Goal: Information Seeking & Learning: Learn about a topic

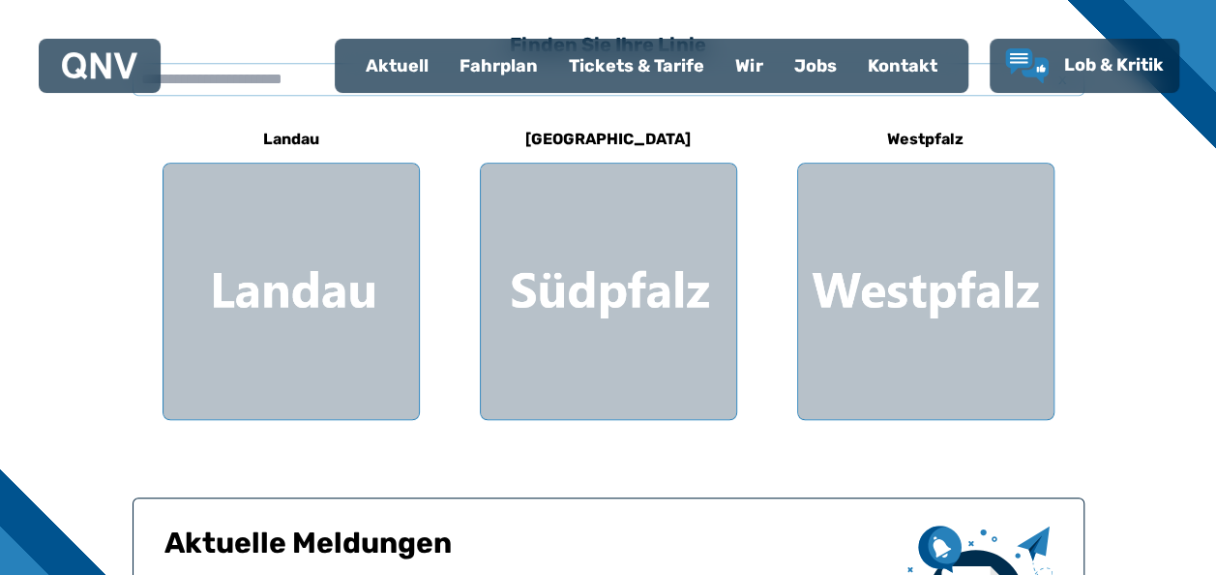
scroll to position [632, 0]
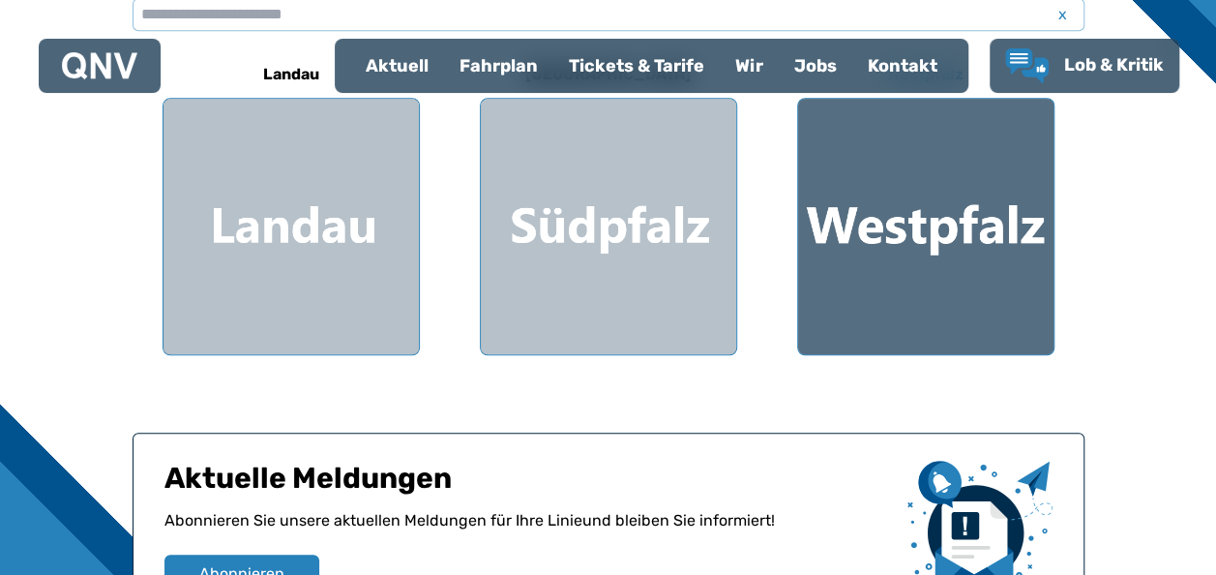
click at [1016, 323] on div at bounding box center [925, 226] width 255 height 255
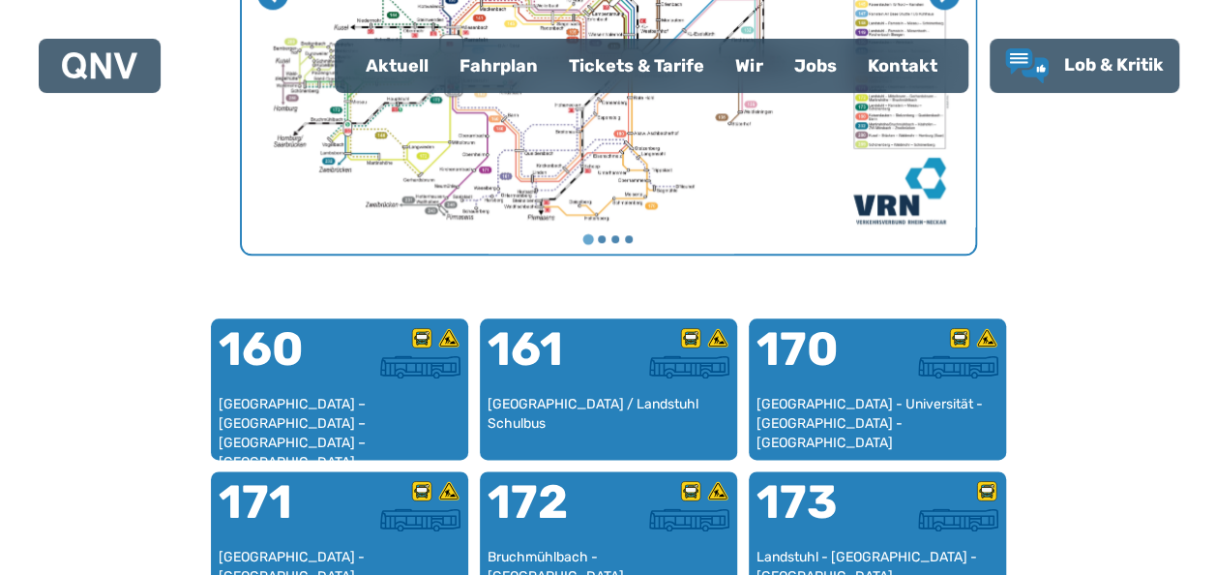
scroll to position [1228, 0]
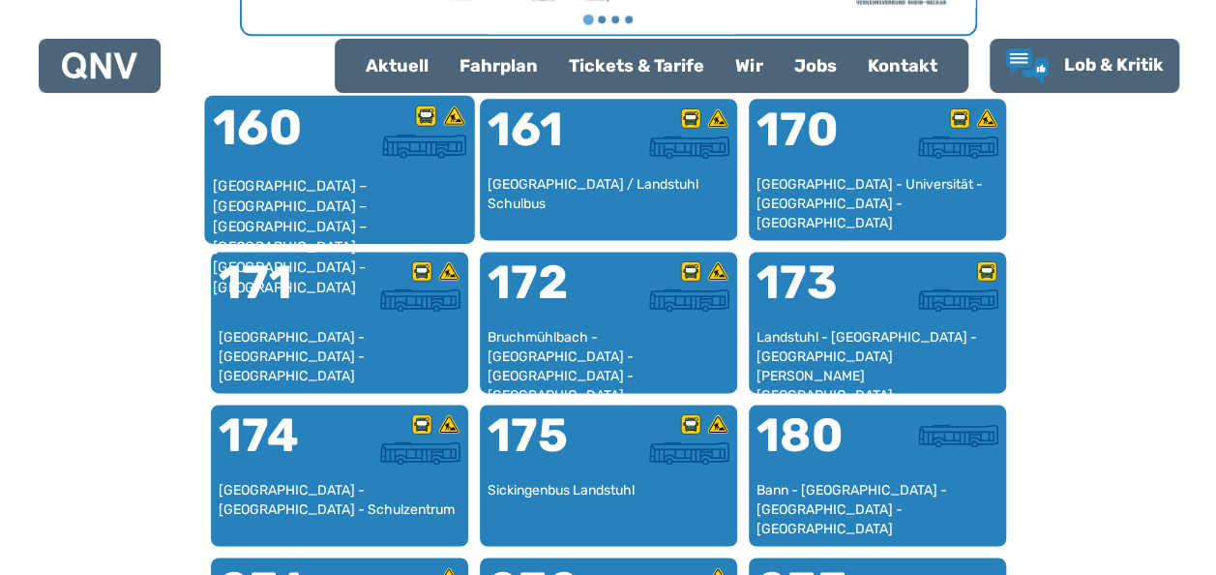
click at [366, 197] on div "[GEOGRAPHIC_DATA] – [GEOGRAPHIC_DATA] – [GEOGRAPHIC_DATA] – [GEOGRAPHIC_DATA] –…" at bounding box center [339, 205] width 254 height 59
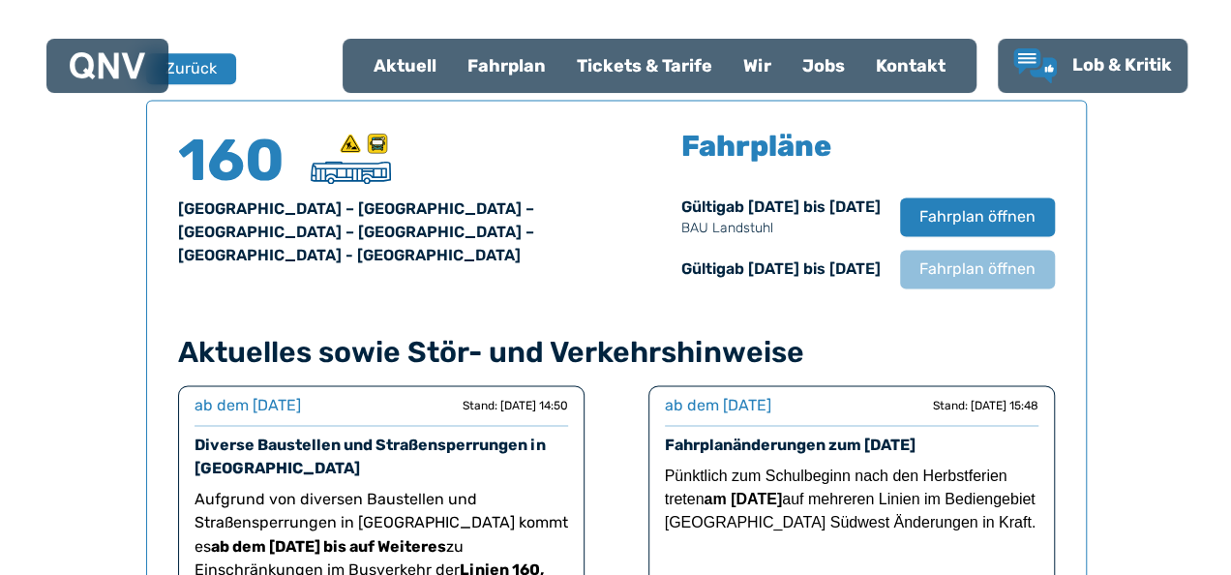
scroll to position [1275, 0]
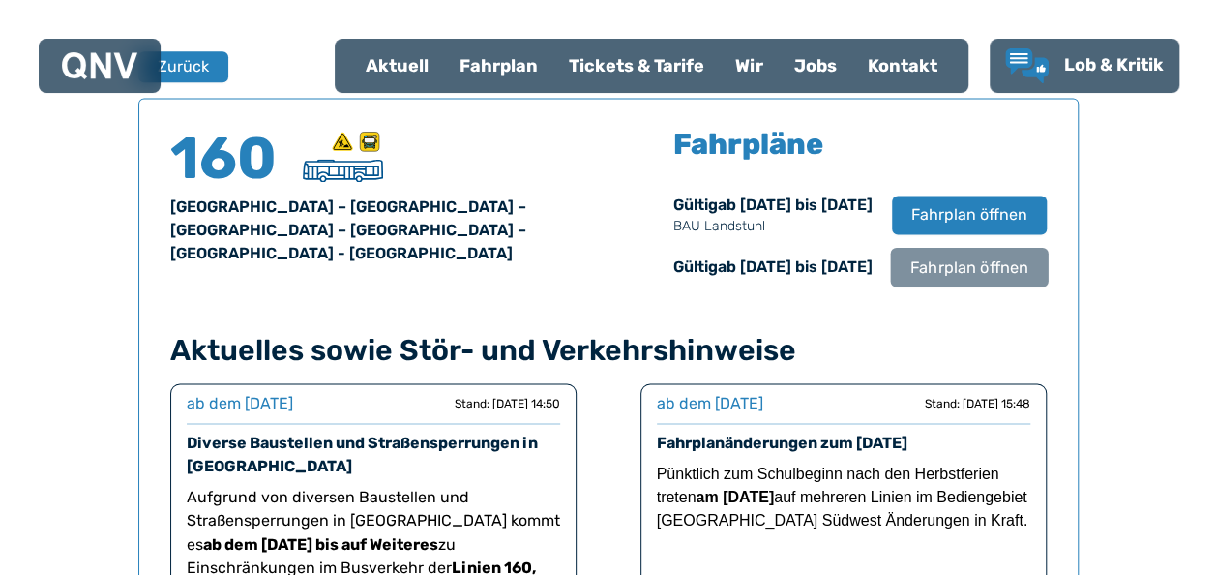
click at [976, 273] on span "Fahrplan öffnen" at bounding box center [968, 266] width 118 height 23
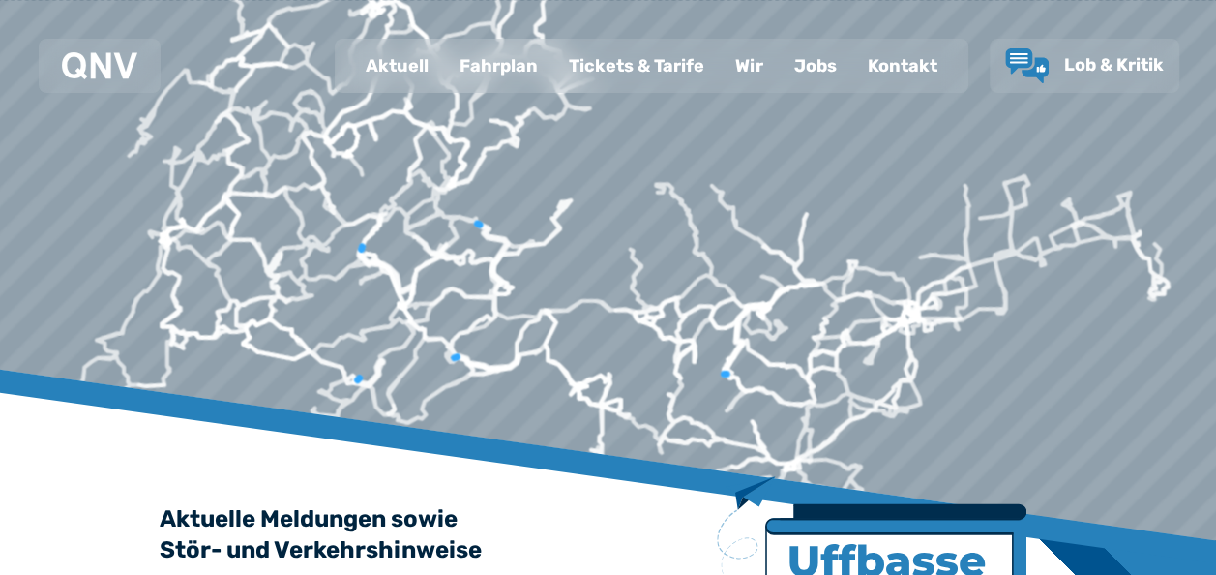
click at [511, 60] on div "Fahrplan" at bounding box center [498, 66] width 109 height 50
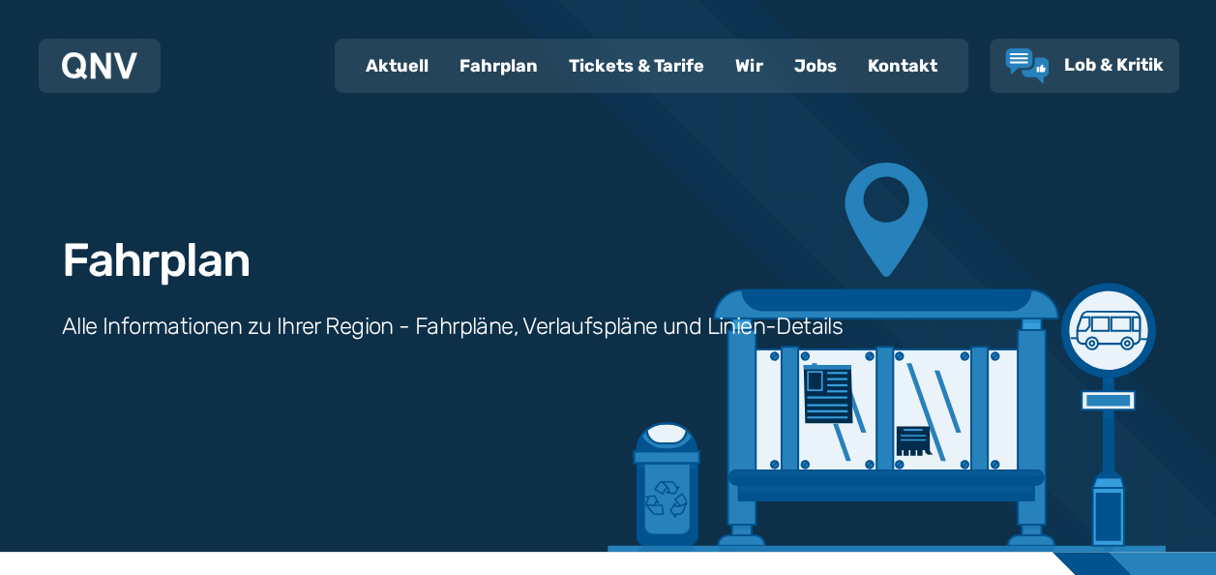
click at [513, 60] on div "Fahrplan" at bounding box center [498, 66] width 109 height 50
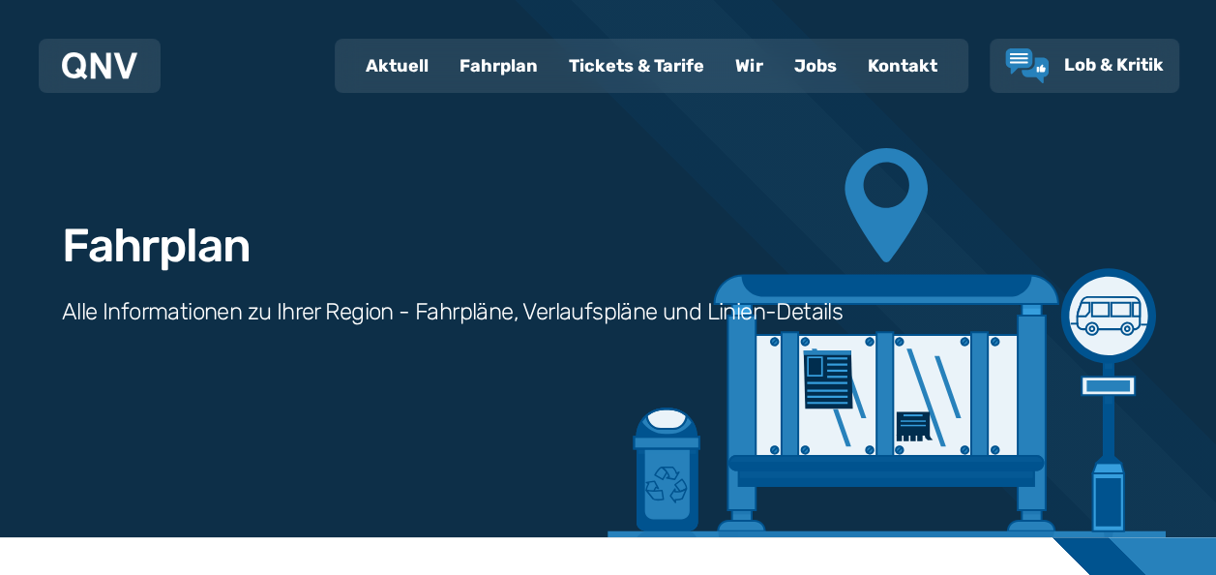
drag, startPoint x: 1209, startPoint y: 558, endPoint x: 1221, endPoint y: 565, distance: 13.4
click at [1215, 560] on html "Aktuell Fahrplan Tickets & Tarife Wir Jobs Kontakt Lob & Kritik Fahrplan Alle I…" at bounding box center [608, 272] width 1216 height 575
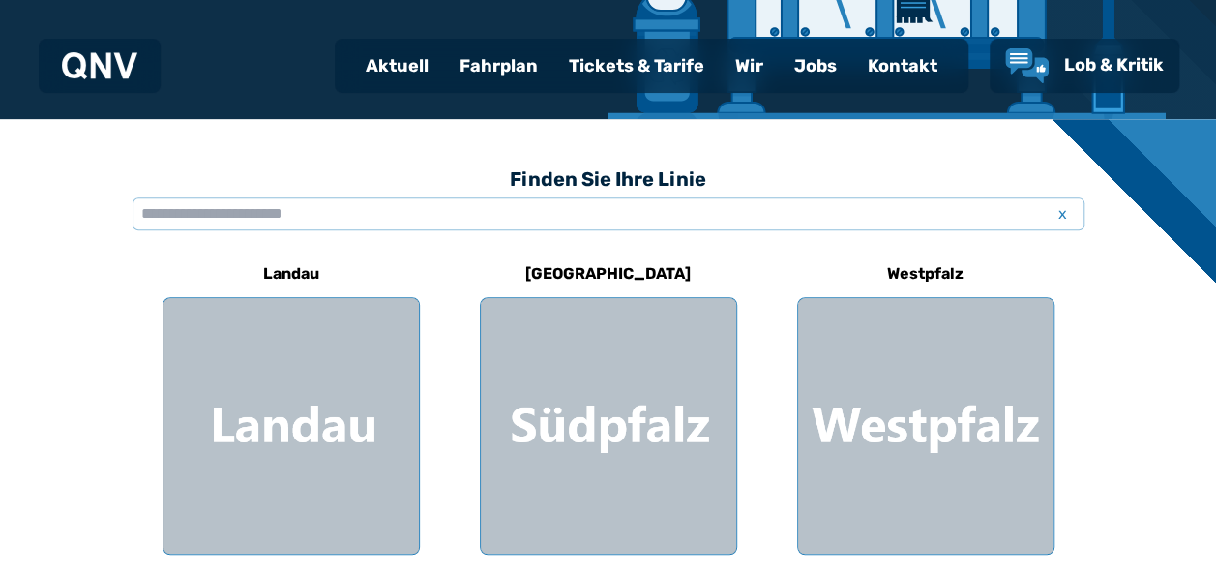
scroll to position [459, 0]
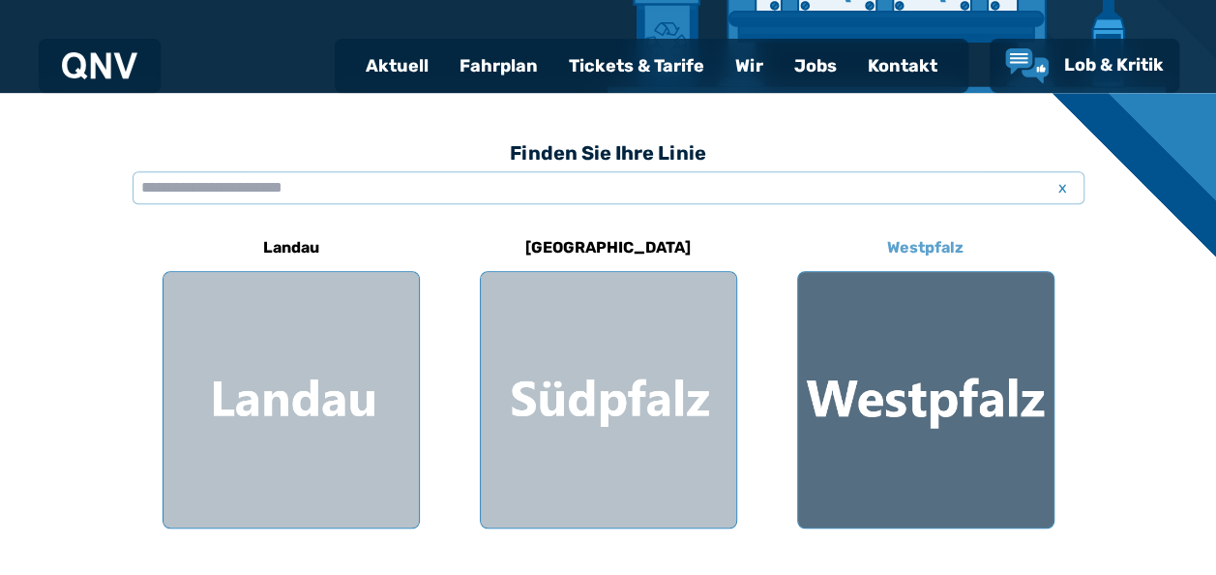
click at [823, 368] on div at bounding box center [925, 399] width 255 height 255
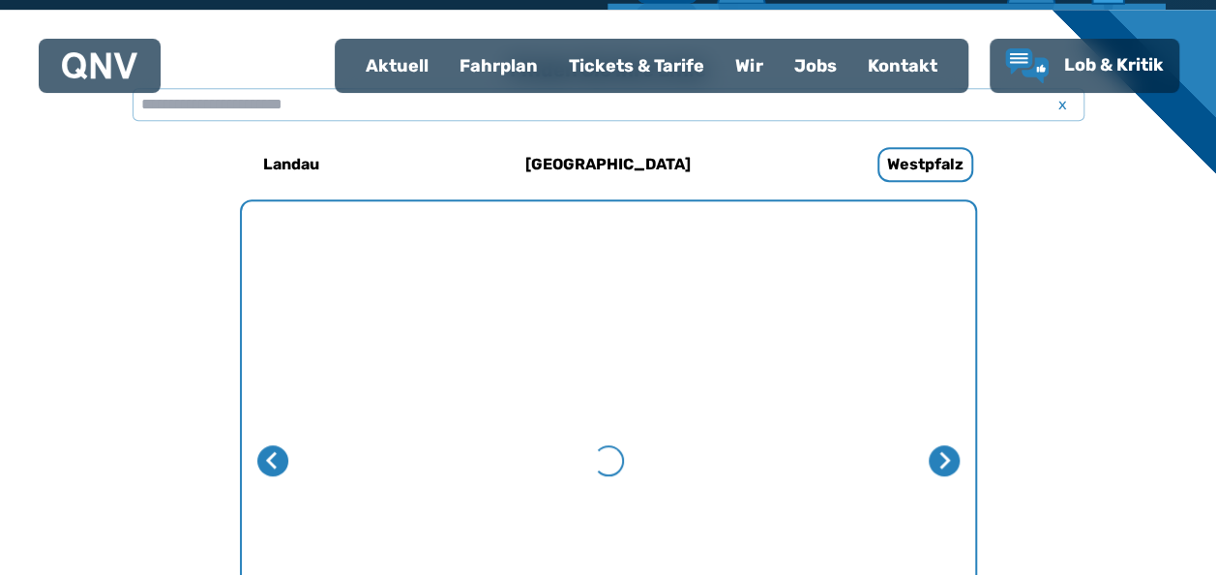
scroll to position [596, 0]
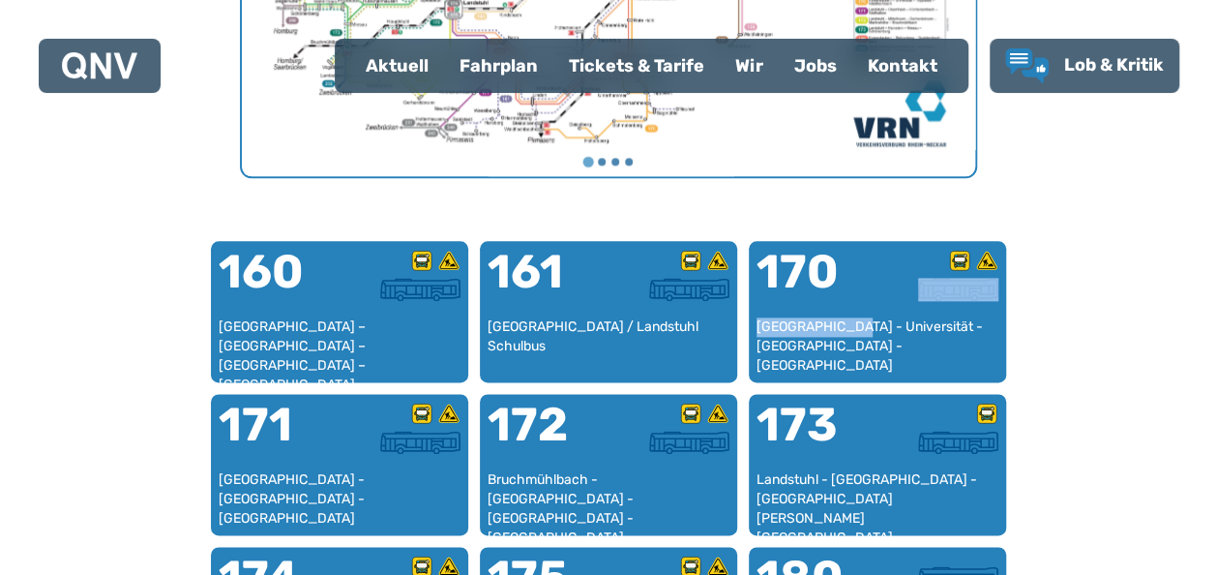
scroll to position [1150, 0]
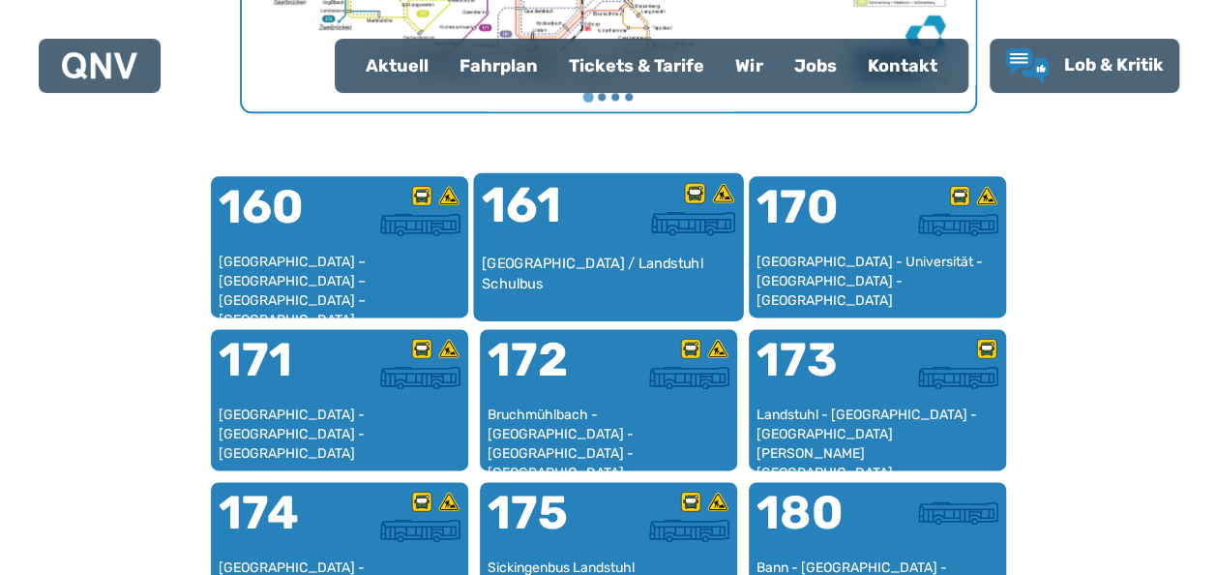
click at [608, 277] on div "[GEOGRAPHIC_DATA] / Landstuhl Schulbus" at bounding box center [608, 282] width 254 height 59
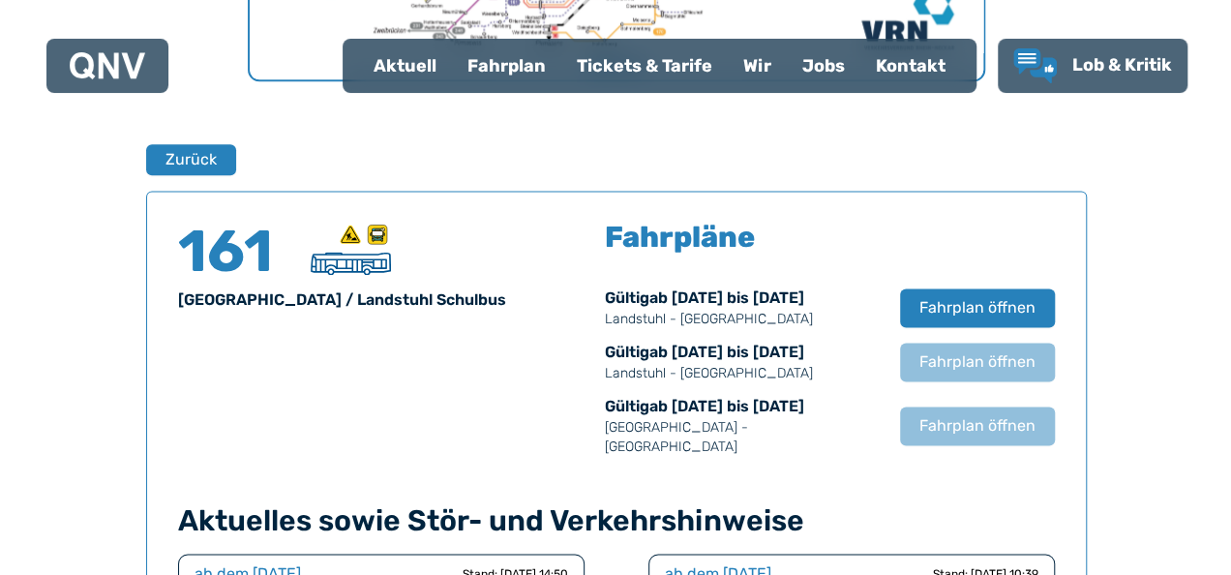
scroll to position [1275, 0]
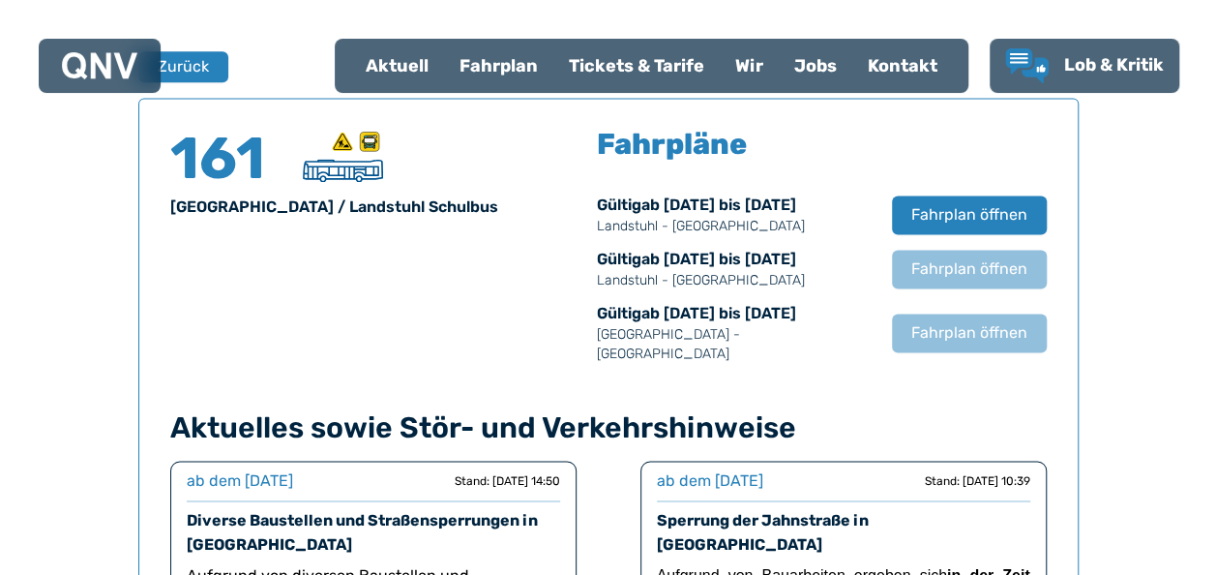
click at [953, 248] on div "Gültig ab [DATE] bis [DATE] [GEOGRAPHIC_DATA] - Trippstadt Fahrplan öffnen" at bounding box center [822, 269] width 450 height 43
click at [944, 267] on span "Fahrplan öffnen" at bounding box center [968, 268] width 118 height 23
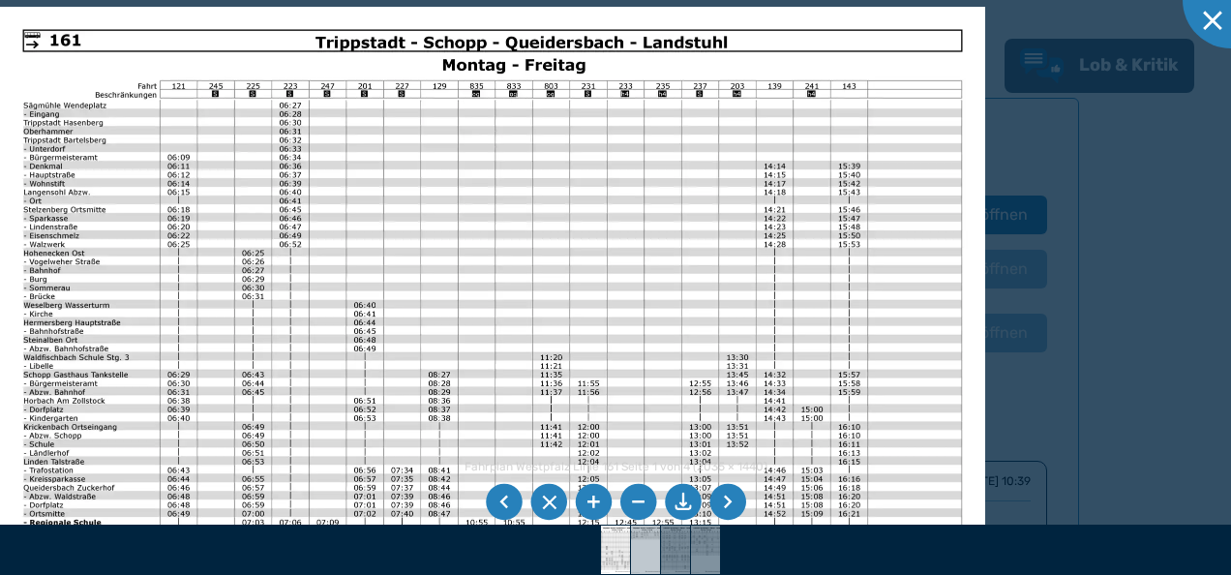
click at [642, 544] on img at bounding box center [645, 549] width 69 height 48
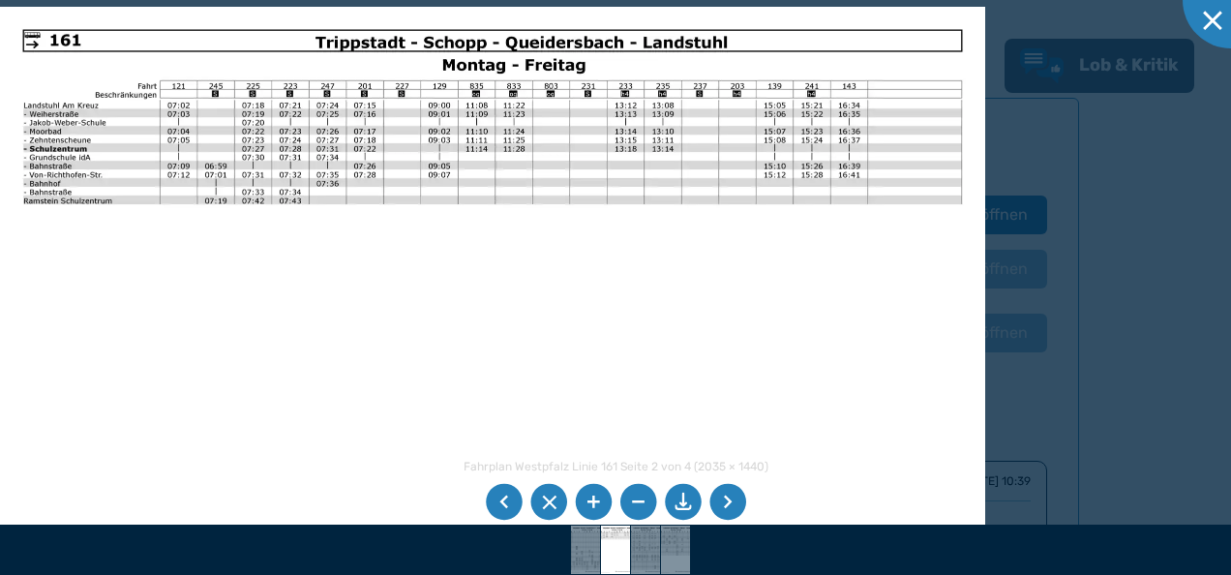
click at [608, 548] on img at bounding box center [615, 549] width 69 height 48
click at [581, 550] on img at bounding box center [585, 549] width 69 height 48
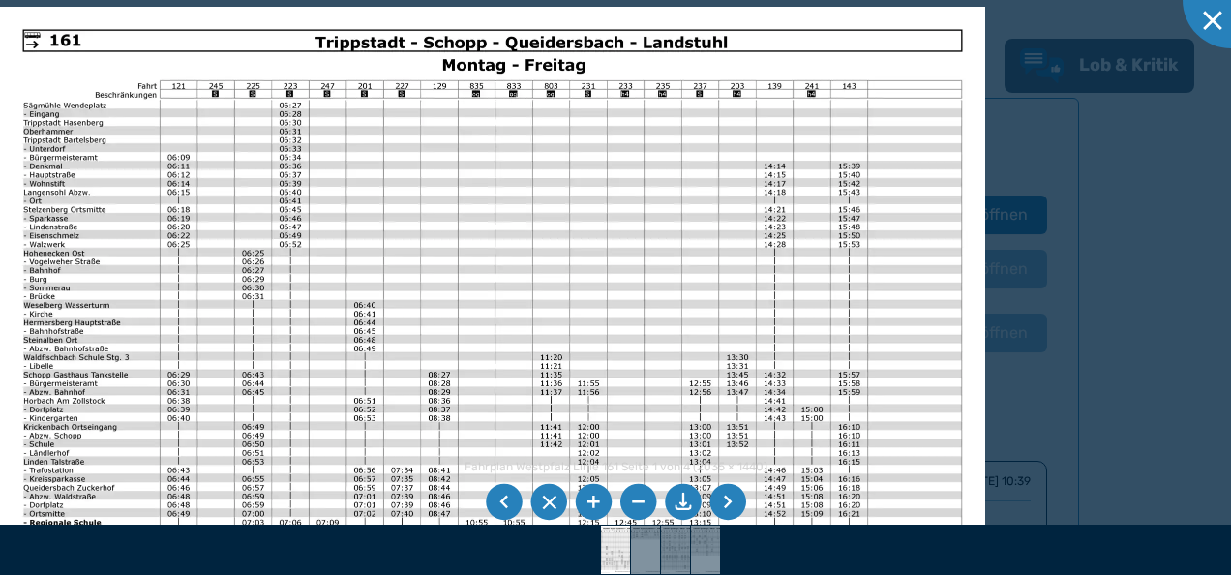
click at [739, 496] on li at bounding box center [727, 502] width 37 height 37
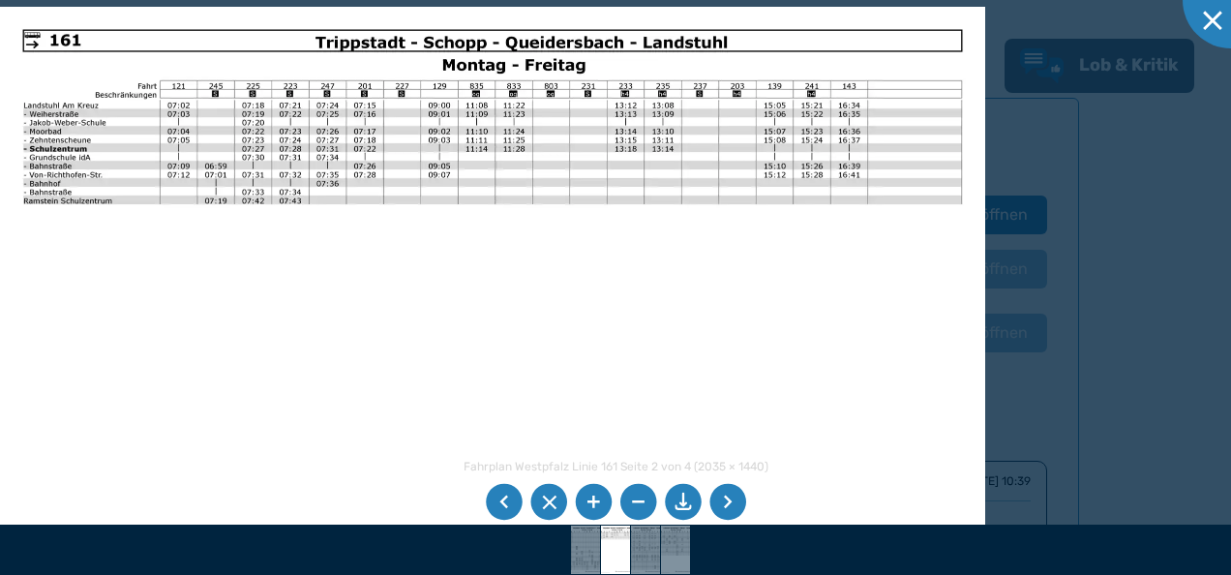
click at [492, 497] on li at bounding box center [504, 502] width 37 height 37
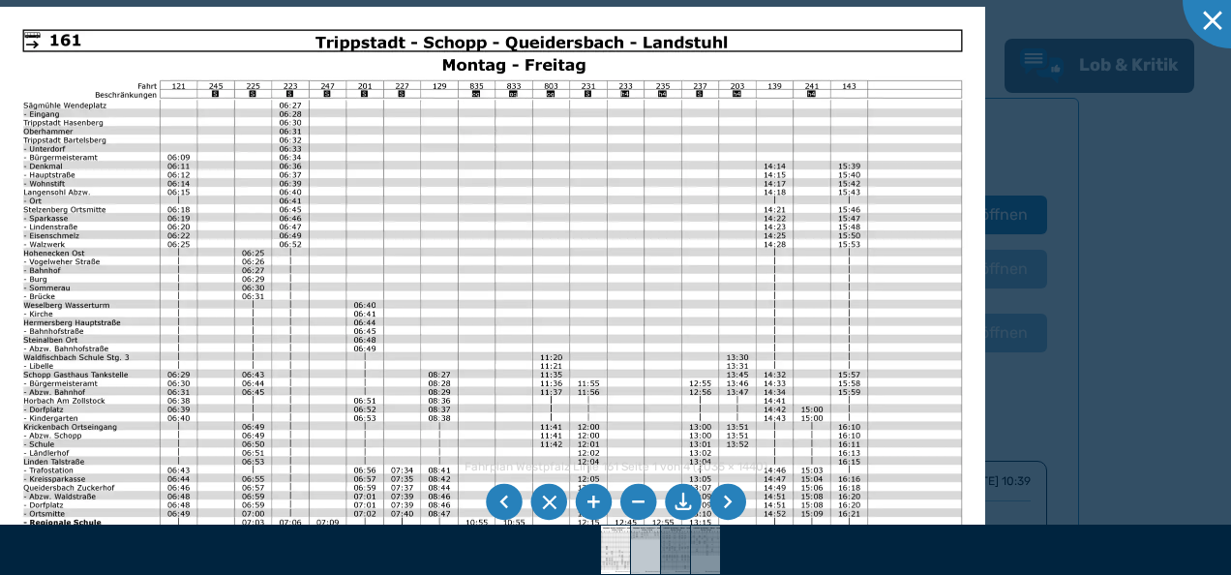
click at [650, 554] on img at bounding box center [645, 549] width 69 height 48
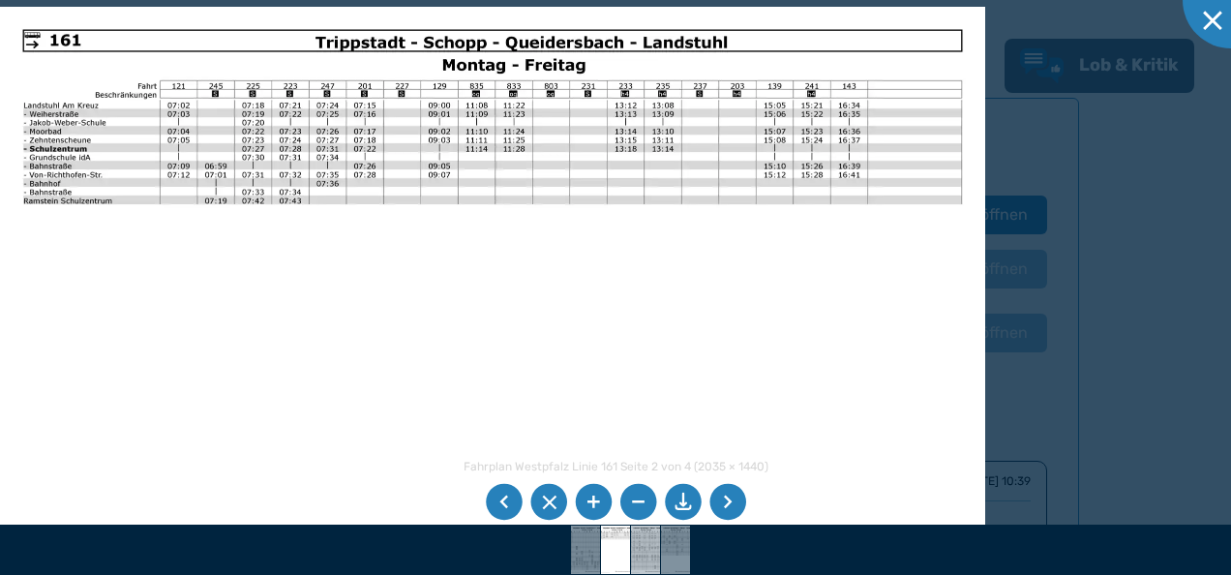
click at [656, 553] on img at bounding box center [645, 549] width 69 height 48
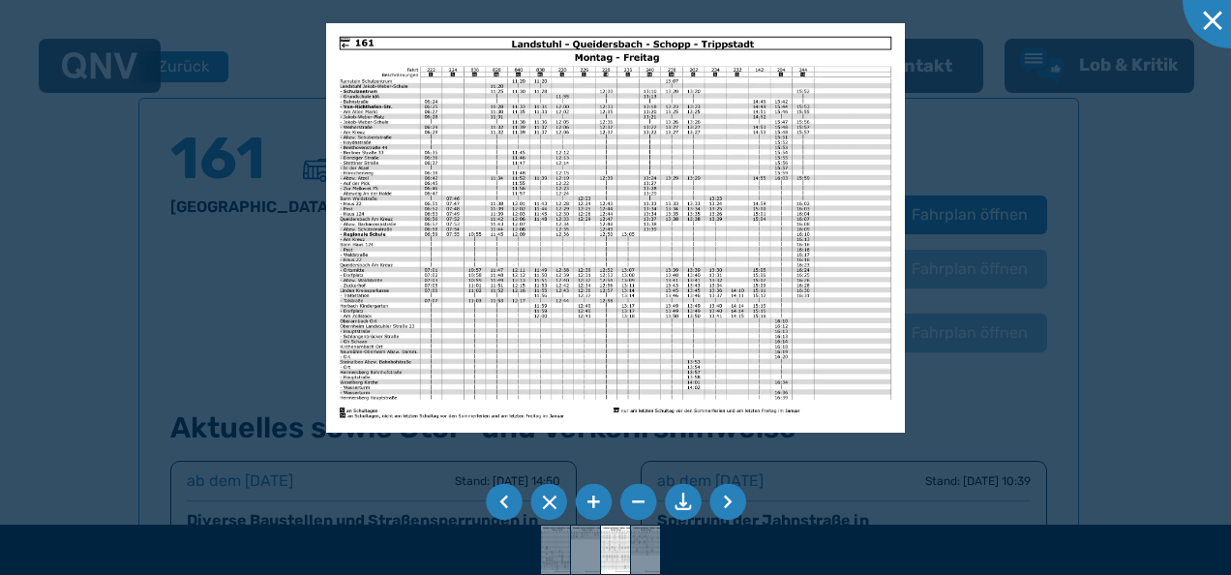
click at [656, 553] on ul at bounding box center [600, 549] width 119 height 50
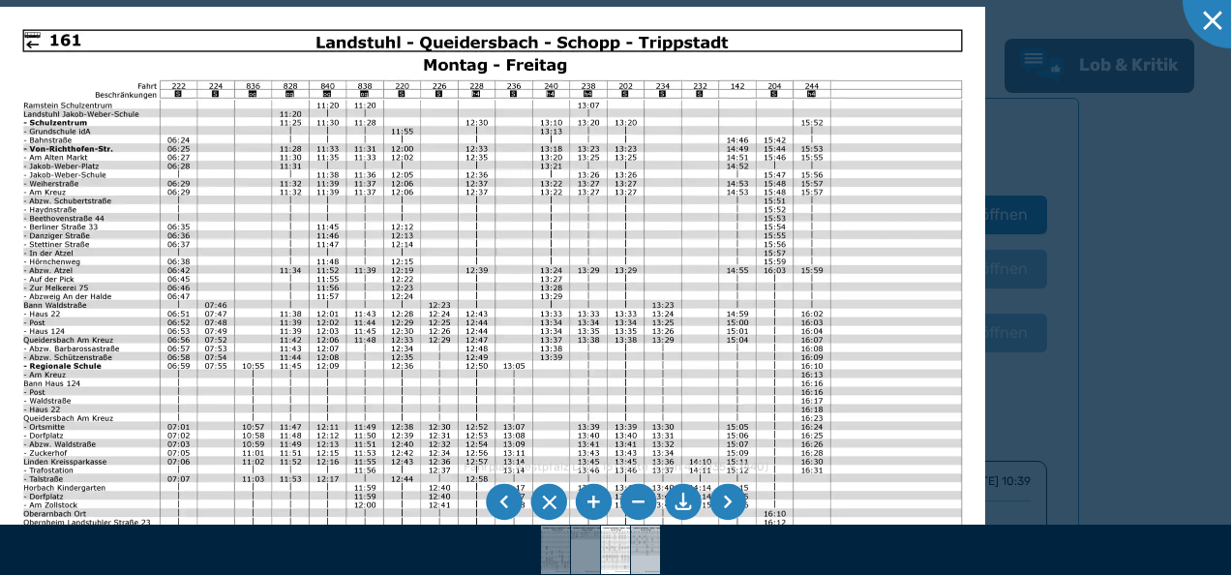
click at [650, 555] on img at bounding box center [645, 549] width 69 height 48
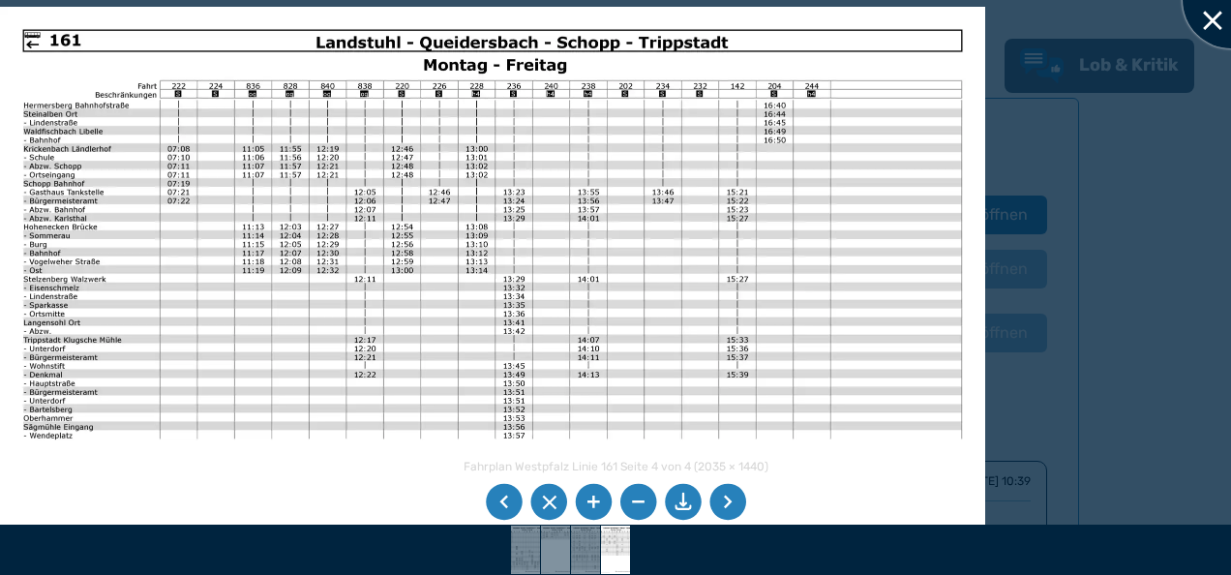
click at [1207, 15] on div at bounding box center [1230, 0] width 97 height 97
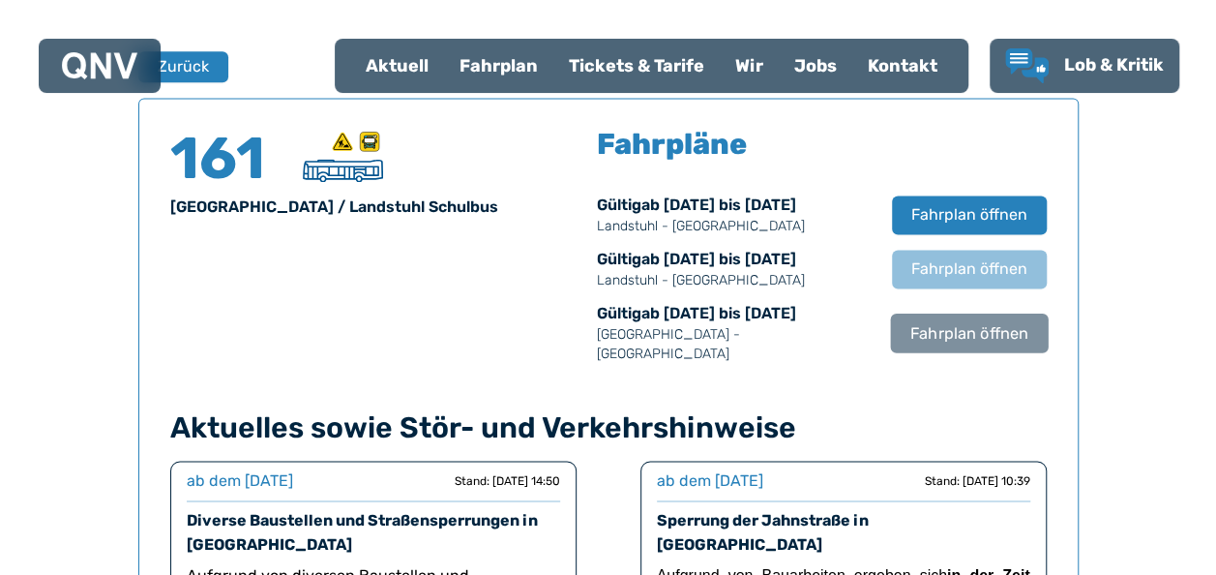
click at [946, 321] on span "Fahrplan öffnen" at bounding box center [968, 332] width 118 height 23
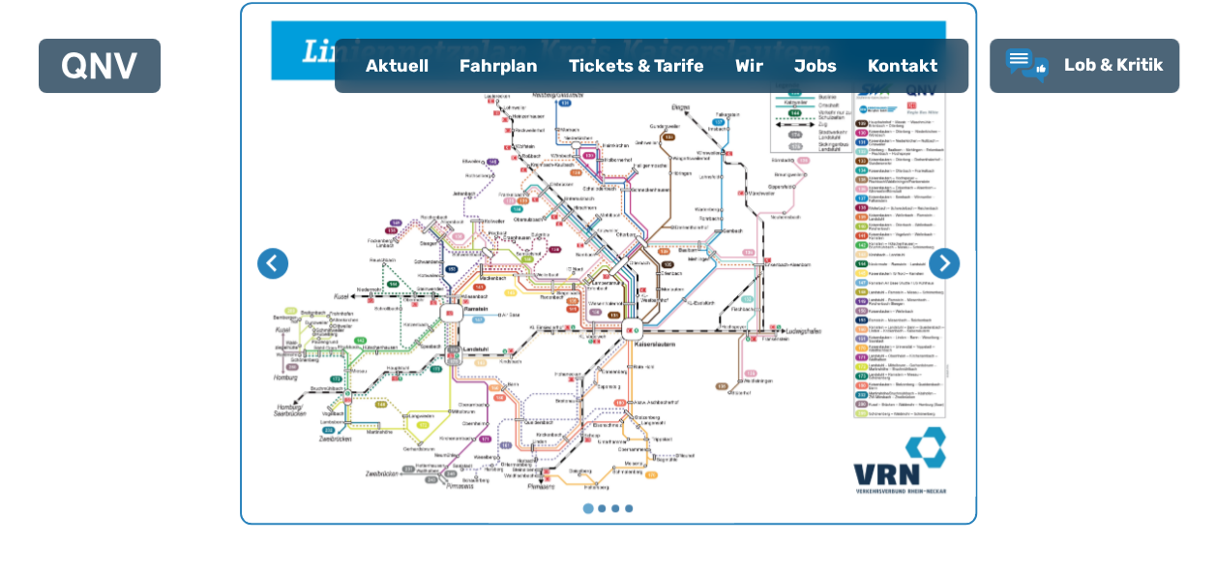
scroll to position [596, 0]
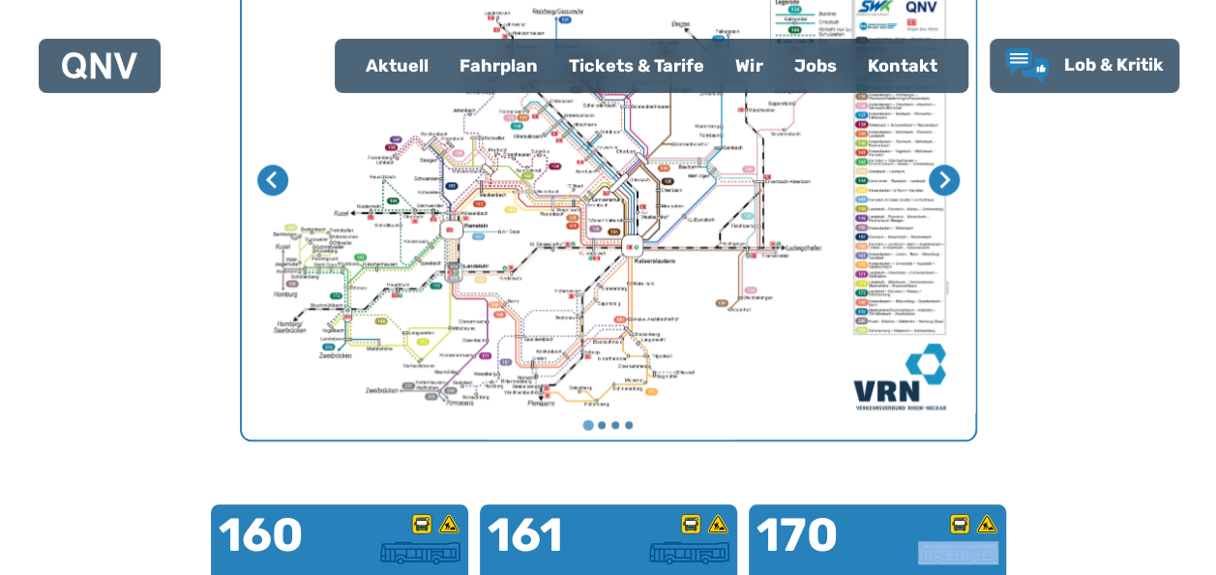
drag, startPoint x: 1212, startPoint y: 557, endPoint x: 1226, endPoint y: 566, distance: 16.1
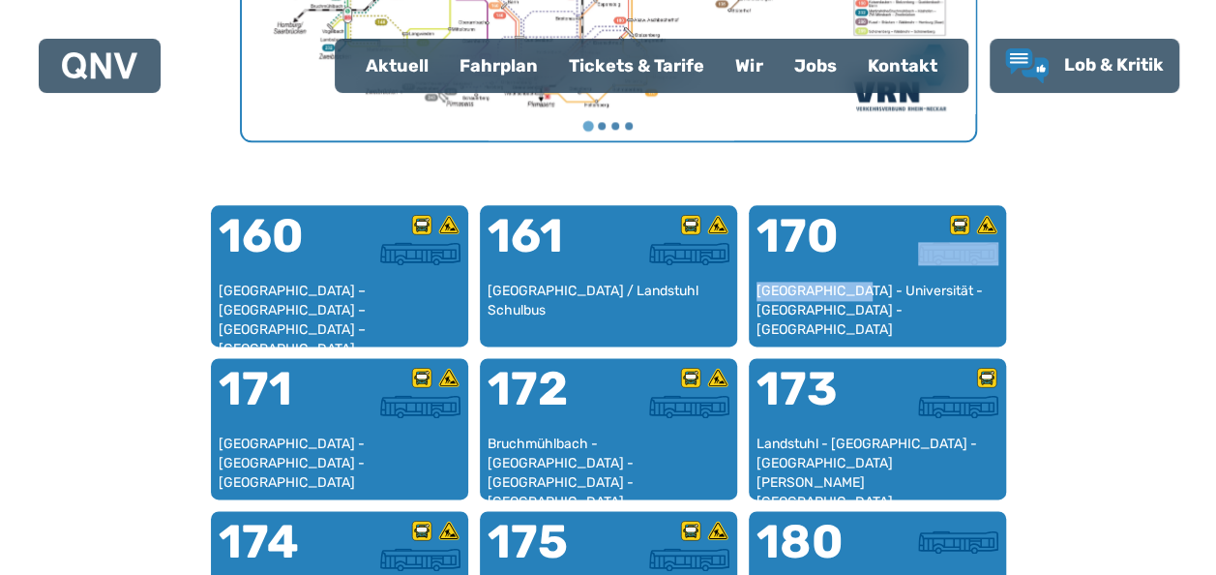
scroll to position [1199, 0]
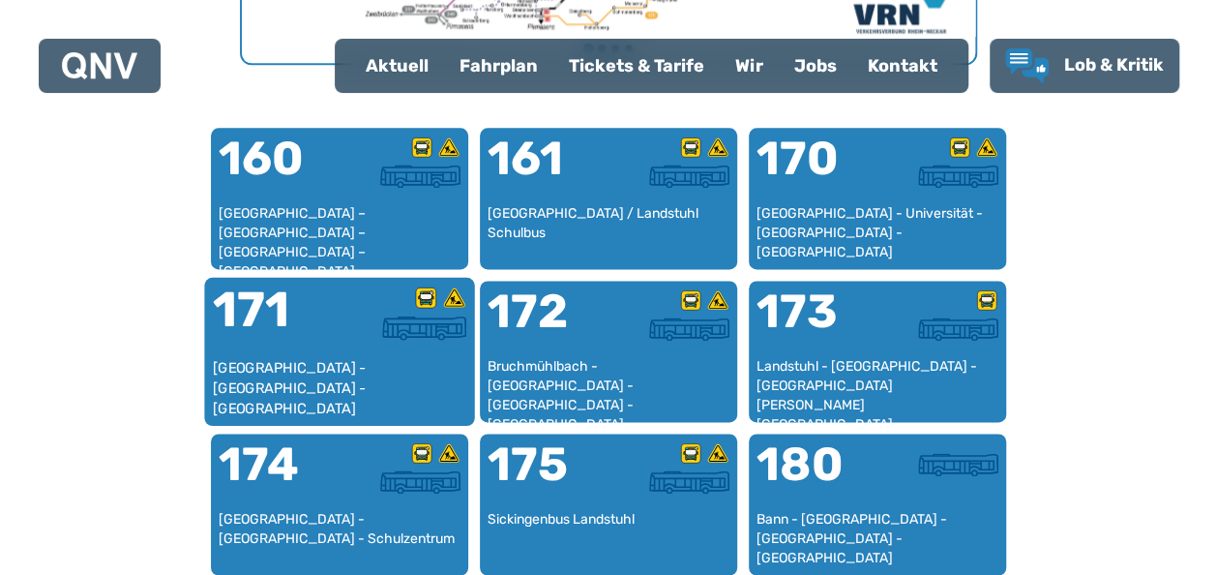
click at [315, 370] on div "[GEOGRAPHIC_DATA] - [GEOGRAPHIC_DATA] - [GEOGRAPHIC_DATA]" at bounding box center [339, 387] width 254 height 59
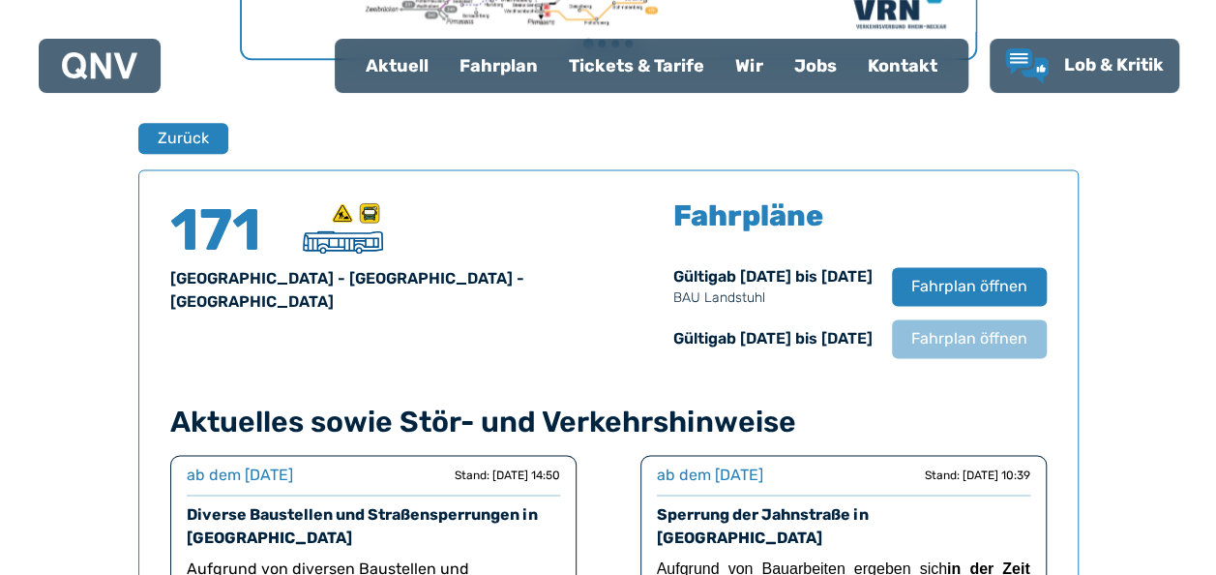
scroll to position [1275, 0]
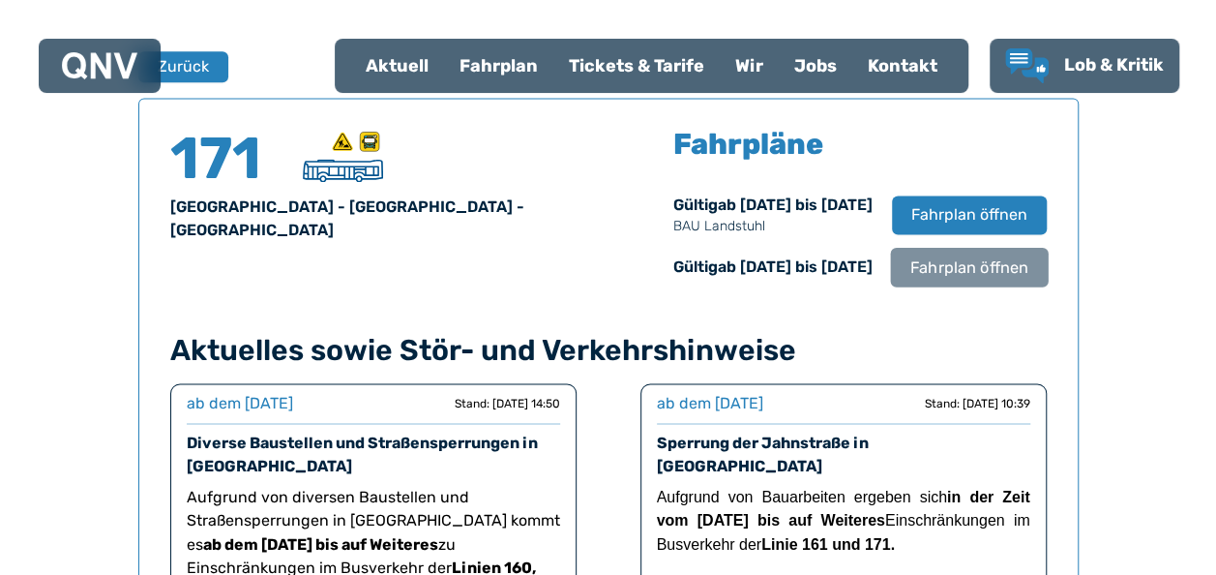
click at [962, 267] on span "Fahrplan öffnen" at bounding box center [968, 266] width 118 height 23
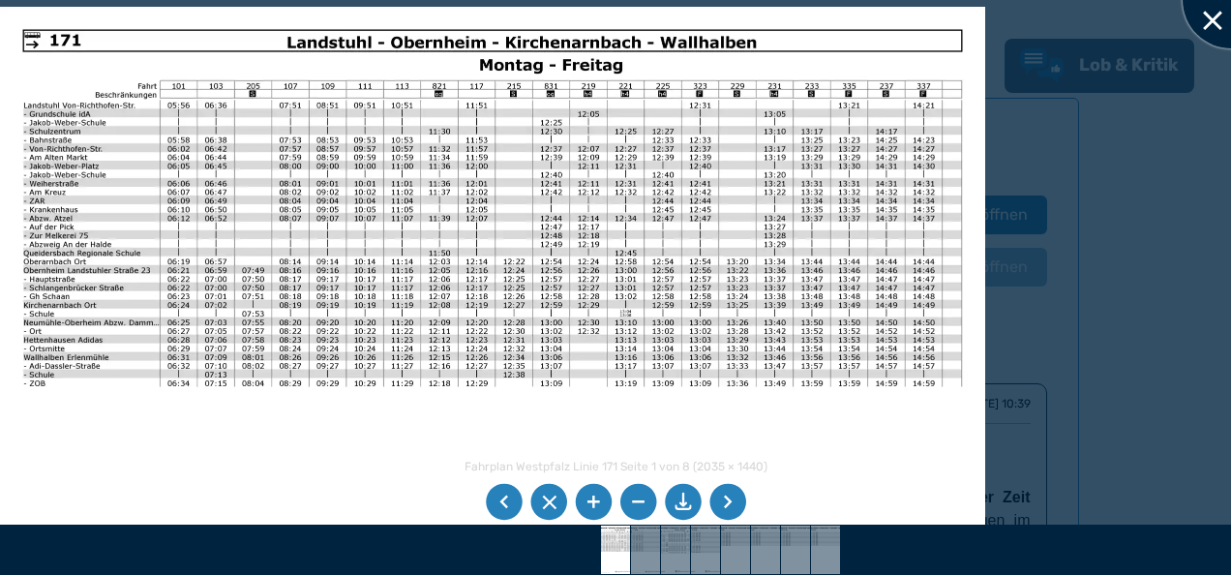
click at [1213, 19] on div at bounding box center [1230, 0] width 97 height 97
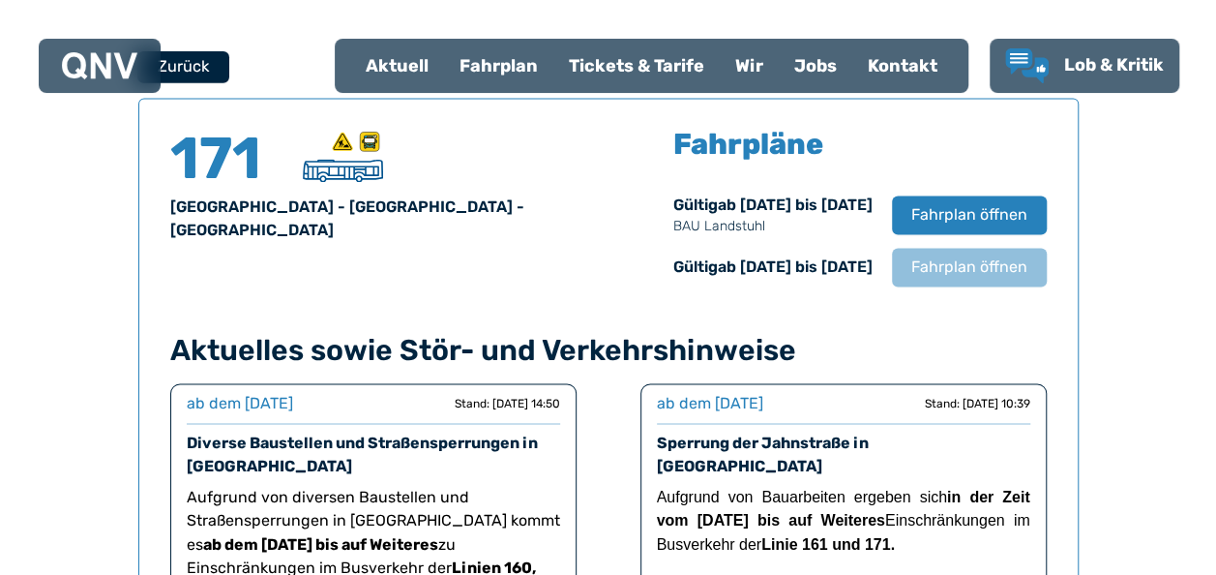
click at [179, 58] on button "Zurück" at bounding box center [183, 66] width 92 height 32
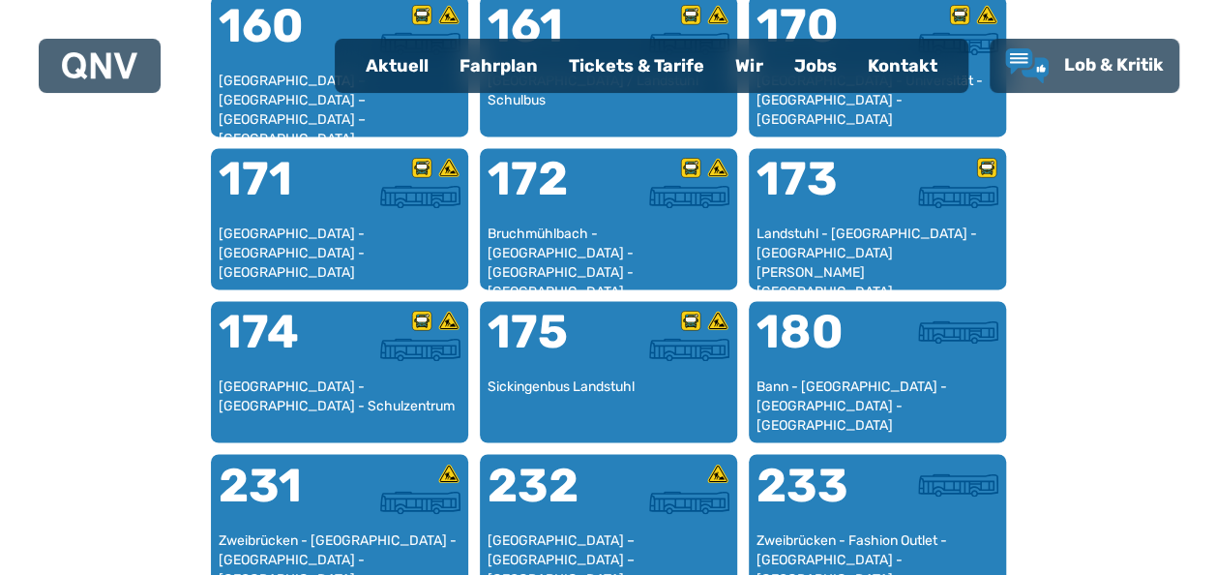
scroll to position [1370, 0]
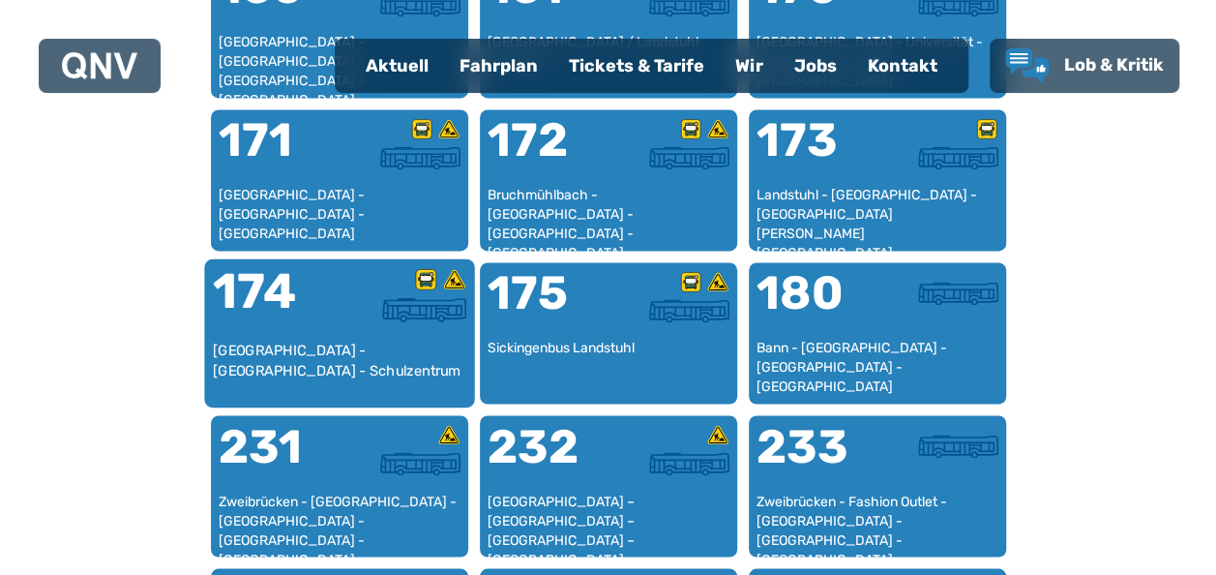
click at [368, 333] on div at bounding box center [403, 303] width 127 height 73
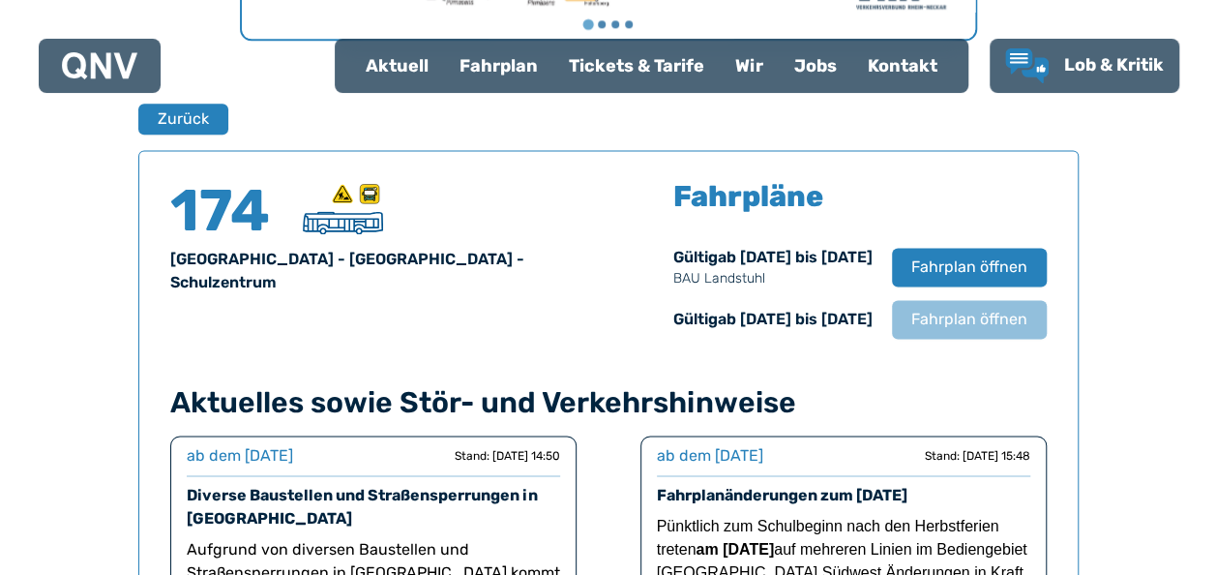
scroll to position [1275, 0]
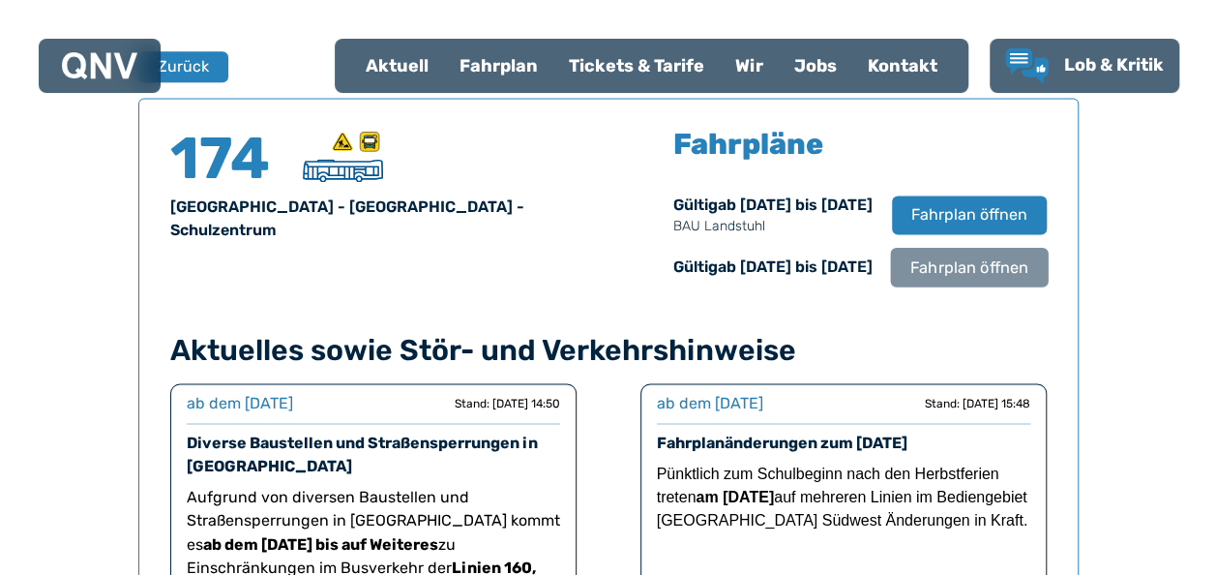
click at [977, 263] on span "Fahrplan öffnen" at bounding box center [968, 266] width 118 height 23
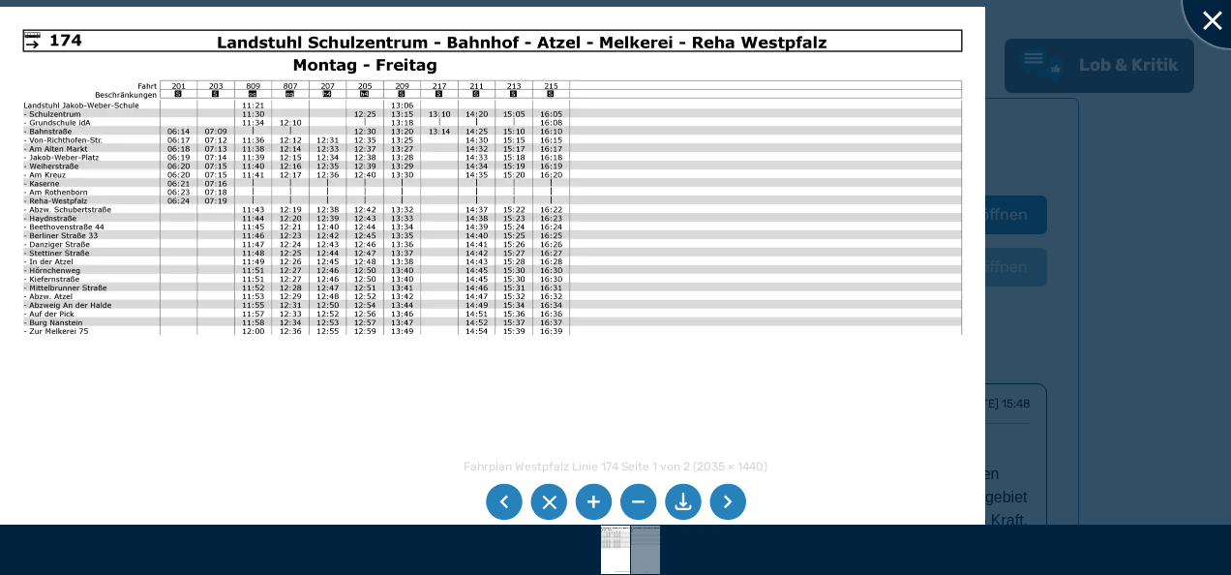
click at [1207, 21] on div at bounding box center [1230, 0] width 97 height 97
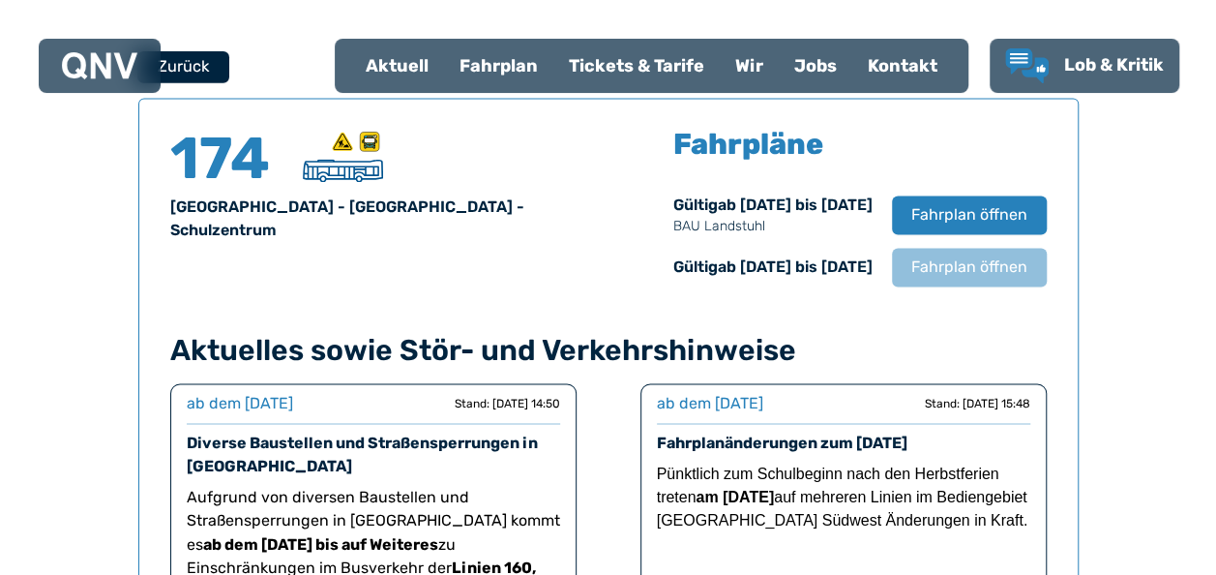
click at [194, 67] on button "Zurück" at bounding box center [183, 66] width 92 height 32
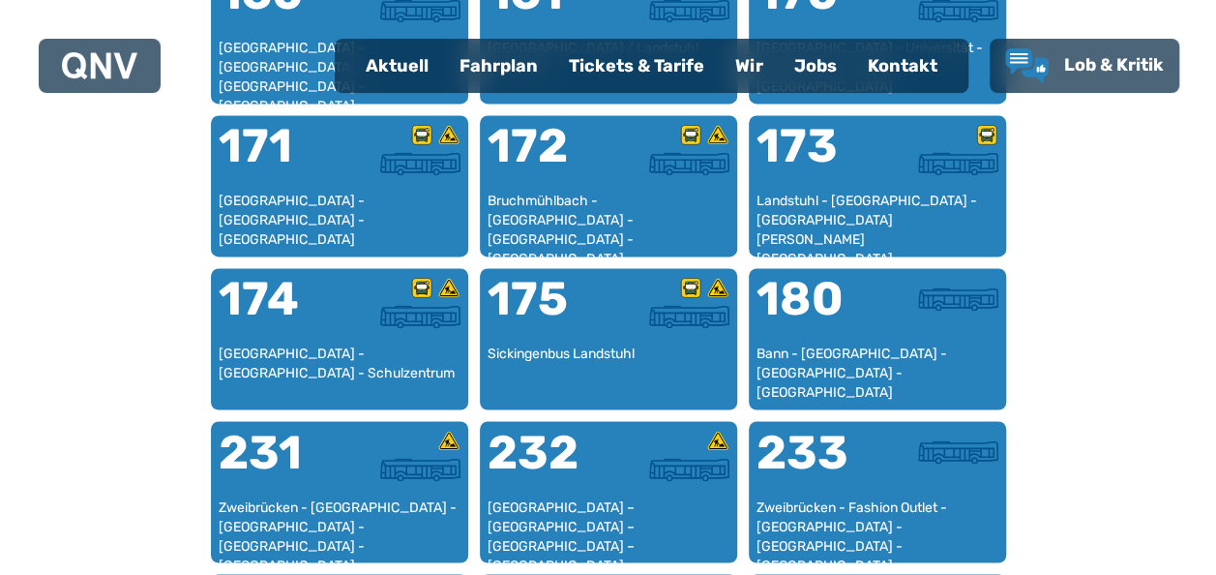
scroll to position [1370, 0]
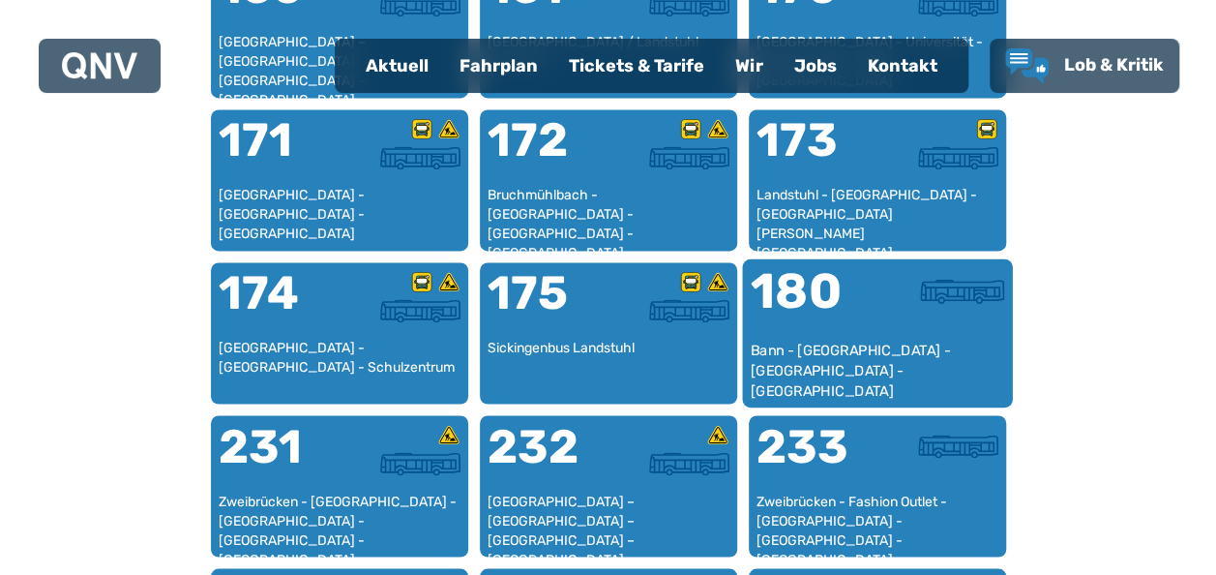
click at [861, 338] on div "180" at bounding box center [813, 303] width 127 height 73
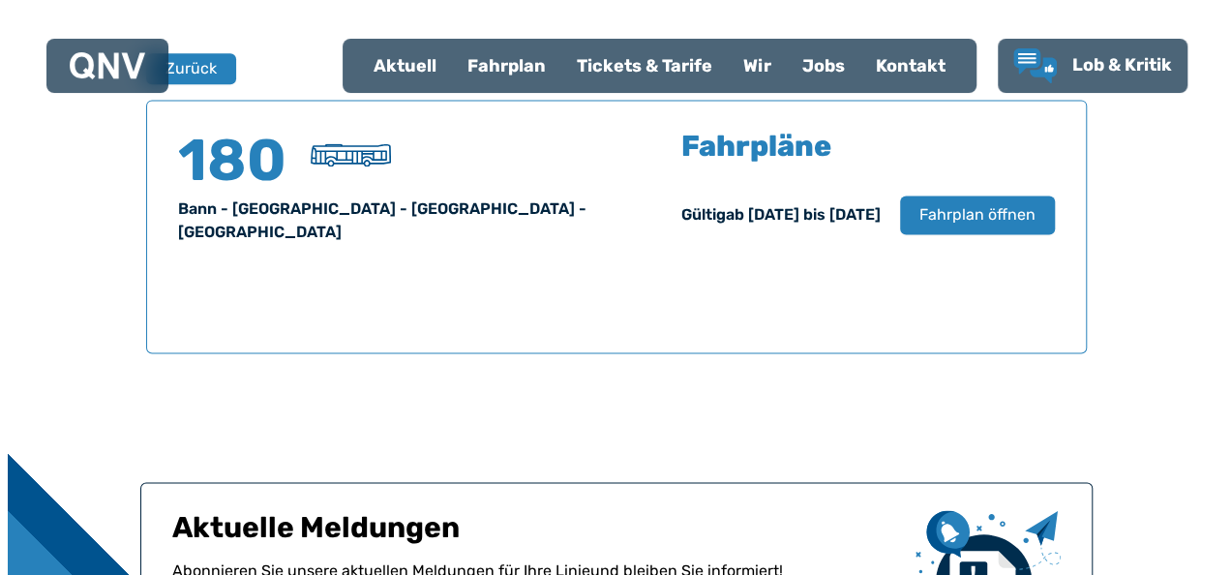
scroll to position [1275, 0]
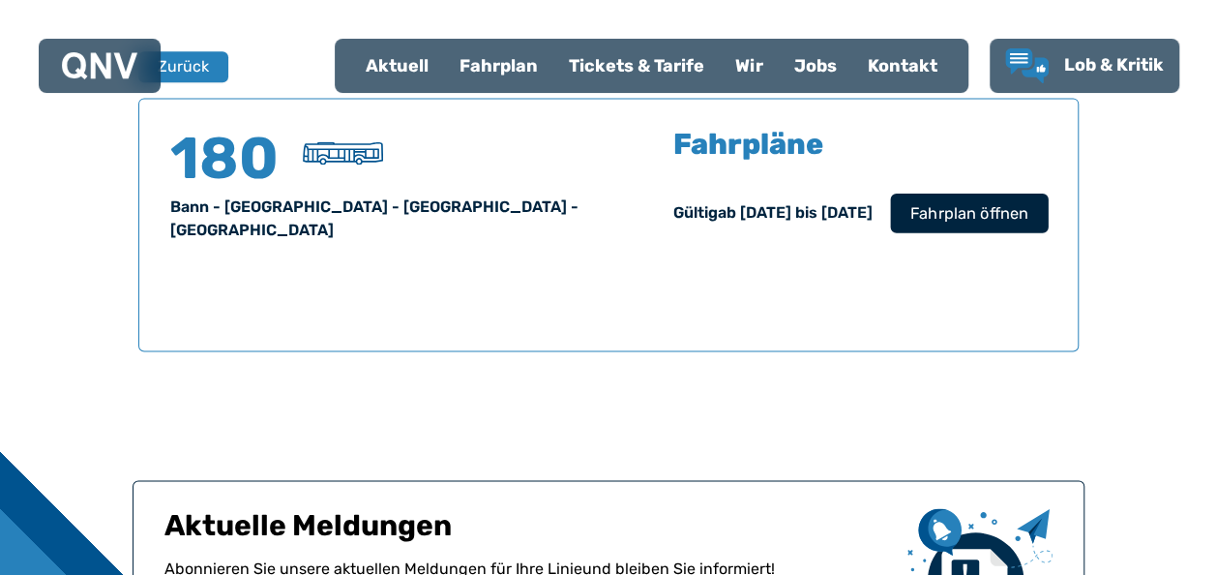
click at [988, 218] on span "Fahrplan öffnen" at bounding box center [968, 212] width 118 height 23
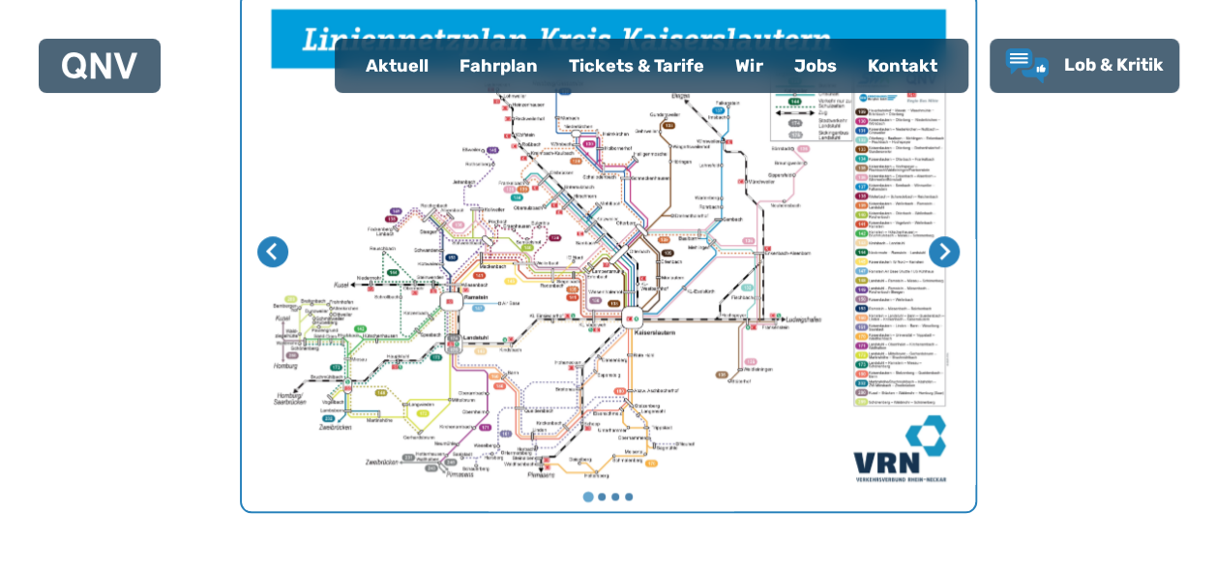
scroll to position [790, 0]
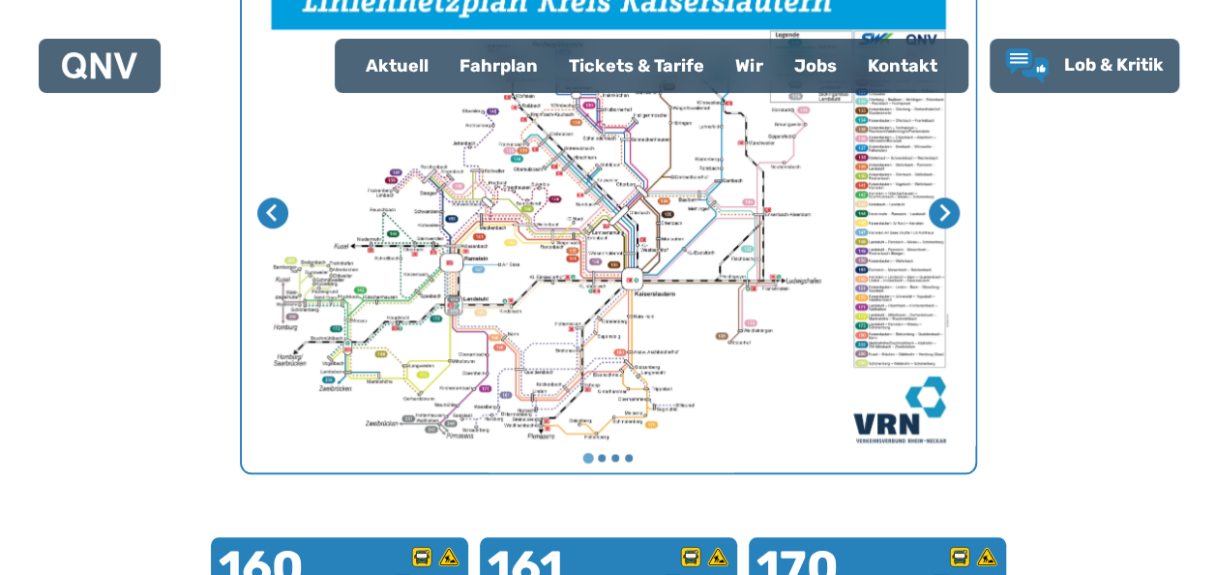
click at [554, 282] on img "1 von 4" at bounding box center [608, 213] width 733 height 519
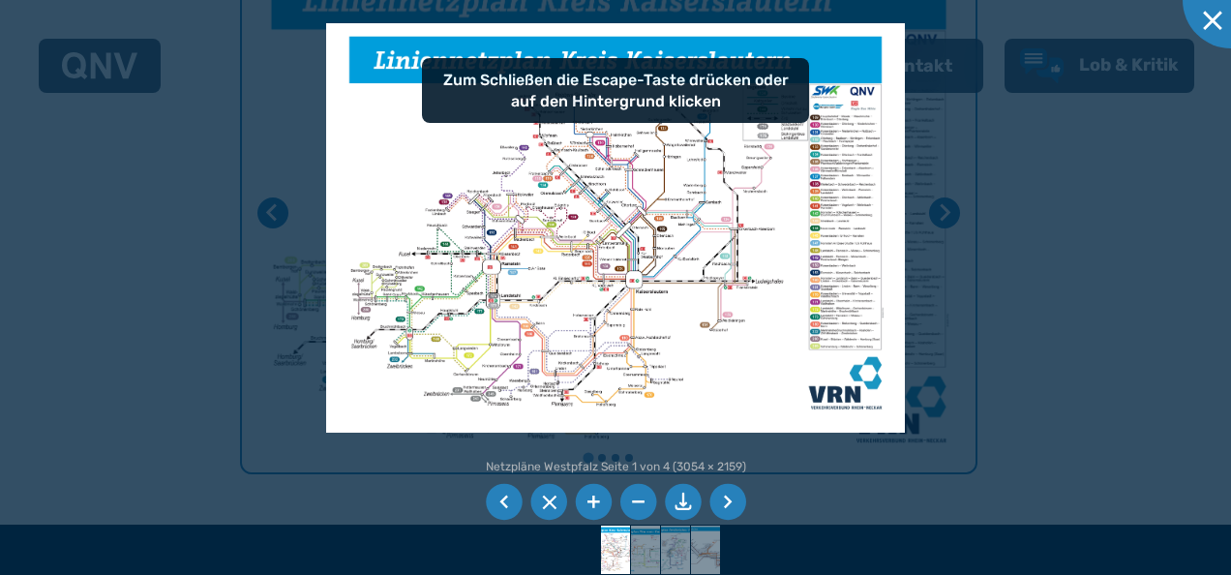
click at [554, 282] on img at bounding box center [615, 227] width 579 height 409
click at [585, 120] on img at bounding box center [615, 227] width 579 height 409
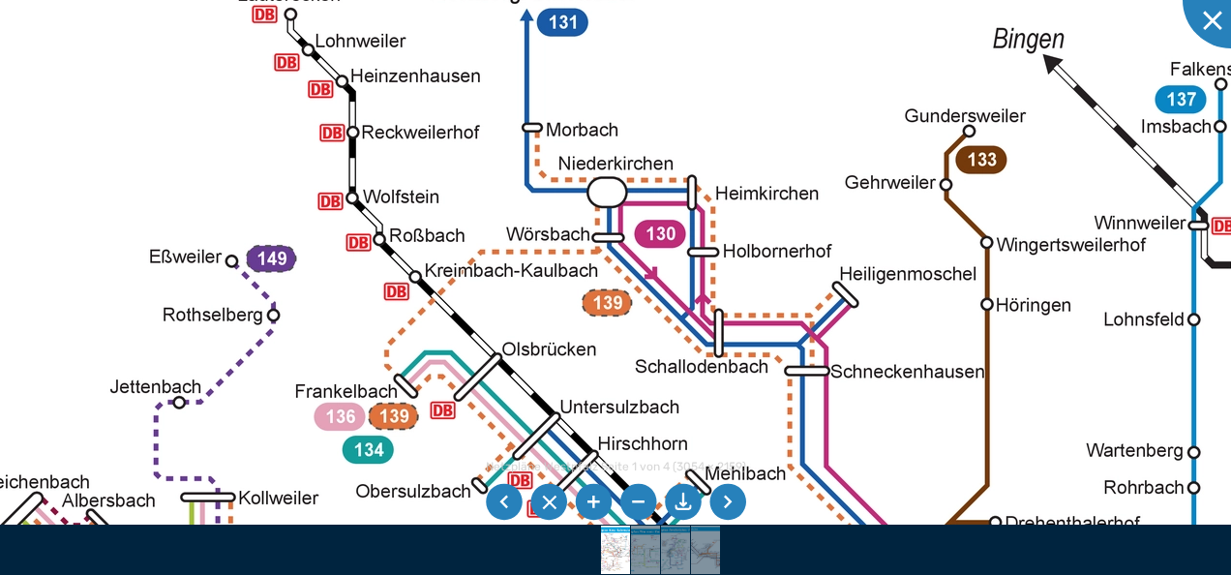
click at [634, 502] on li at bounding box center [637, 502] width 37 height 37
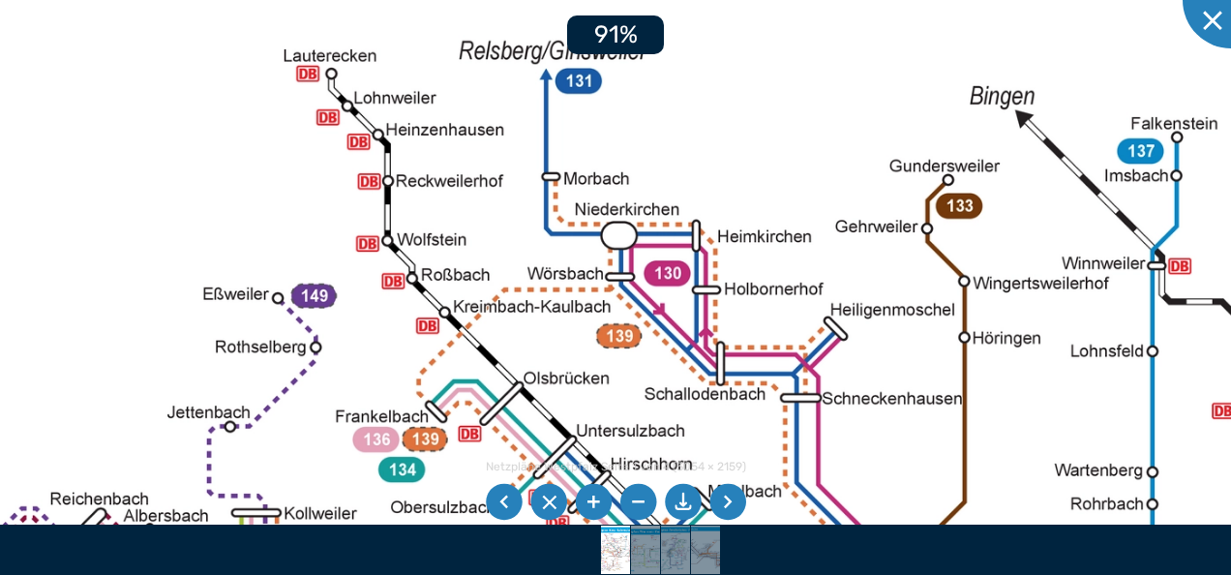
click at [634, 502] on li at bounding box center [637, 502] width 37 height 37
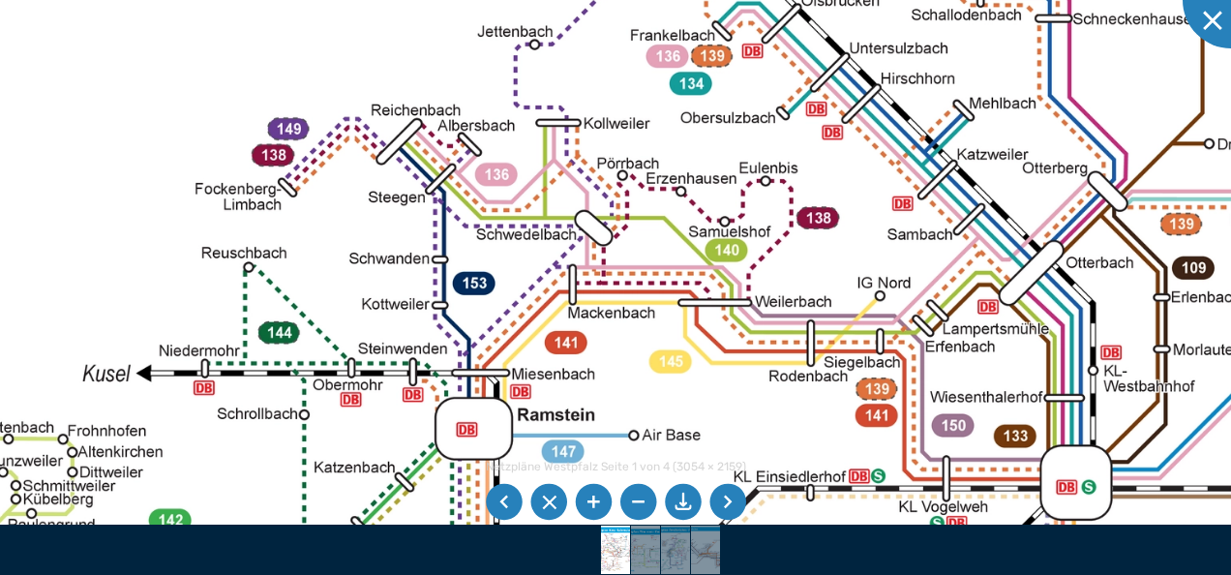
click at [1215, 28] on div at bounding box center [1230, 0] width 97 height 97
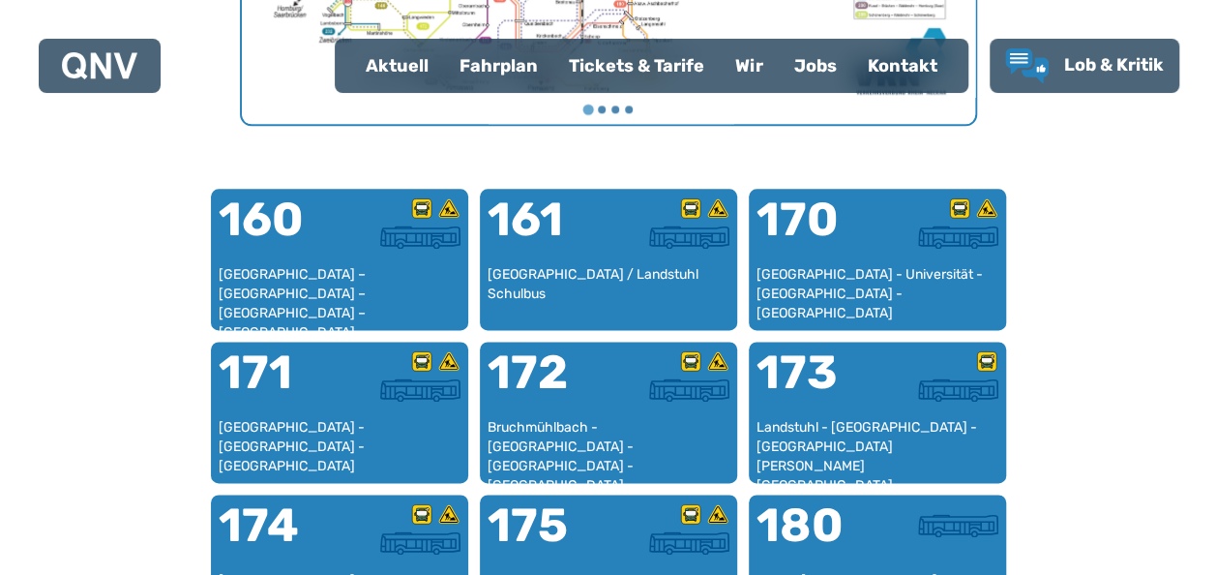
scroll to position [1099, 0]
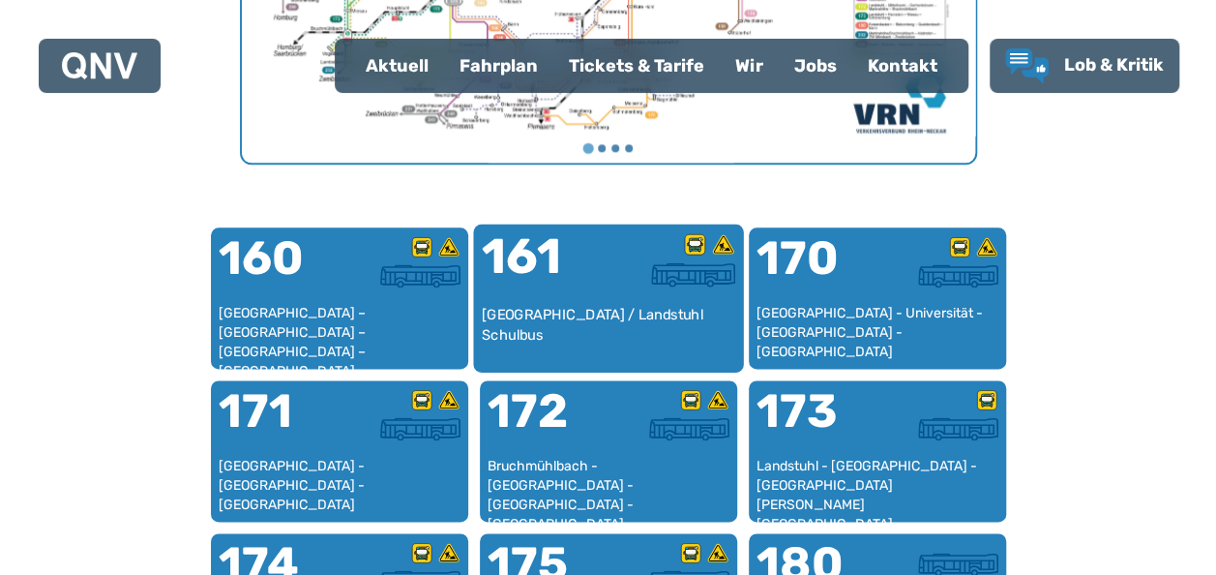
click at [580, 310] on div "[GEOGRAPHIC_DATA] / Landstuhl Schulbus" at bounding box center [608, 334] width 254 height 59
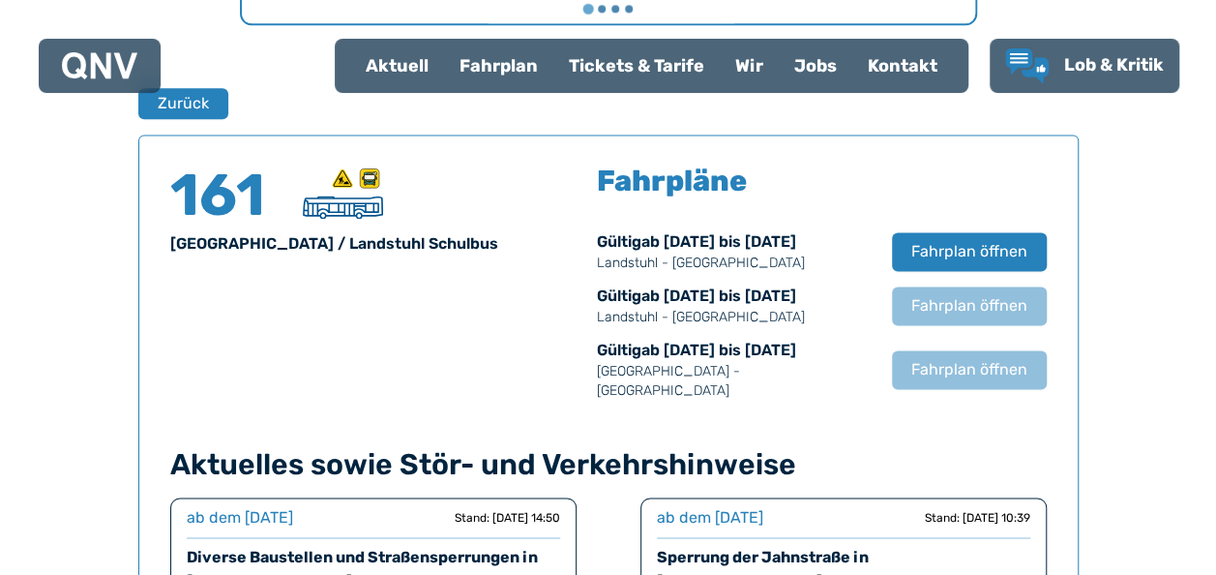
scroll to position [1275, 0]
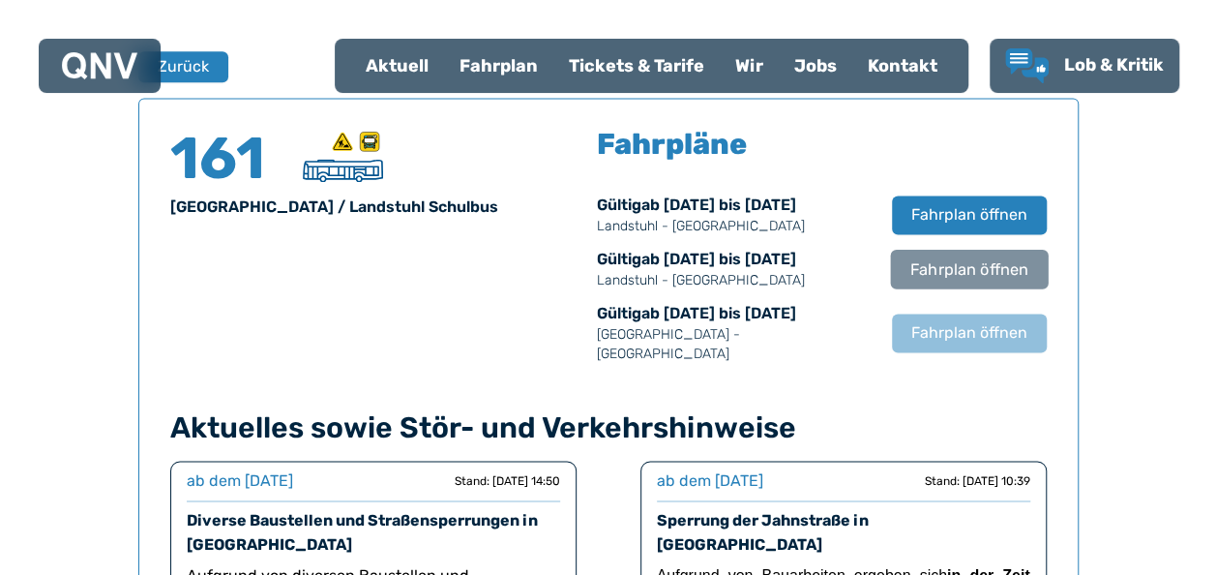
click at [923, 261] on span "Fahrplan öffnen" at bounding box center [968, 268] width 118 height 23
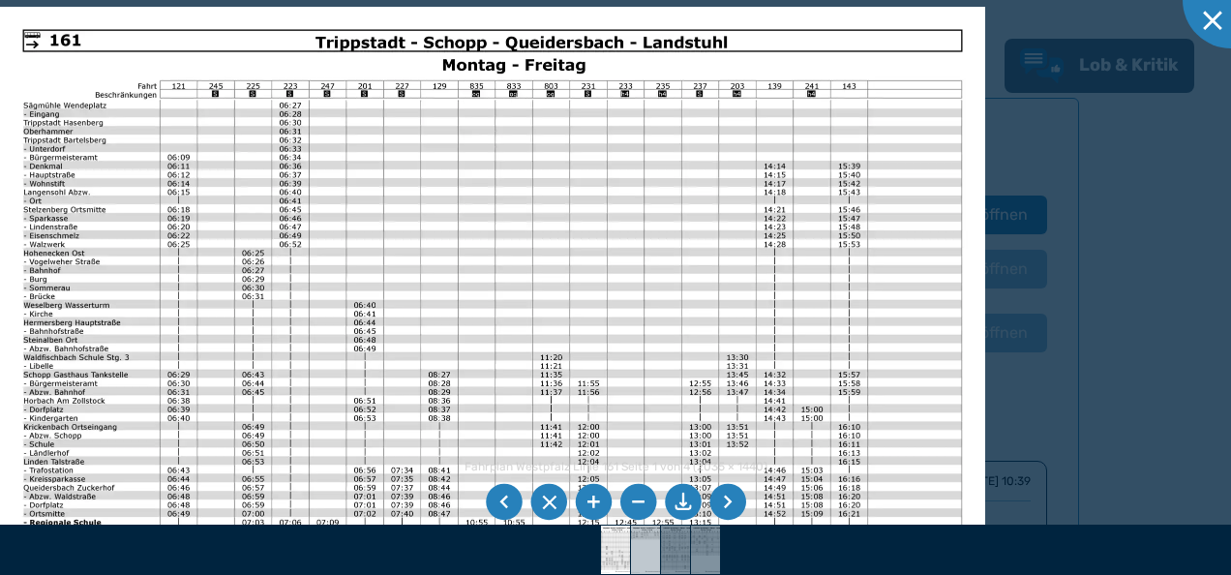
click at [645, 538] on img at bounding box center [645, 549] width 69 height 48
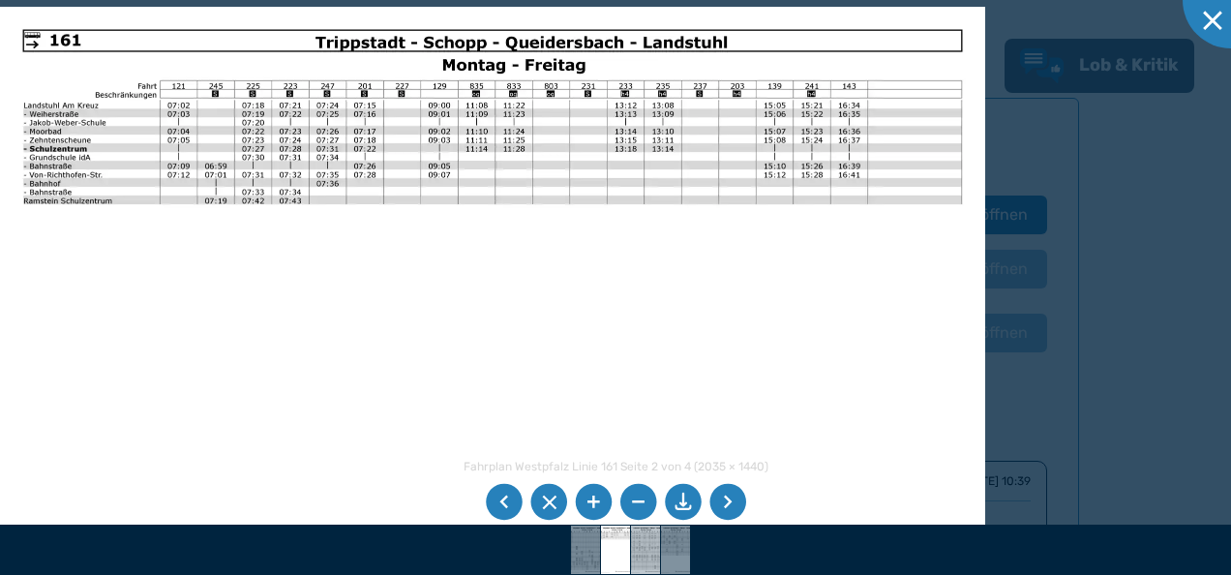
click at [645, 538] on img at bounding box center [645, 549] width 69 height 48
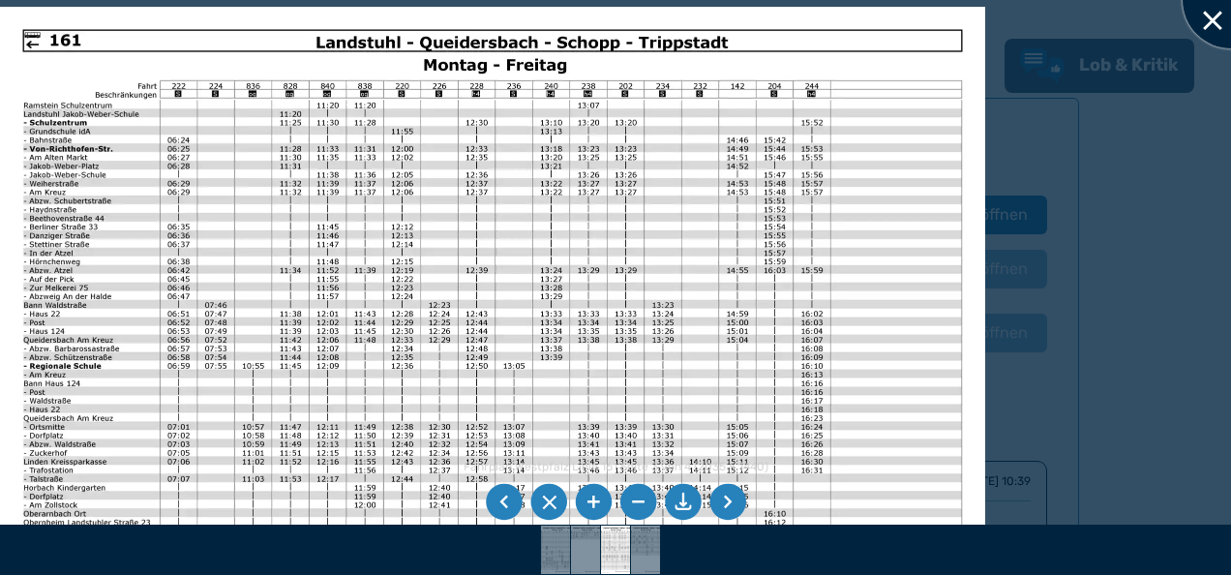
click at [1215, 14] on div at bounding box center [1230, 0] width 97 height 97
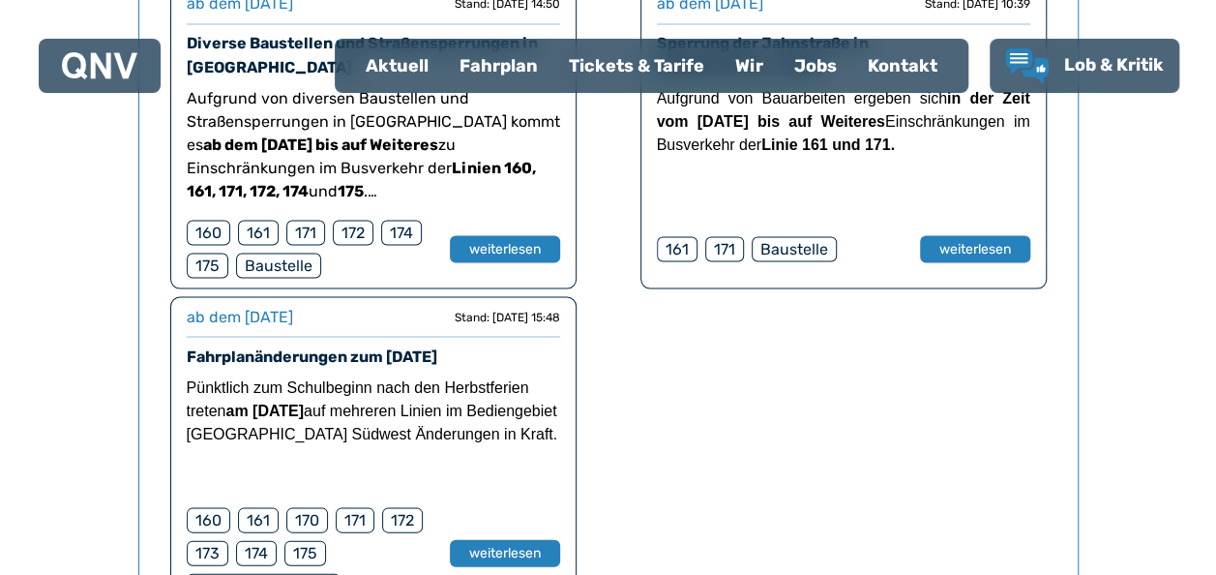
scroll to position [1778, 0]
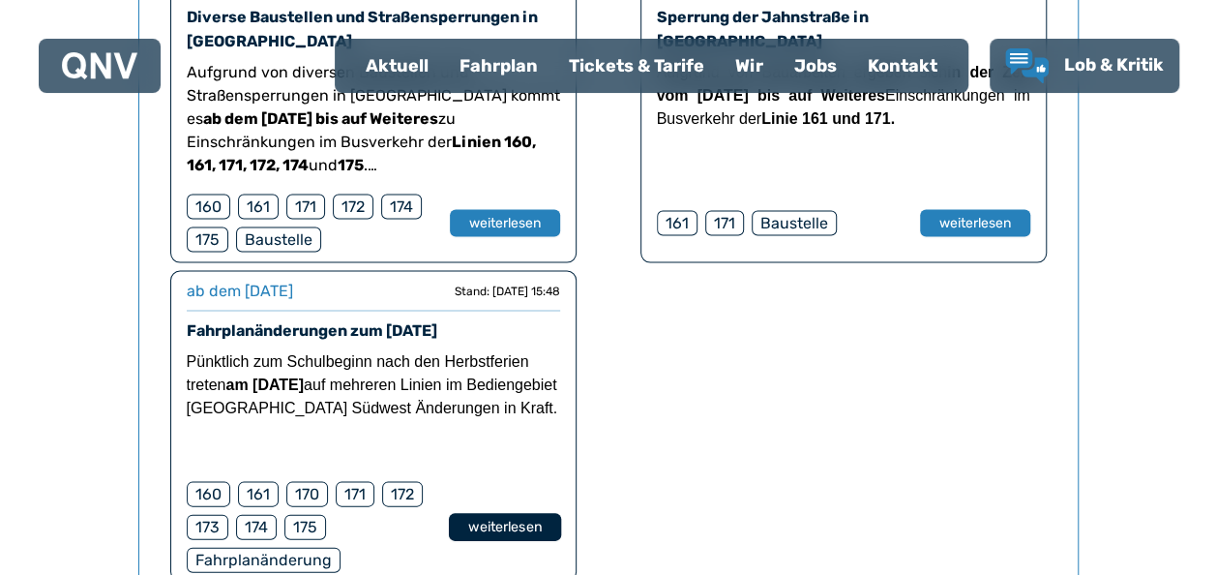
click at [528, 513] on button "weiterlesen" at bounding box center [504, 527] width 112 height 28
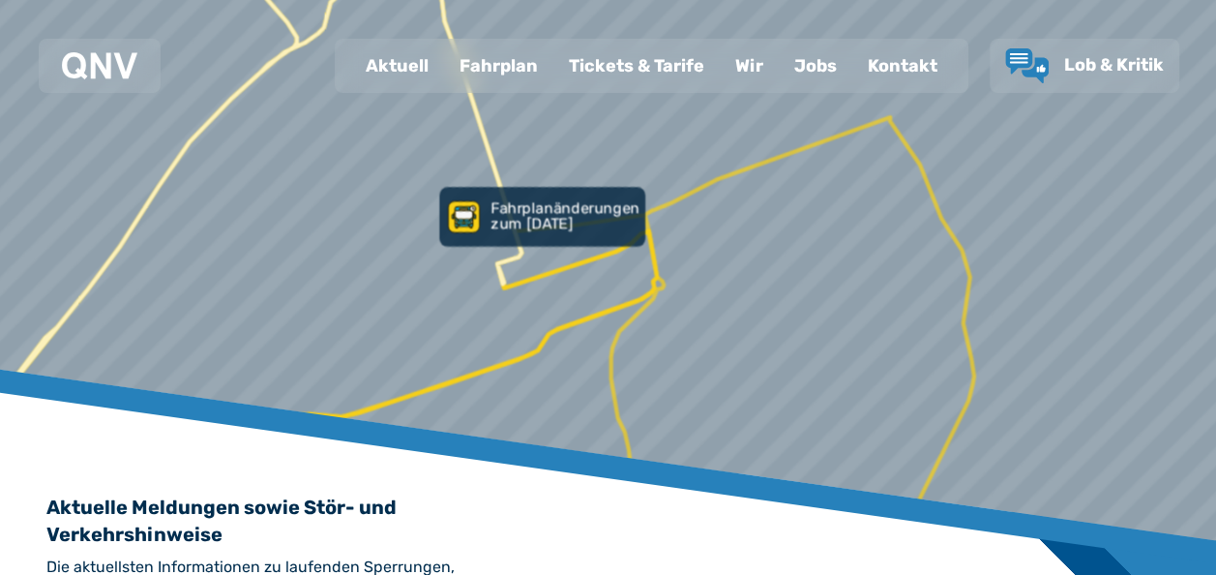
click at [519, 67] on div "Fahrplan" at bounding box center [498, 66] width 109 height 50
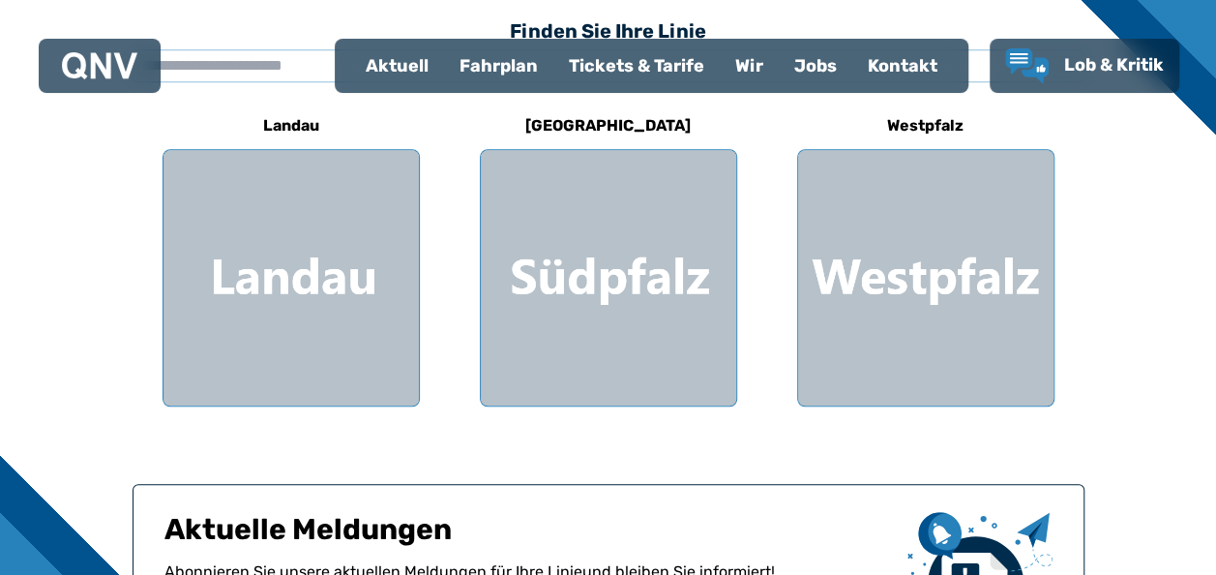
scroll to position [670, 0]
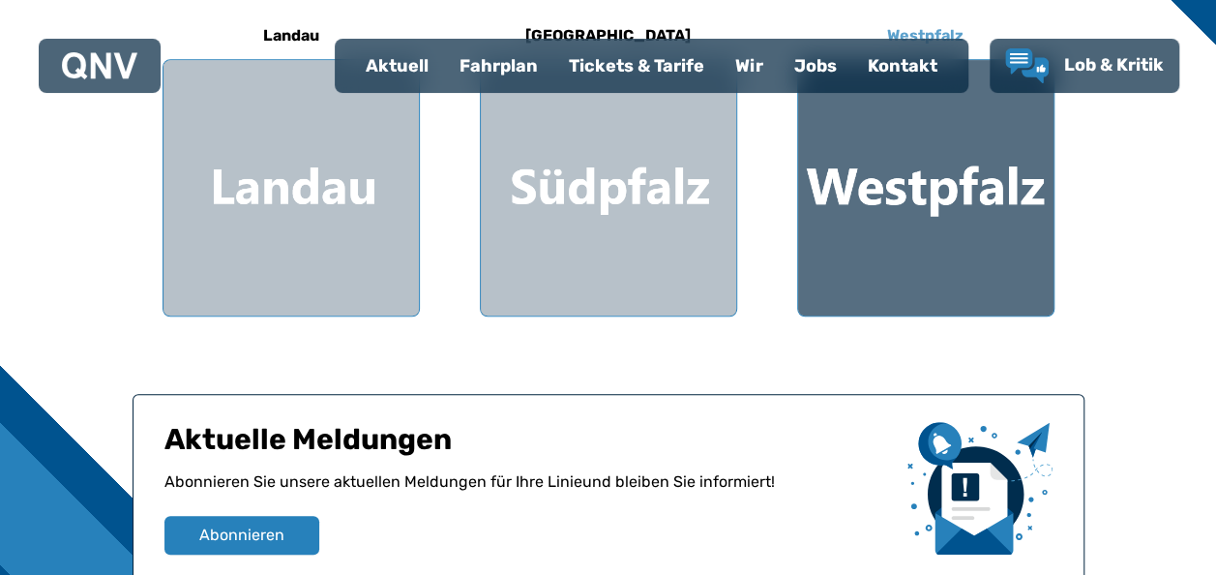
click at [929, 271] on div at bounding box center [925, 187] width 255 height 255
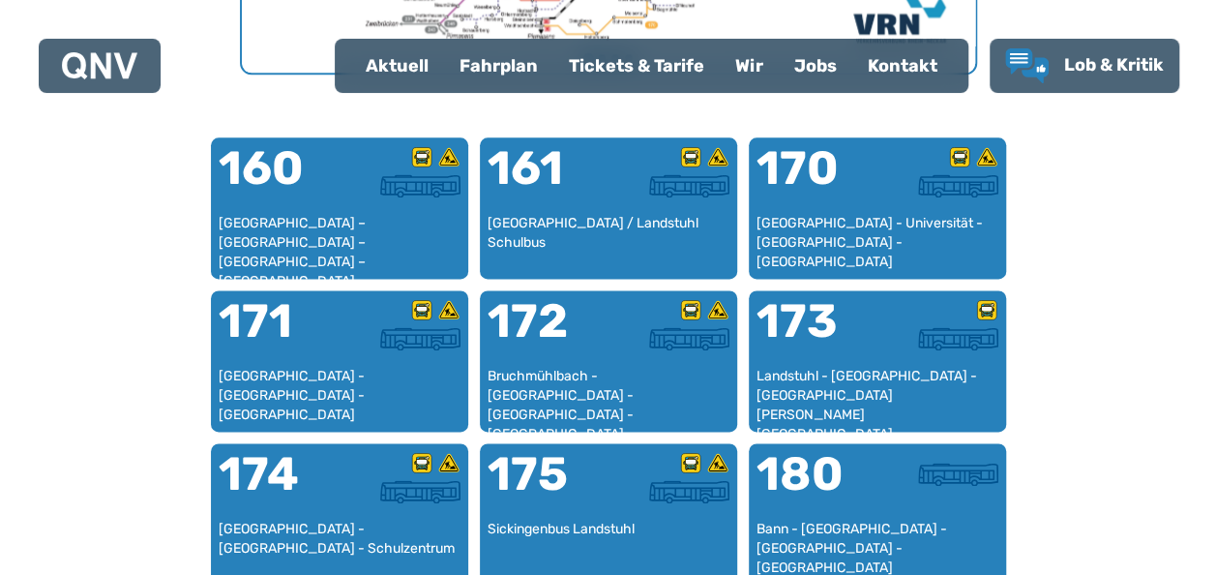
scroll to position [1409, 0]
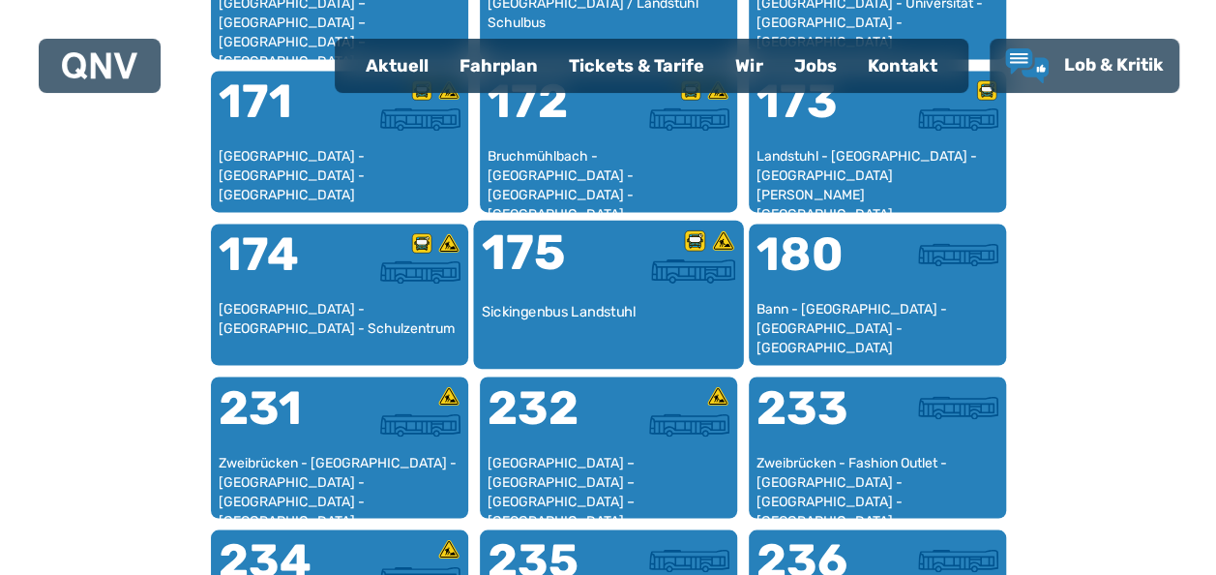
click at [588, 278] on div "175" at bounding box center [544, 264] width 127 height 73
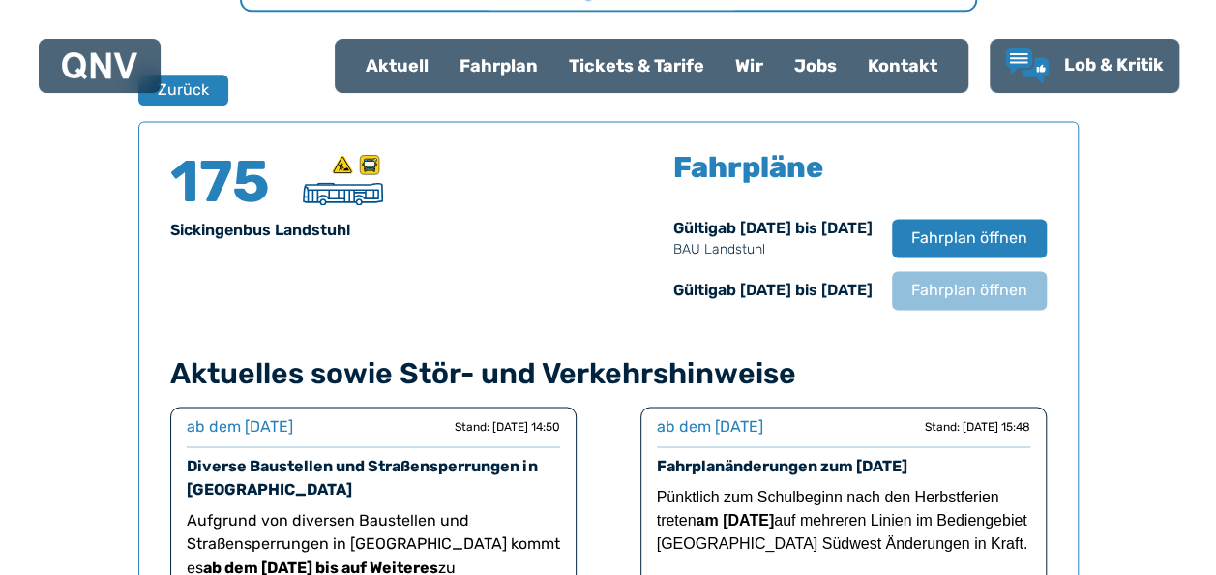
scroll to position [1275, 0]
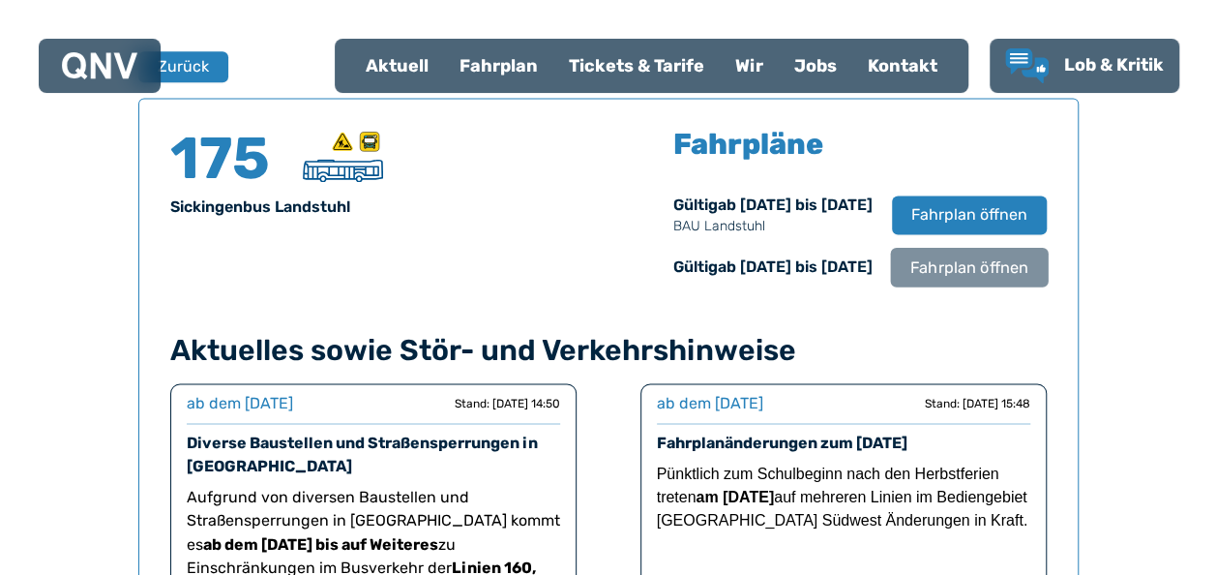
click at [942, 267] on span "Fahrplan öffnen" at bounding box center [968, 266] width 118 height 23
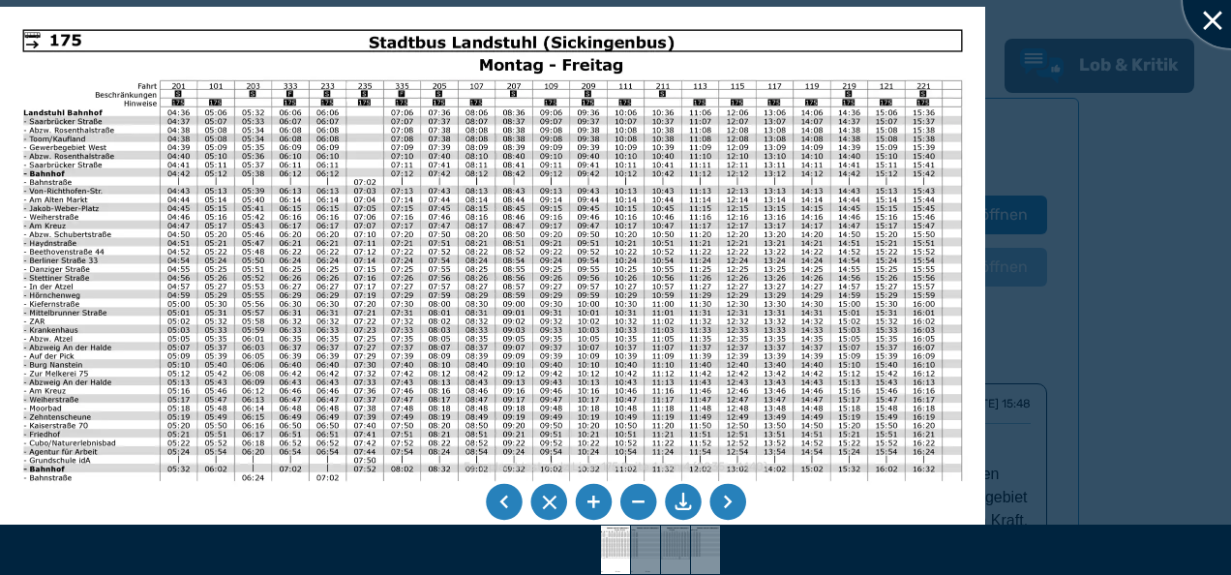
click at [1211, 24] on div at bounding box center [1230, 0] width 97 height 97
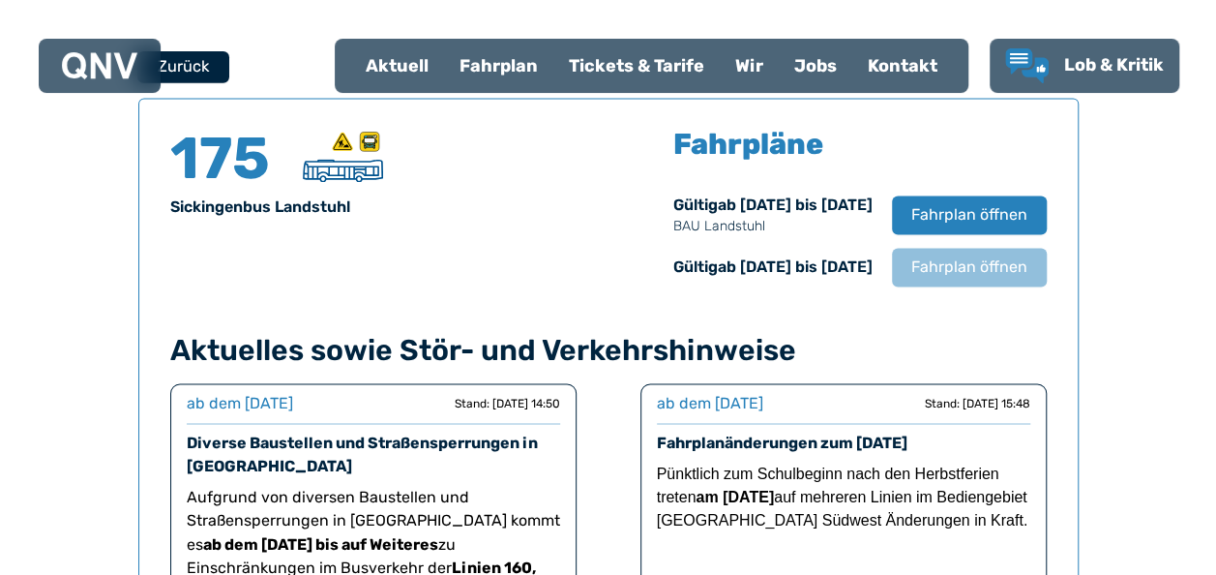
click at [191, 70] on button "Zurück" at bounding box center [183, 66] width 92 height 32
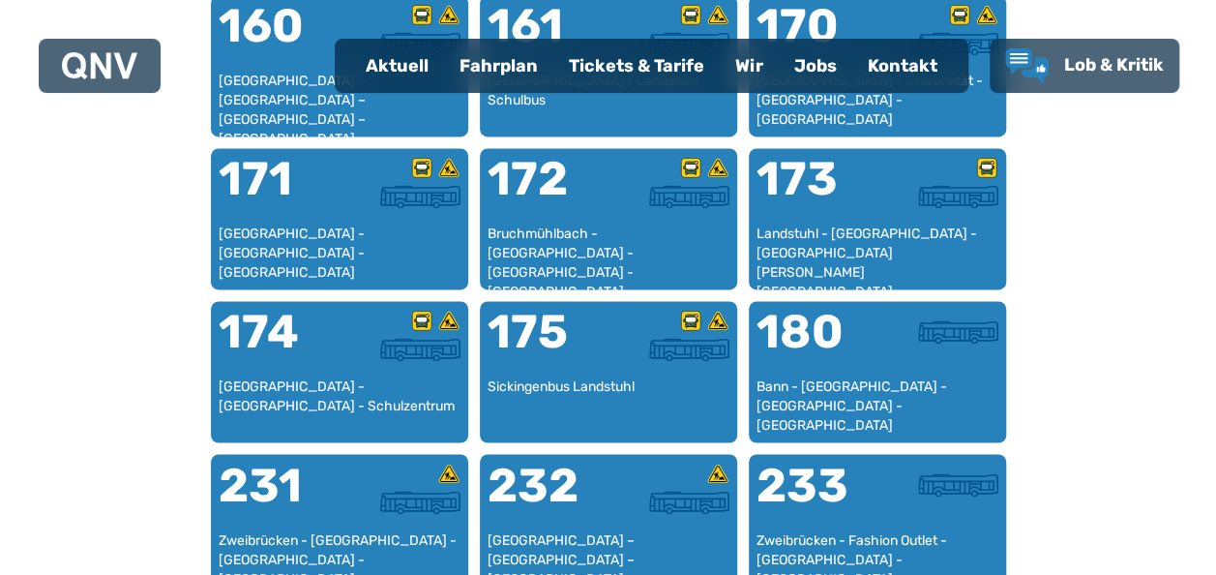
scroll to position [1356, 0]
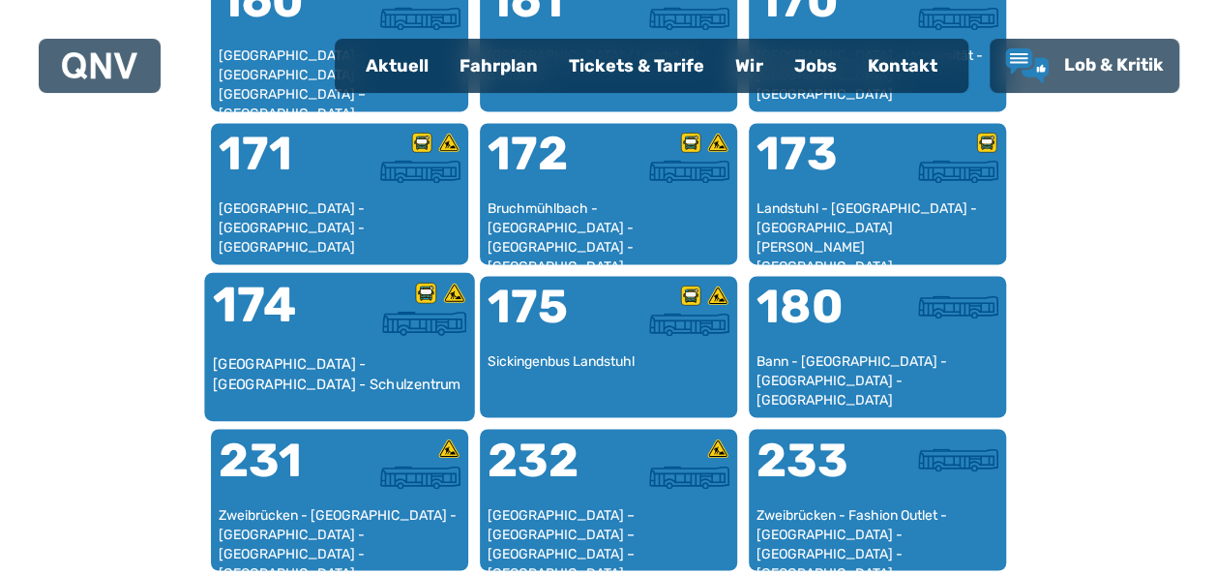
click at [247, 369] on div "[GEOGRAPHIC_DATA] - [GEOGRAPHIC_DATA] - Schulzentrum" at bounding box center [339, 382] width 254 height 59
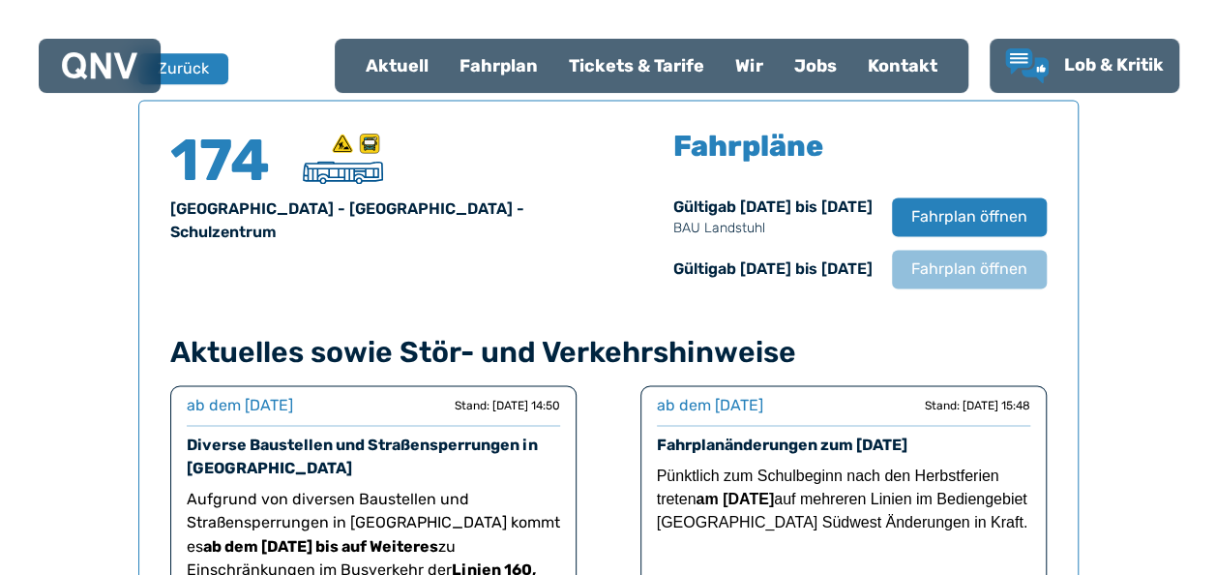
scroll to position [1275, 0]
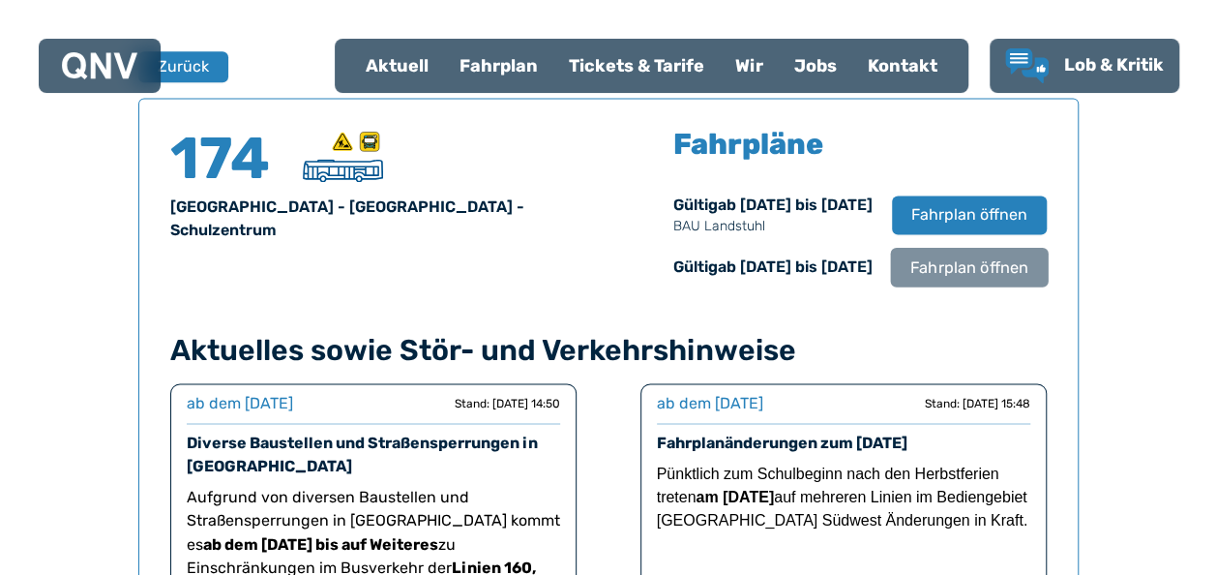
click at [953, 284] on button "Fahrplan öffnen" at bounding box center [969, 267] width 158 height 40
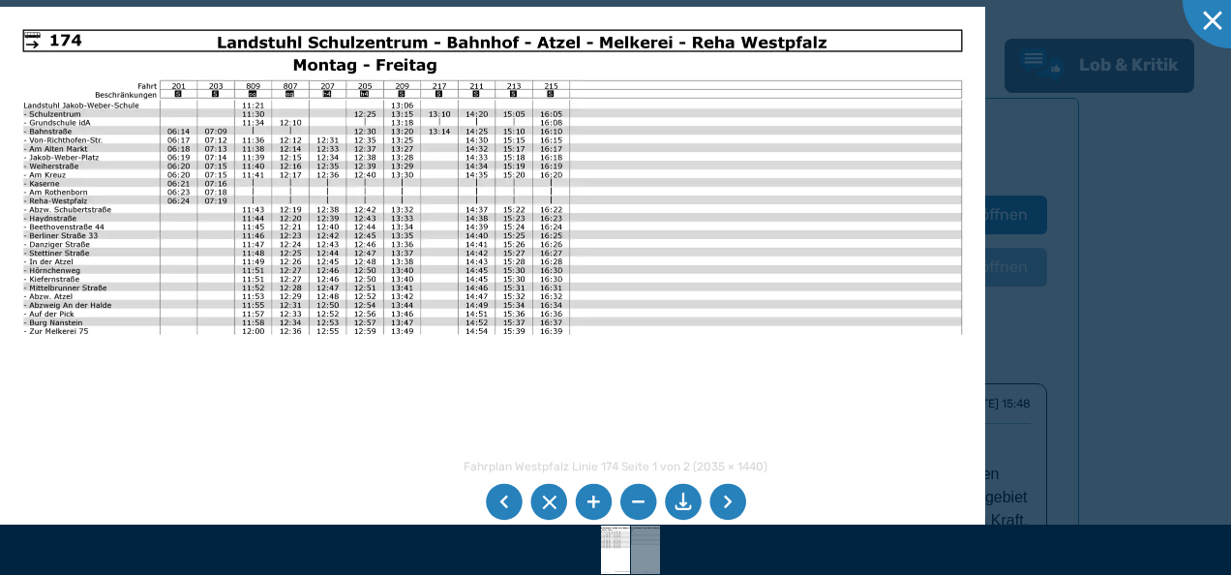
click at [735, 501] on li at bounding box center [727, 502] width 37 height 37
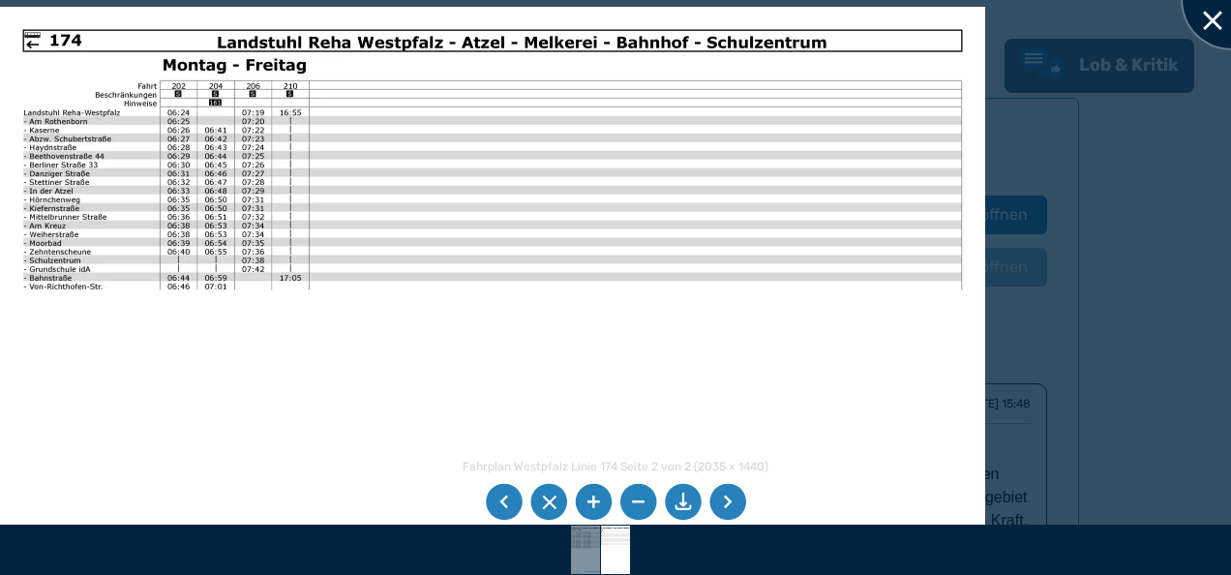
click at [1215, 22] on div at bounding box center [1230, 0] width 97 height 97
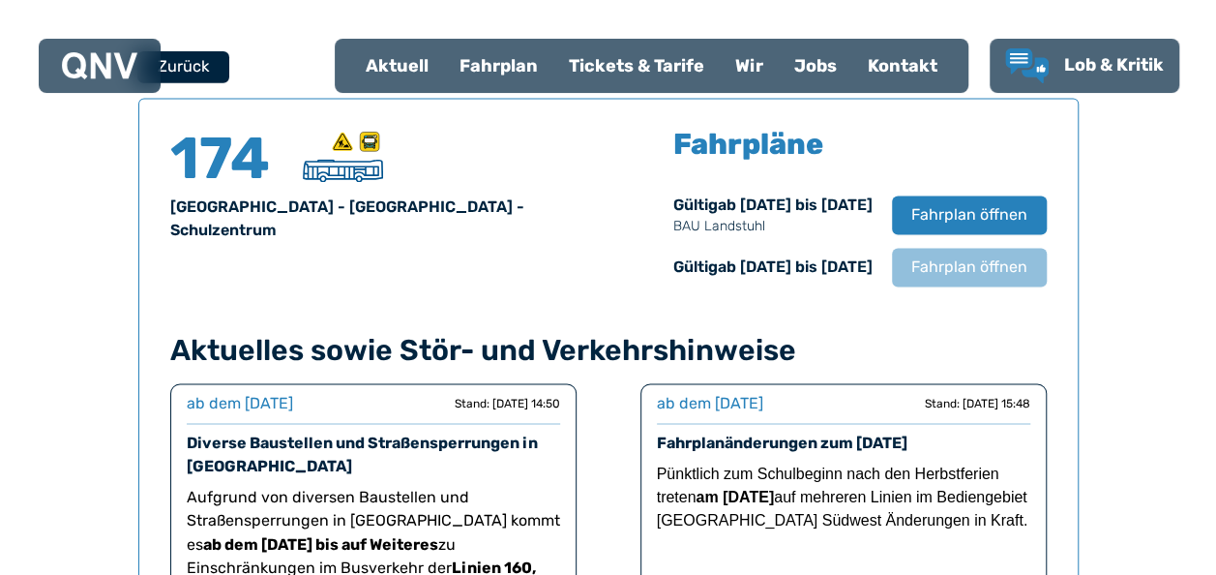
click at [178, 71] on button "Zurück" at bounding box center [183, 66] width 92 height 32
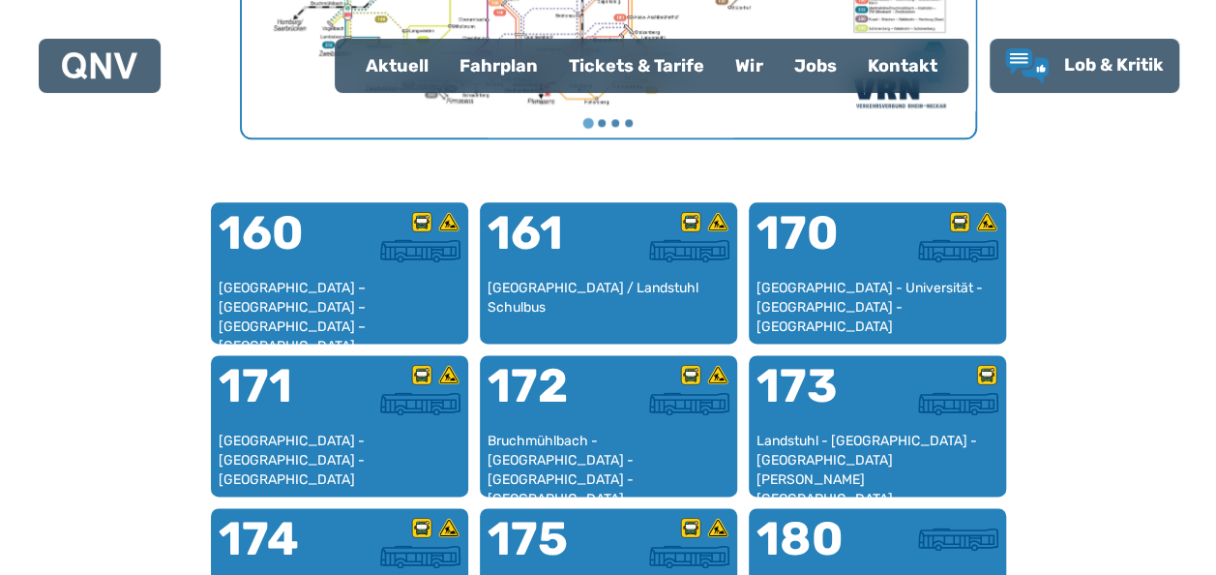
scroll to position [1188, 0]
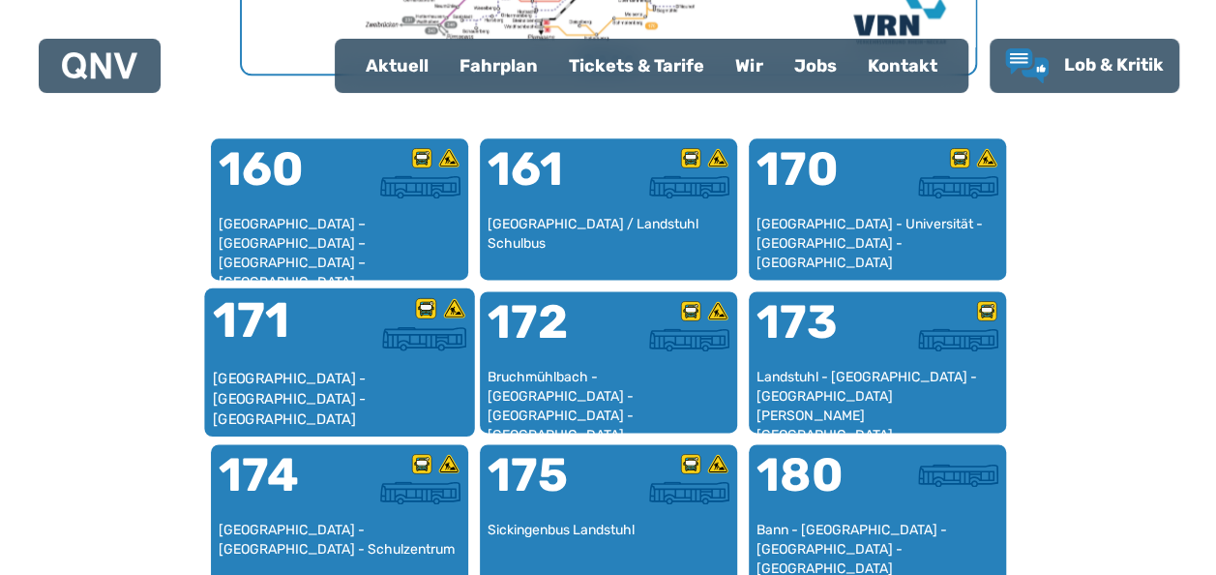
click at [392, 391] on div "[GEOGRAPHIC_DATA] - [GEOGRAPHIC_DATA] - [GEOGRAPHIC_DATA]" at bounding box center [339, 398] width 254 height 59
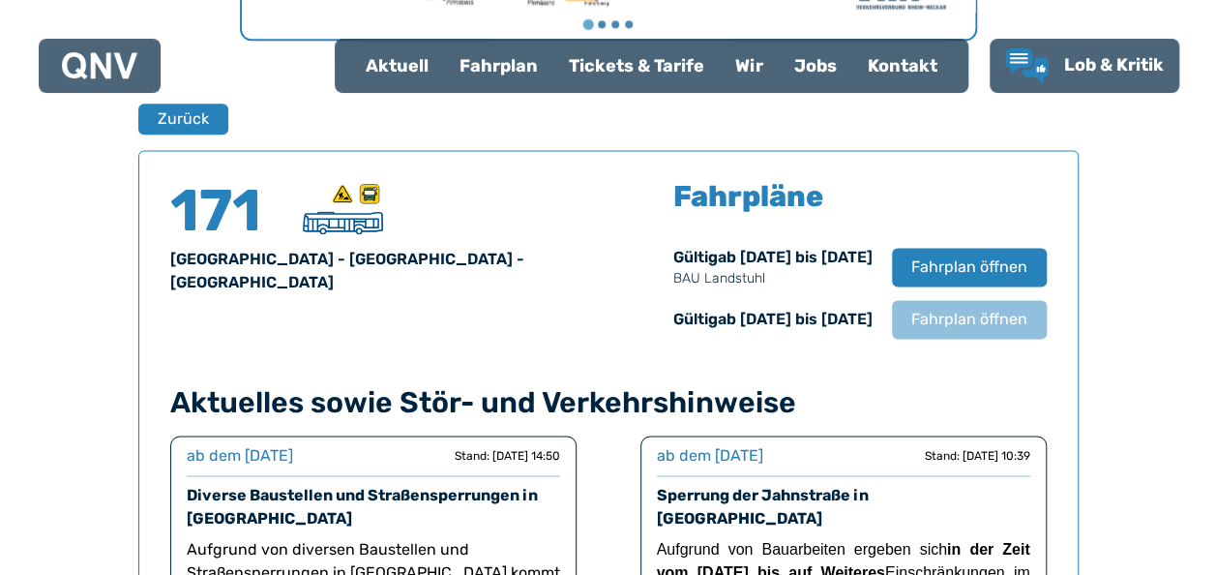
scroll to position [1275, 0]
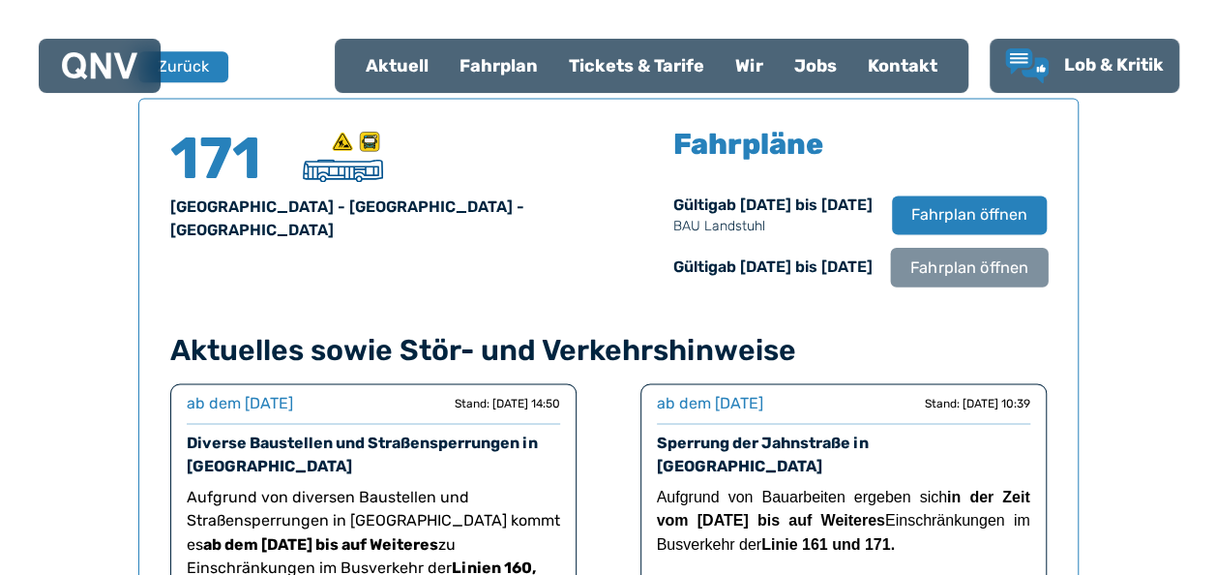
click at [976, 273] on span "Fahrplan öffnen" at bounding box center [968, 266] width 118 height 23
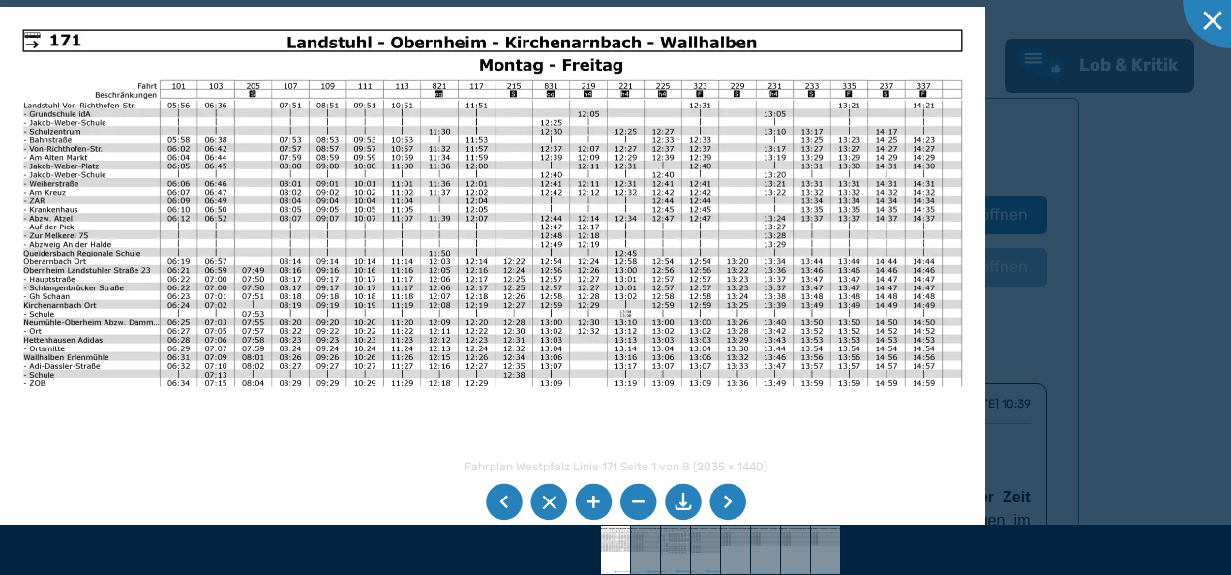
click at [738, 507] on li at bounding box center [727, 502] width 37 height 37
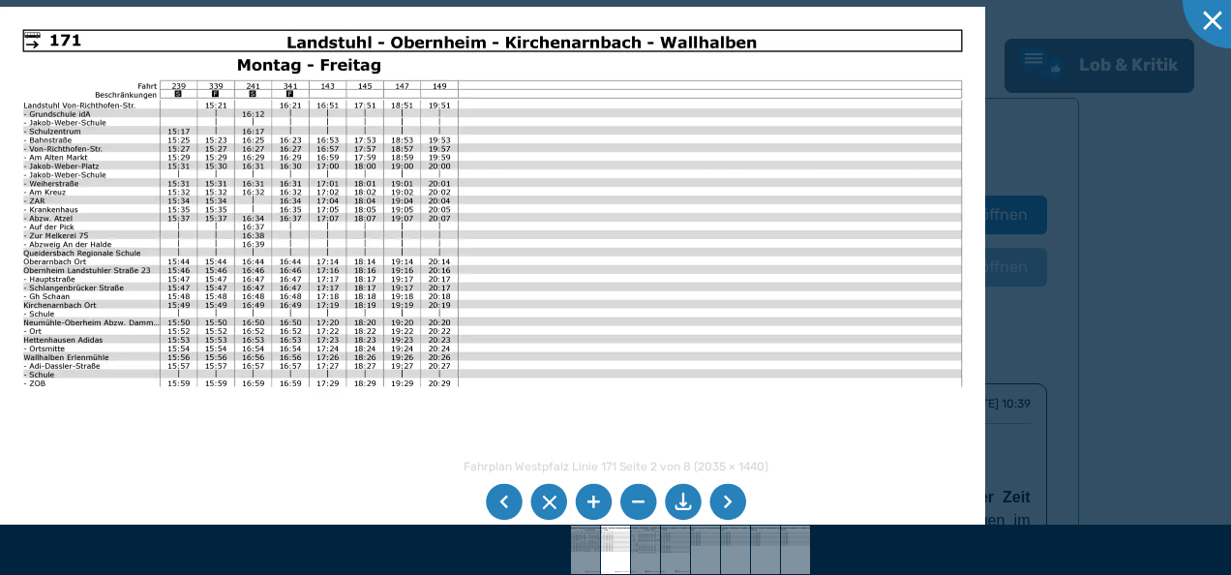
click at [717, 492] on li at bounding box center [727, 502] width 37 height 37
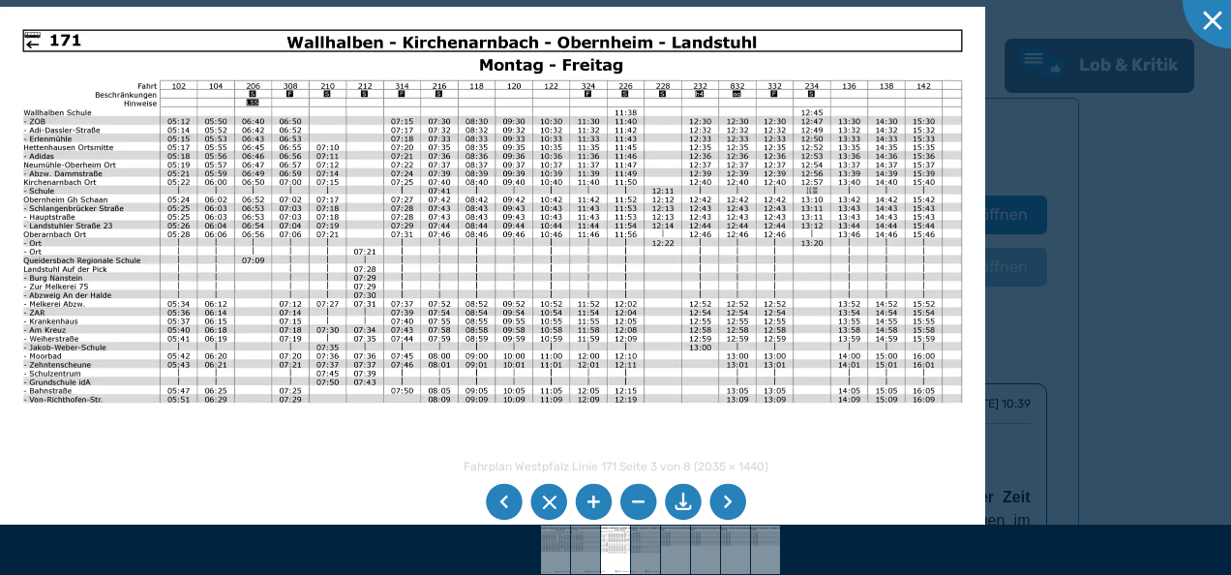
click at [717, 492] on li at bounding box center [727, 502] width 37 height 37
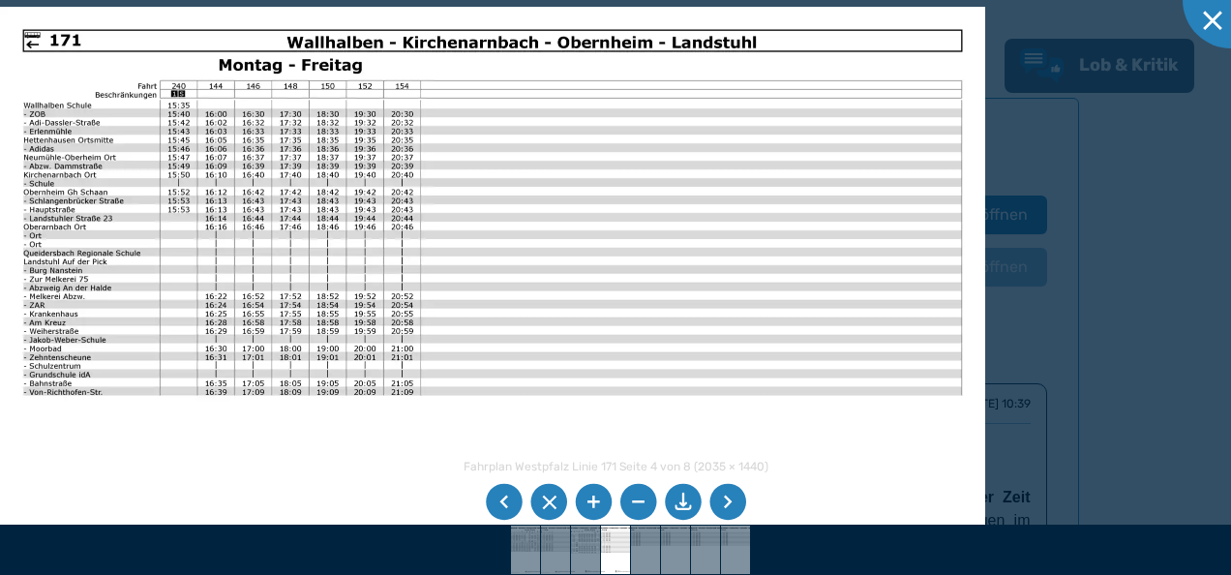
click at [730, 503] on li at bounding box center [727, 502] width 37 height 37
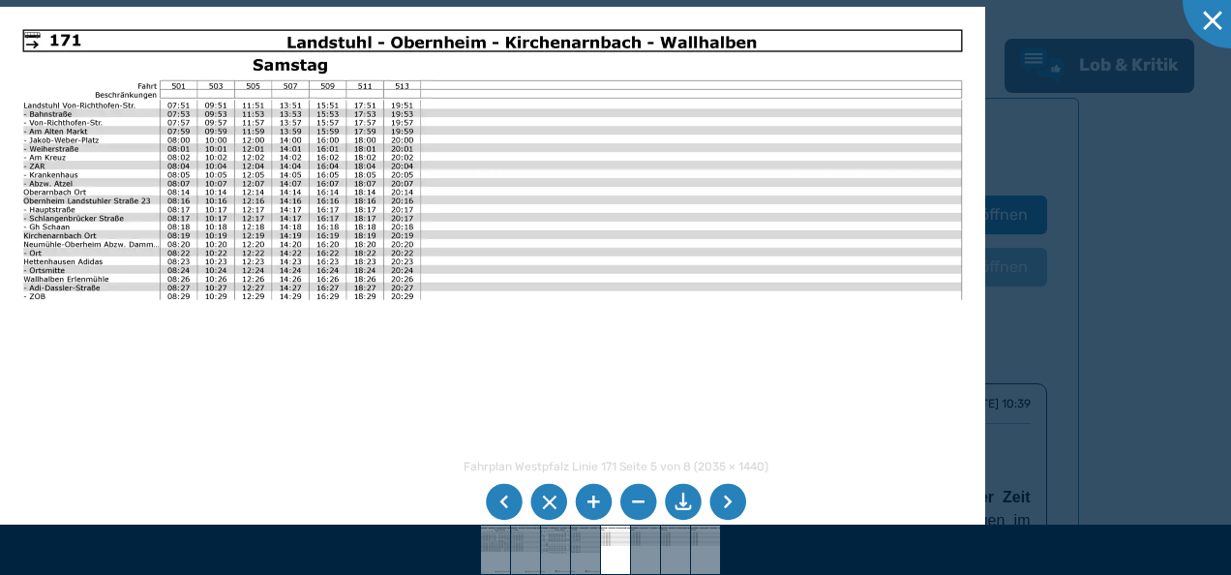
click at [730, 503] on li at bounding box center [727, 502] width 37 height 37
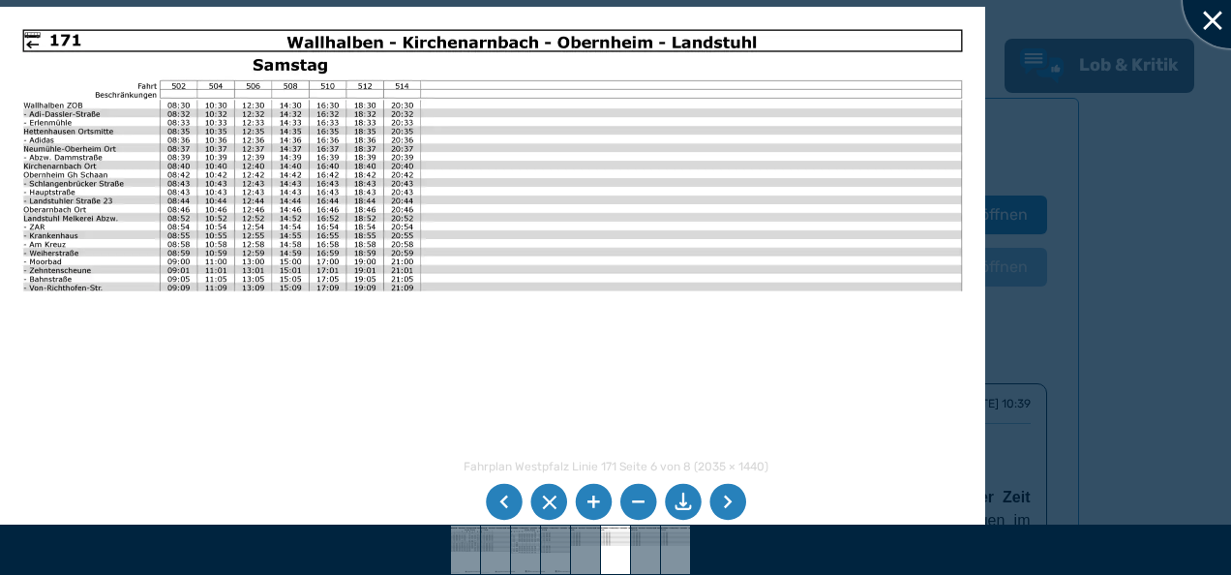
click at [1209, 19] on div at bounding box center [1230, 0] width 97 height 97
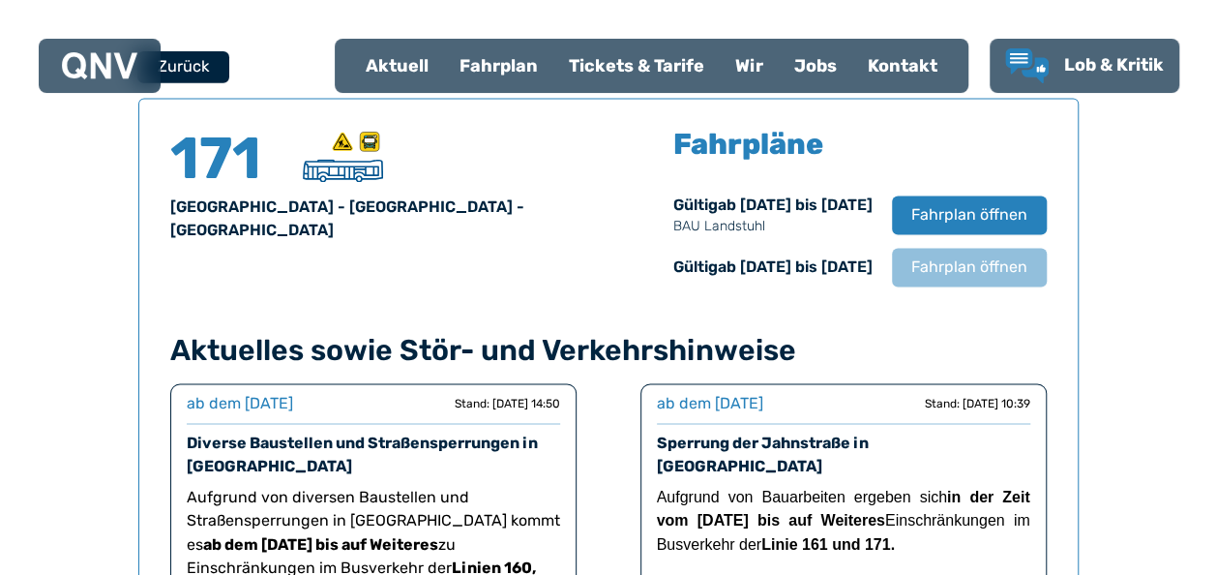
click at [186, 60] on button "Zurück" at bounding box center [183, 66] width 92 height 32
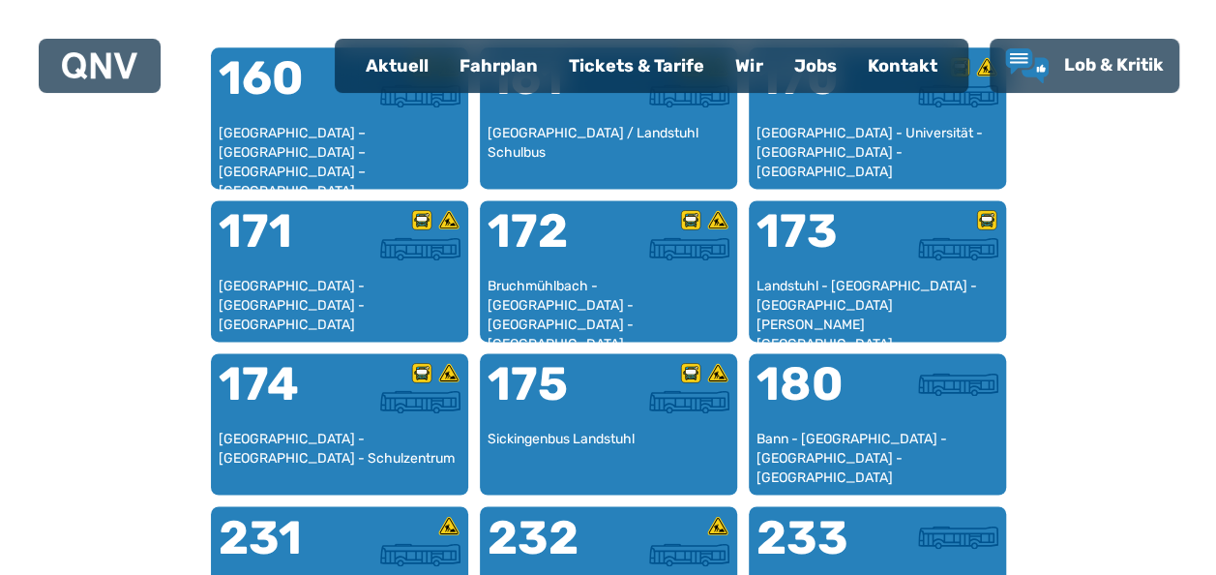
scroll to position [1318, 0]
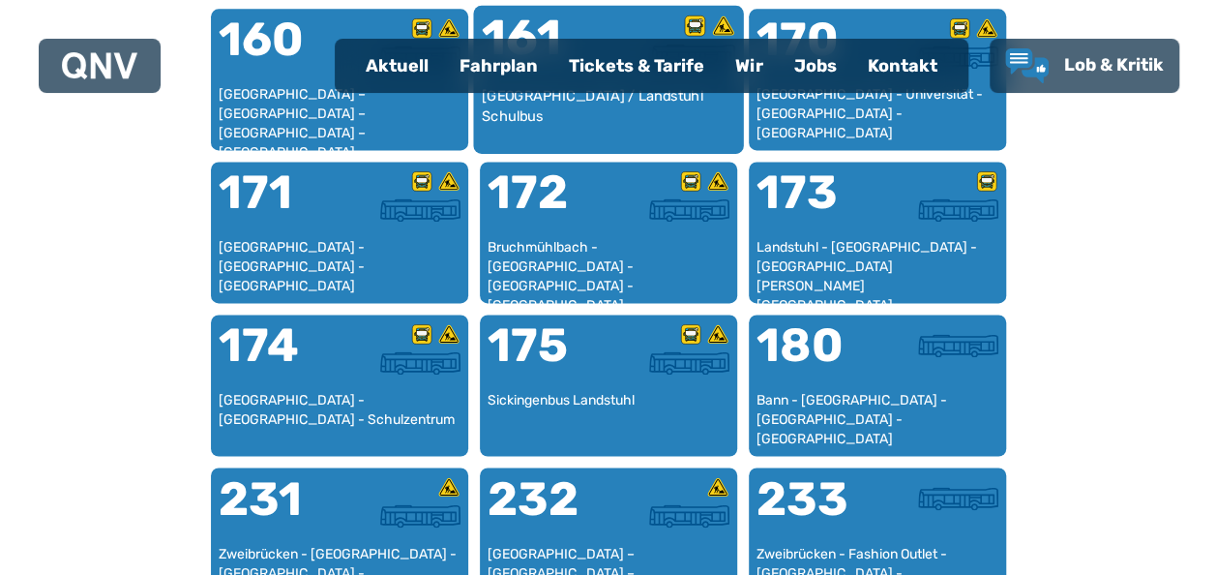
click at [555, 125] on div "[GEOGRAPHIC_DATA] / Landstuhl Schulbus" at bounding box center [608, 115] width 254 height 59
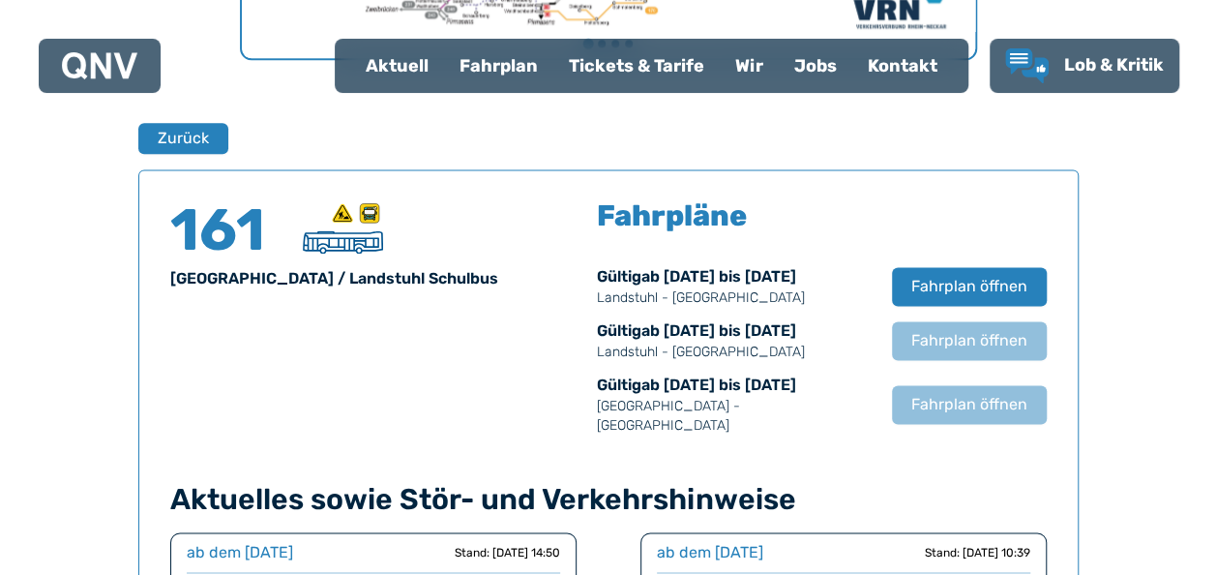
scroll to position [1275, 0]
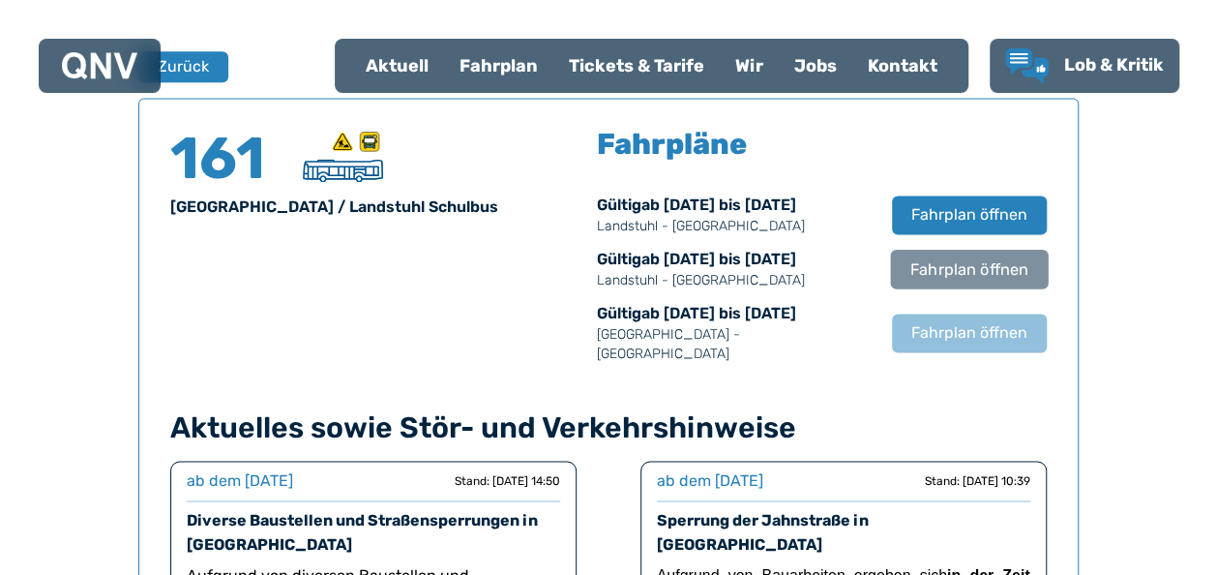
click at [950, 268] on span "Fahrplan öffnen" at bounding box center [968, 268] width 118 height 23
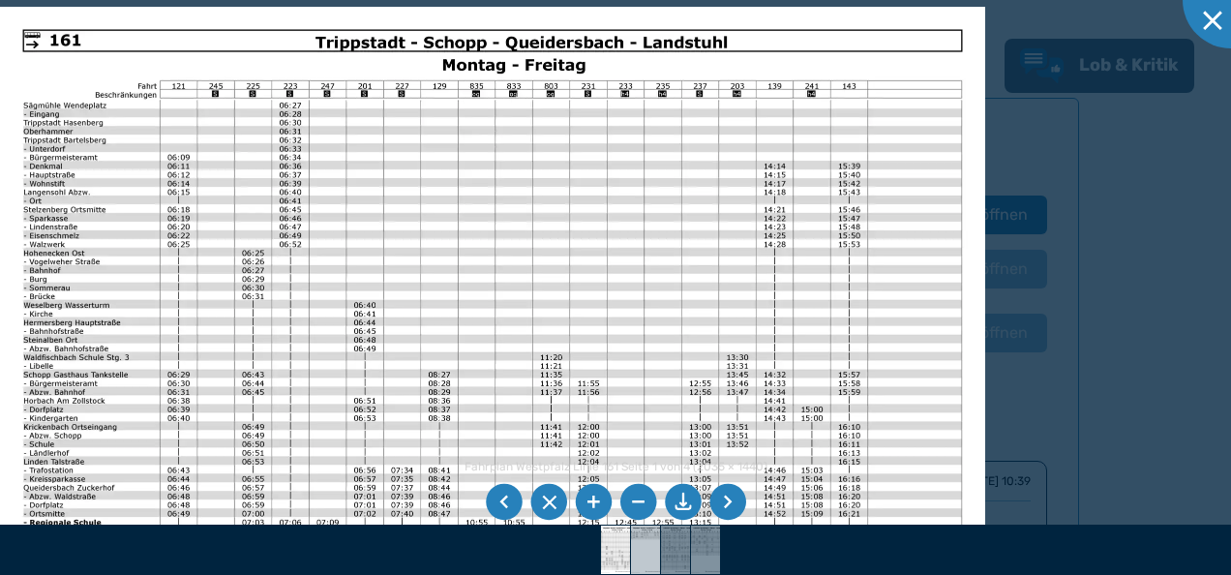
click at [646, 549] on img at bounding box center [645, 549] width 69 height 48
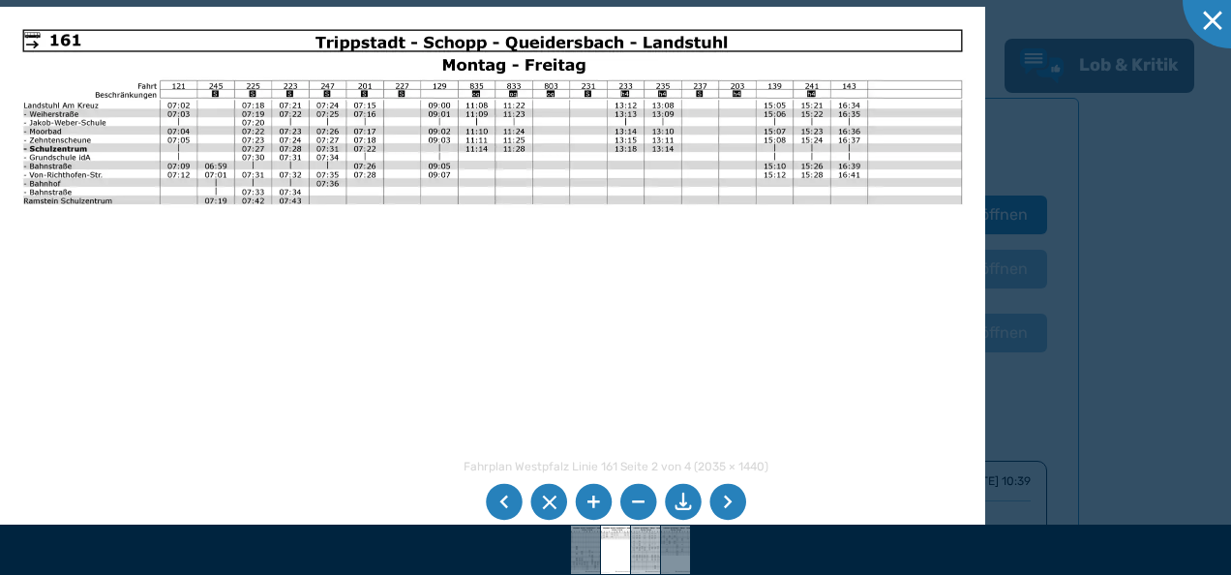
click at [642, 546] on img at bounding box center [645, 549] width 69 height 48
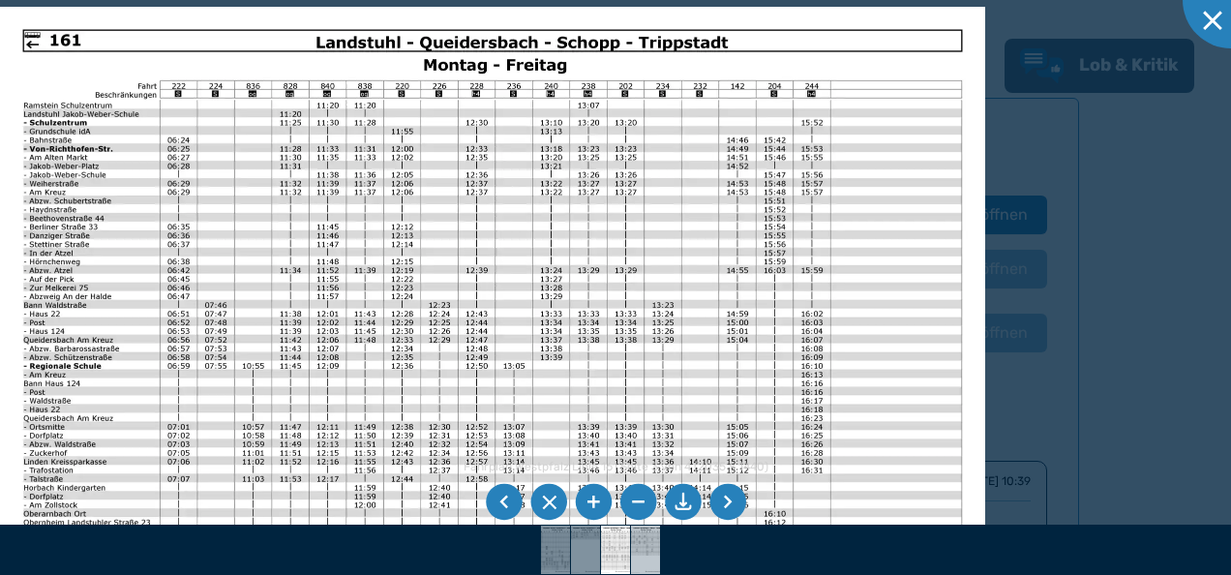
click at [642, 546] on img at bounding box center [645, 549] width 69 height 48
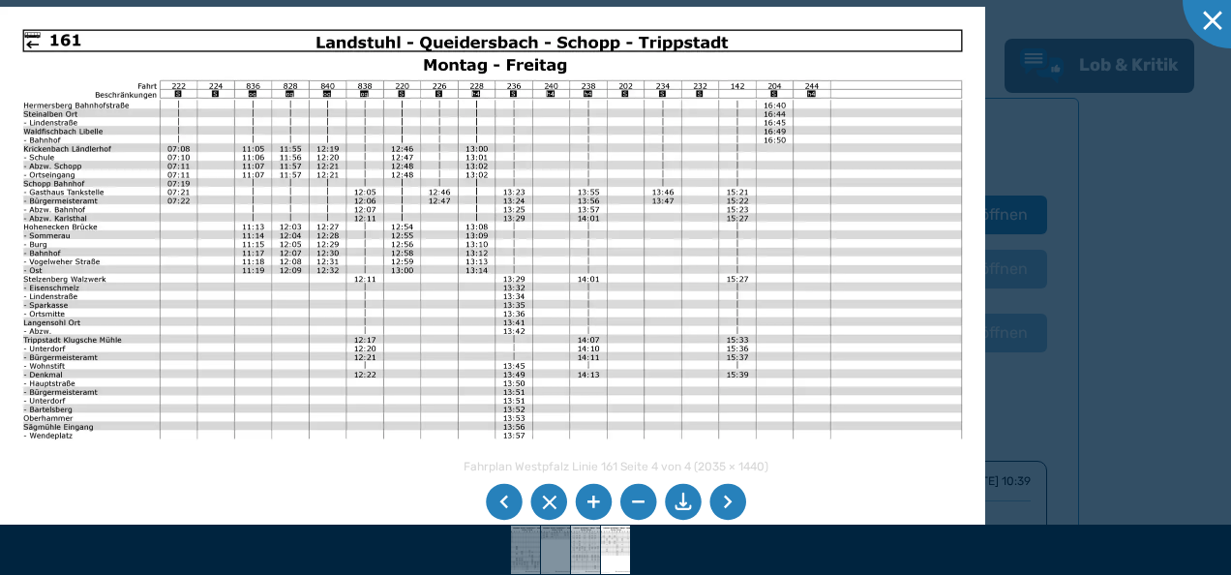
click at [586, 559] on img at bounding box center [585, 549] width 69 height 48
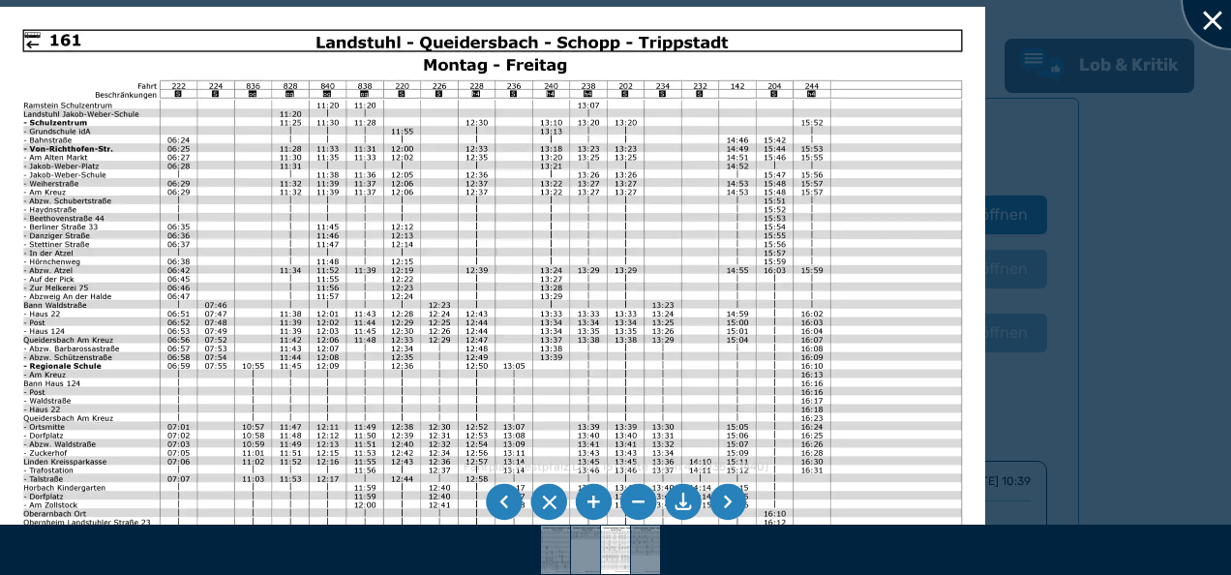
click at [1215, 22] on div at bounding box center [1230, 0] width 97 height 97
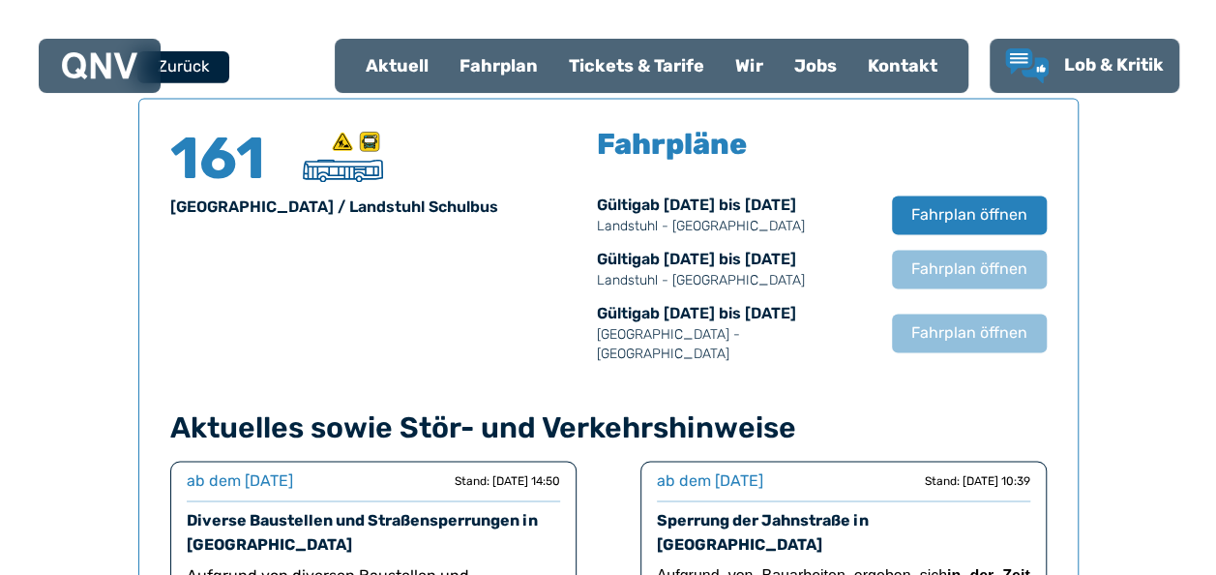
click at [198, 63] on button "Zurück" at bounding box center [183, 66] width 92 height 32
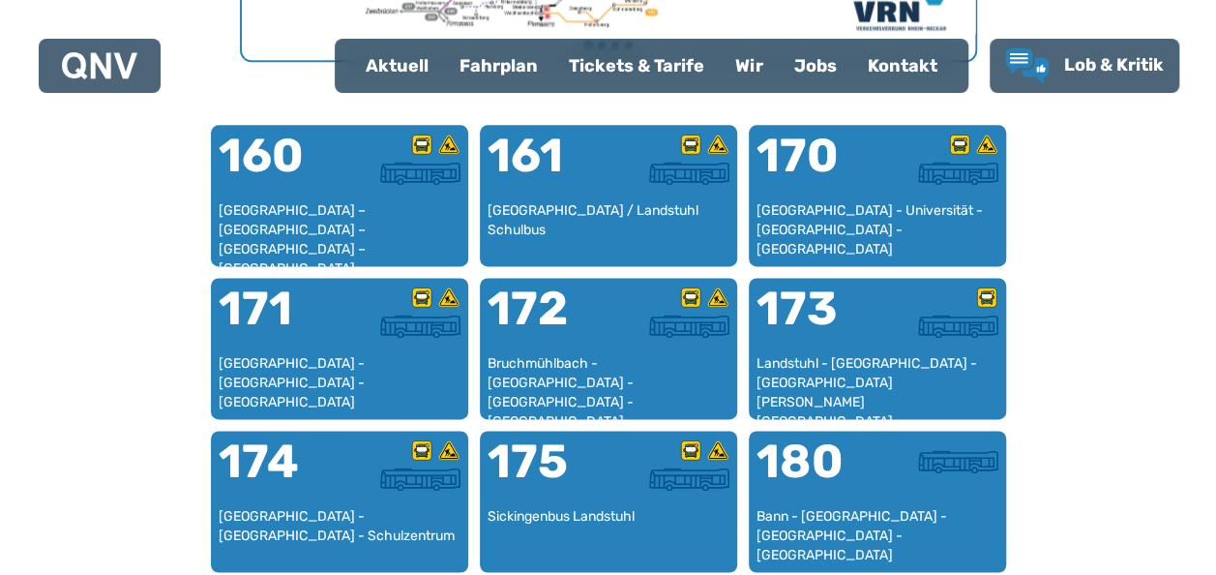
scroll to position [1279, 0]
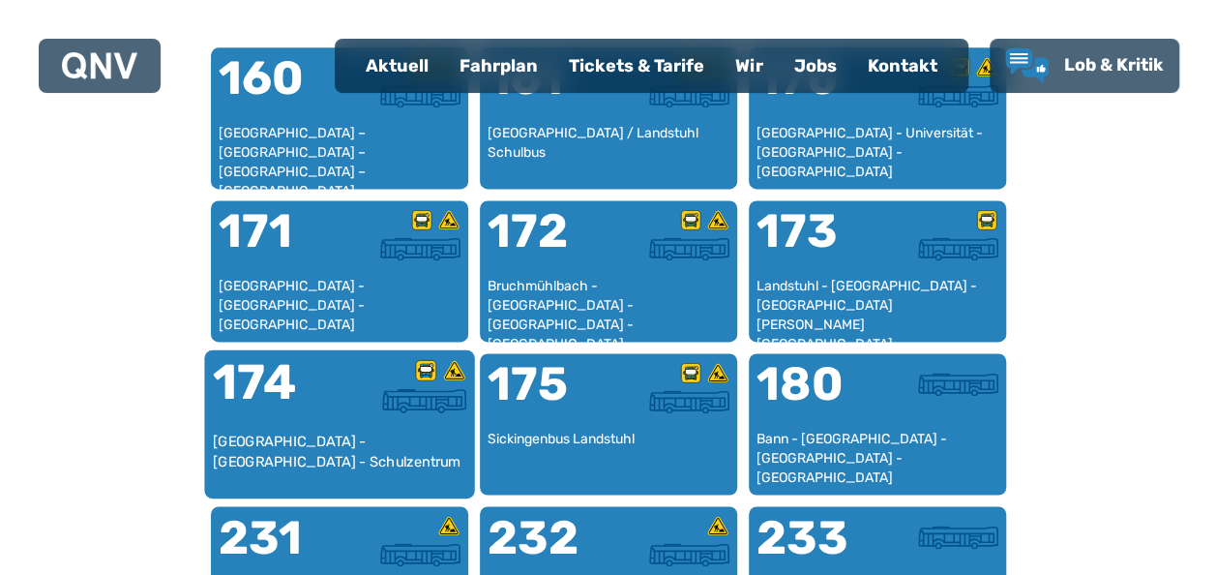
click at [362, 432] on div "[GEOGRAPHIC_DATA] - [GEOGRAPHIC_DATA] - Schulzentrum" at bounding box center [339, 460] width 254 height 59
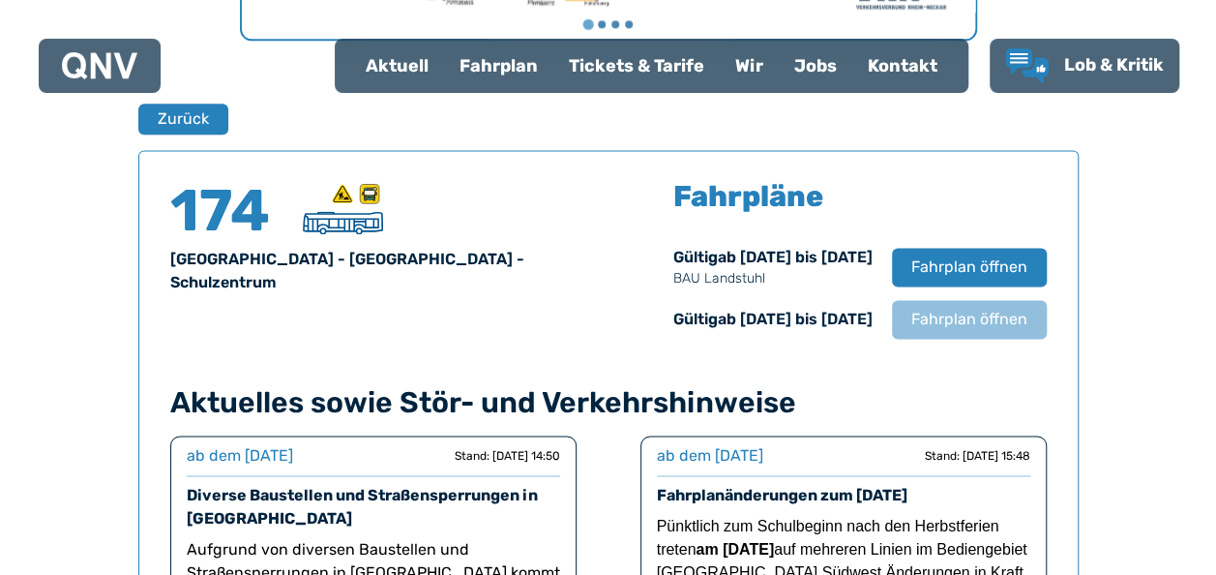
scroll to position [1275, 0]
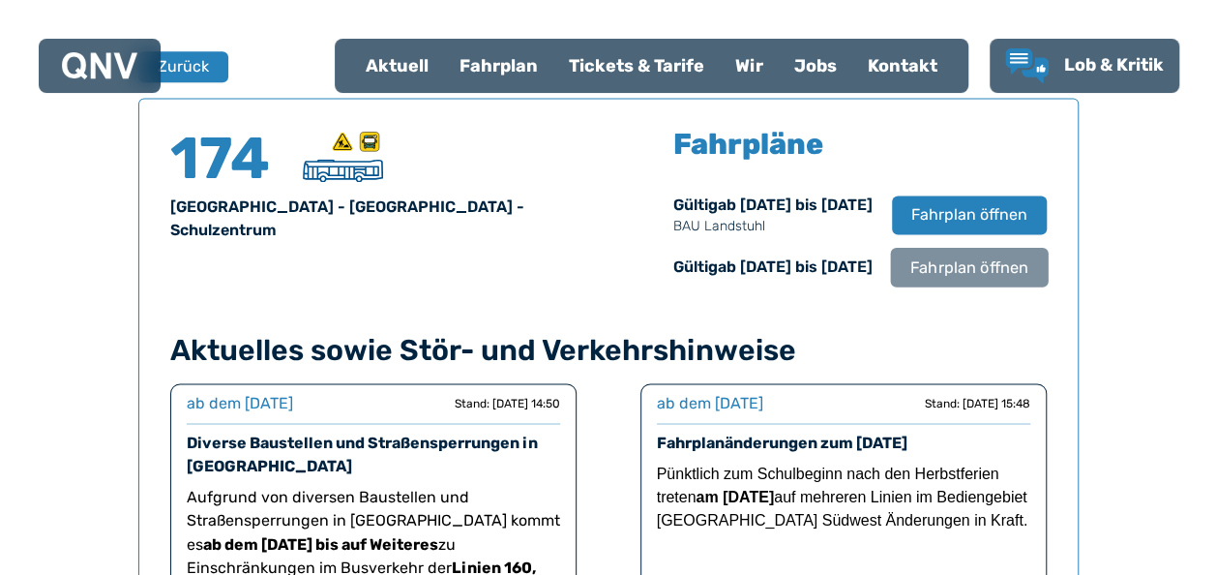
click at [966, 276] on span "Fahrplan öffnen" at bounding box center [968, 266] width 118 height 23
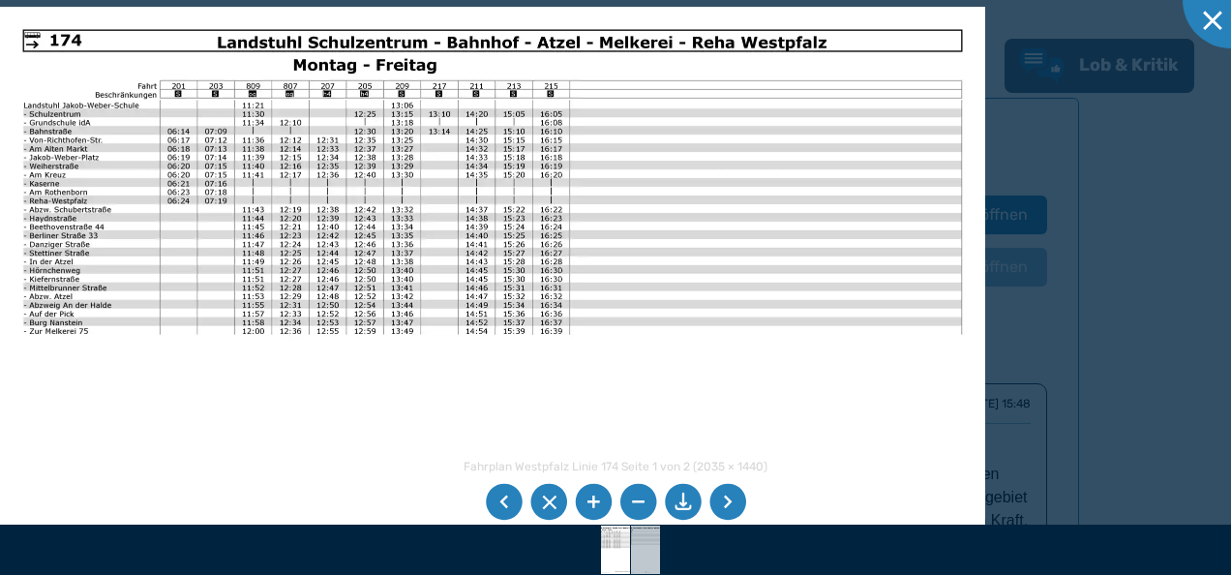
click at [655, 546] on img at bounding box center [645, 549] width 69 height 48
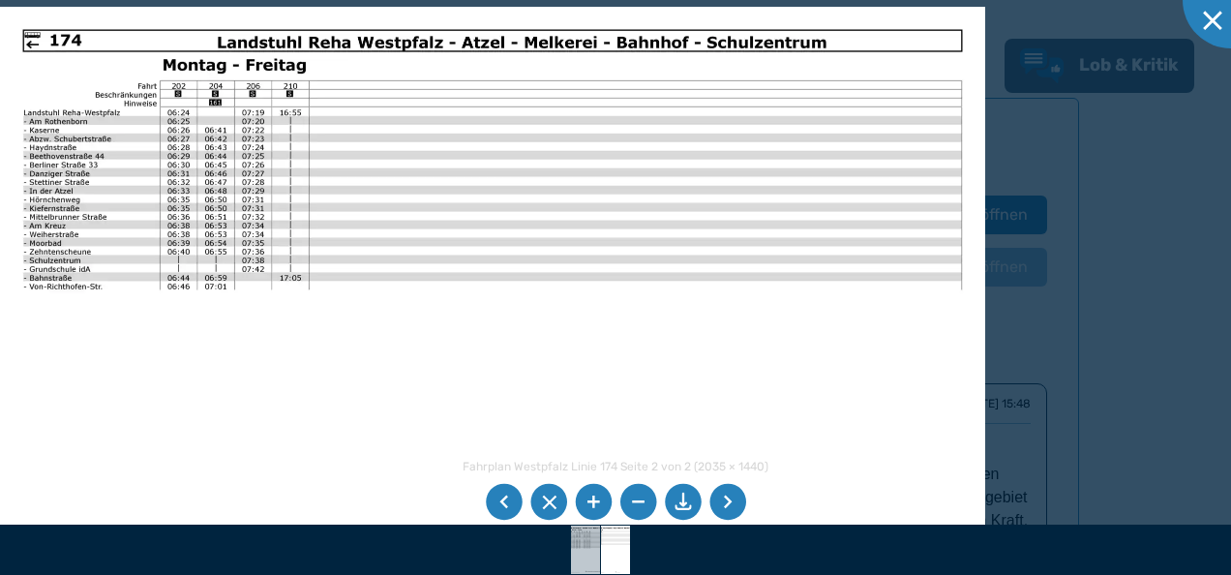
click at [572, 542] on img at bounding box center [585, 549] width 69 height 48
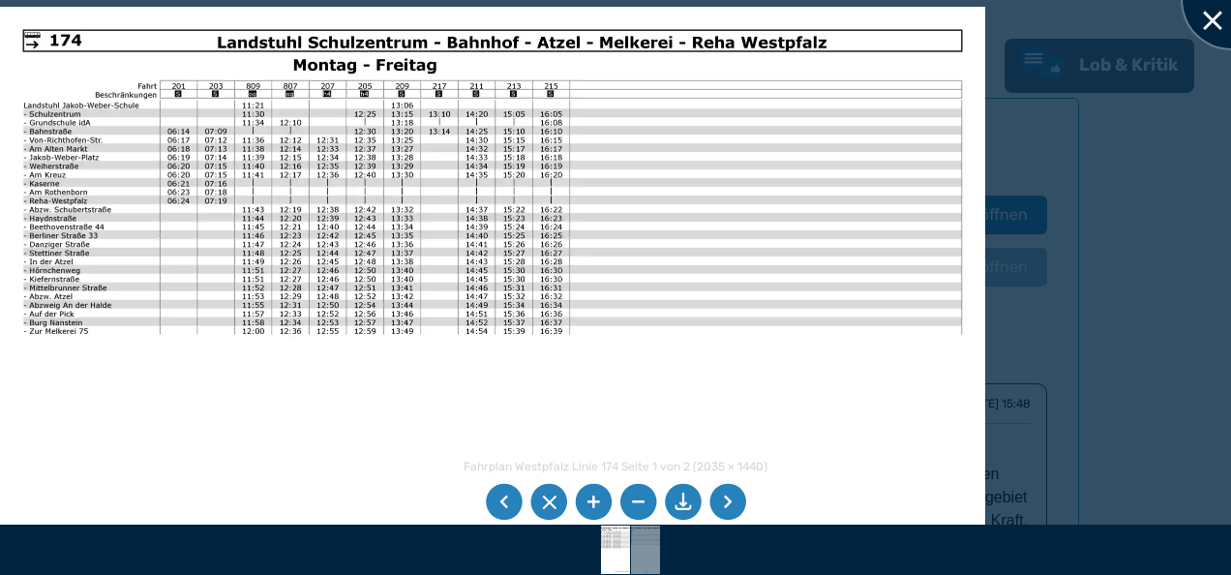
click at [1215, 11] on div at bounding box center [1230, 0] width 97 height 97
